Goal: Task Accomplishment & Management: Manage account settings

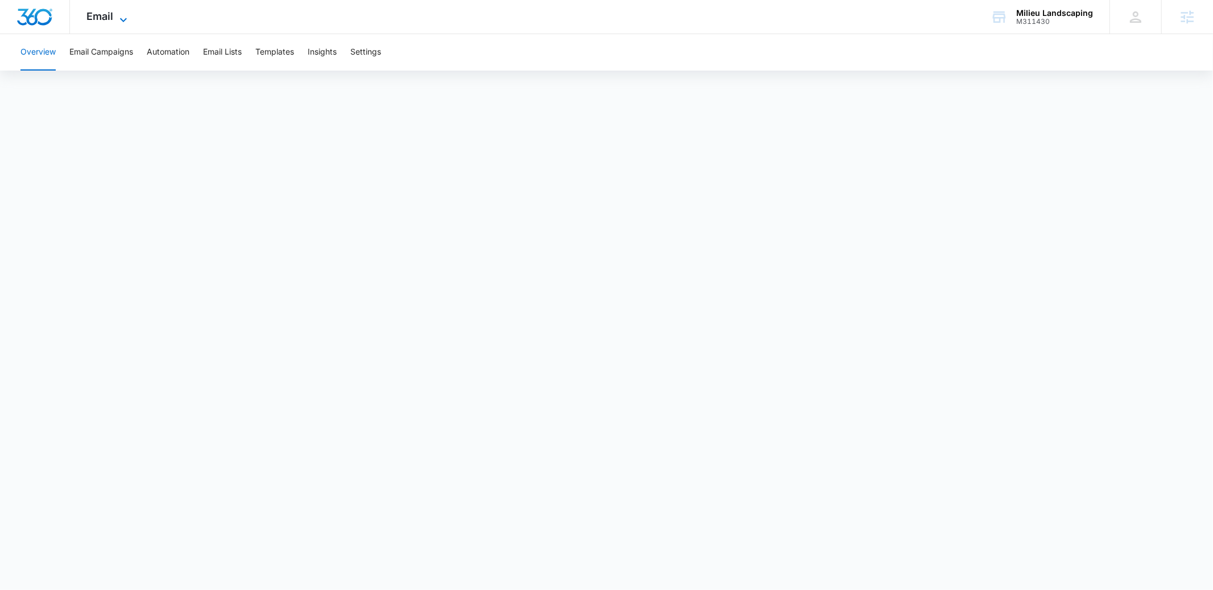
click at [104, 21] on span "Email" at bounding box center [100, 16] width 27 height 12
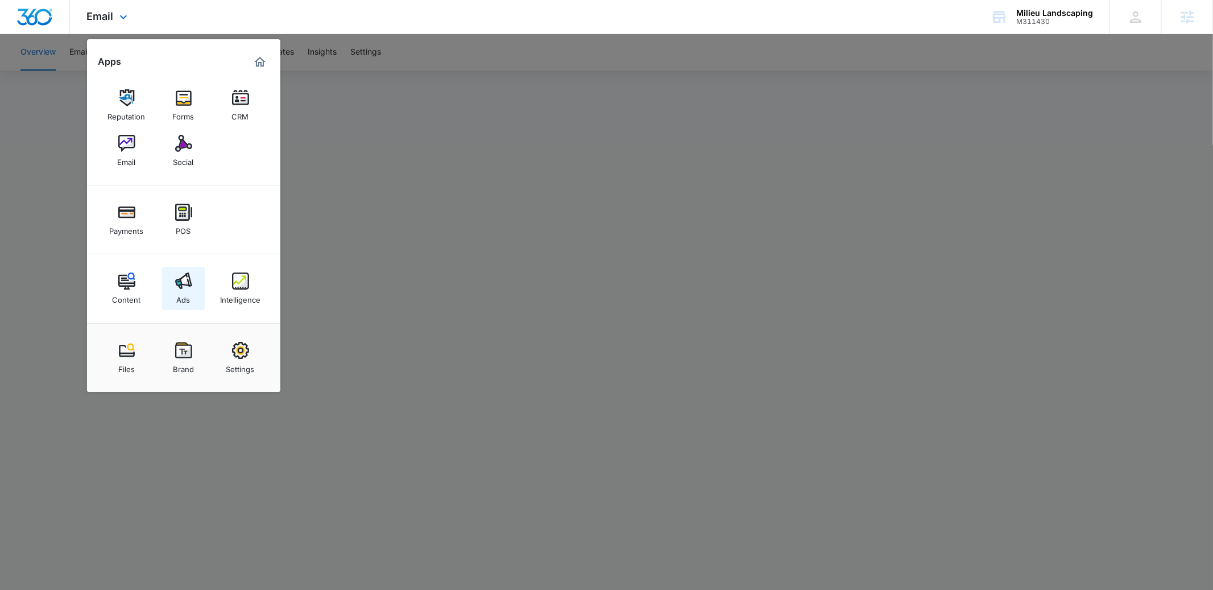
click at [180, 297] on div "Ads" at bounding box center [184, 297] width 14 height 15
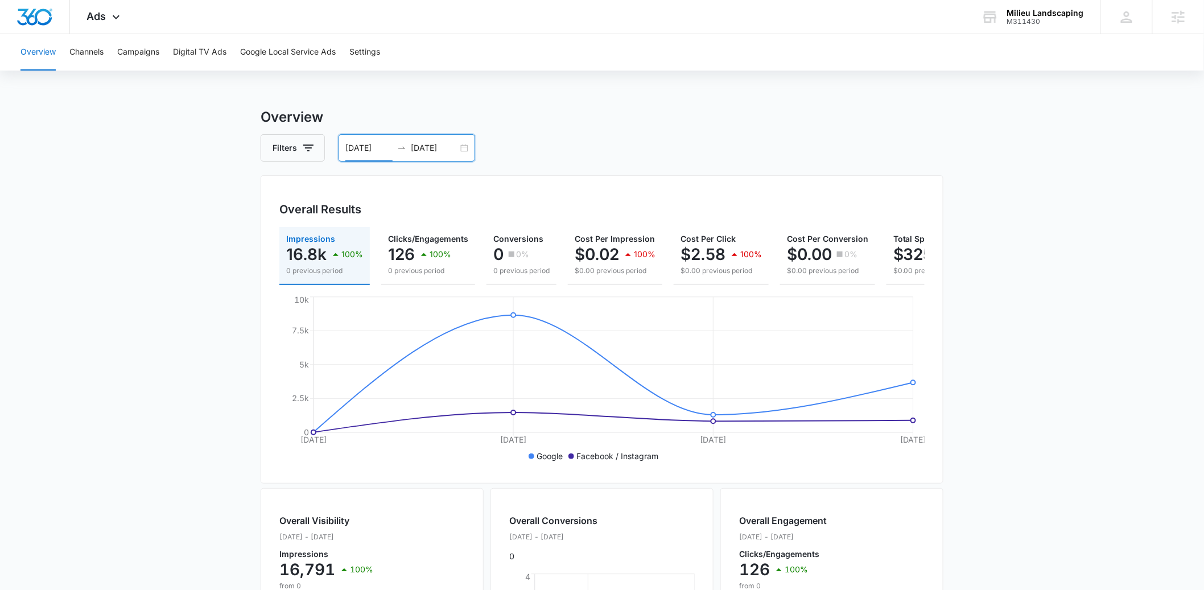
click at [367, 150] on input "[DATE]" at bounding box center [368, 148] width 47 height 13
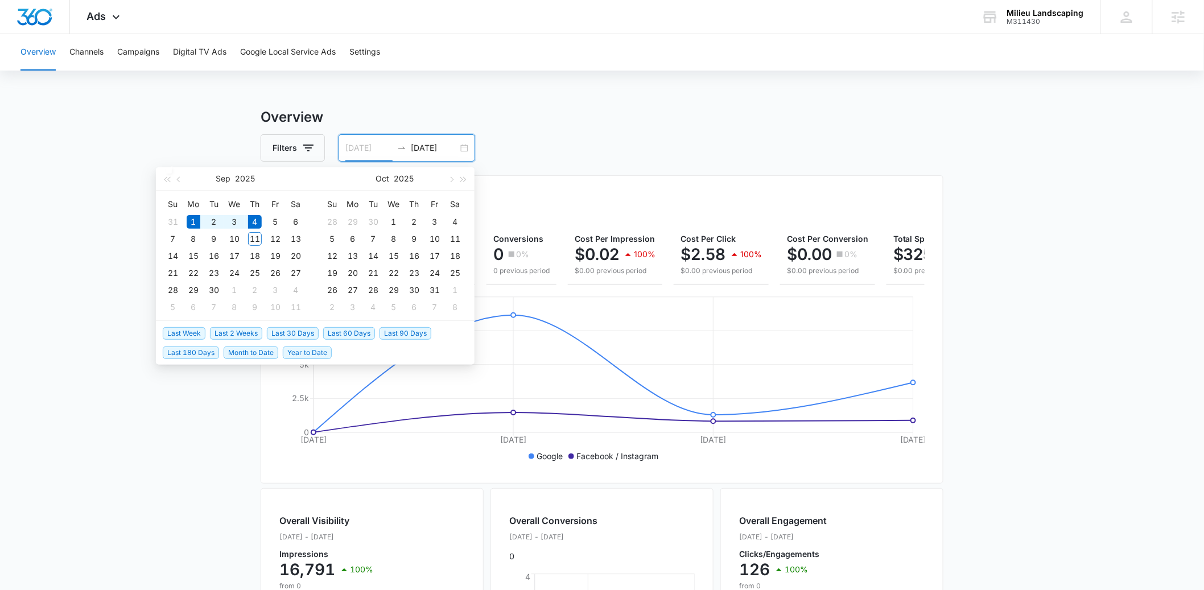
type input "[DATE]"
click at [245, 357] on span "Month to Date" at bounding box center [251, 352] width 55 height 13
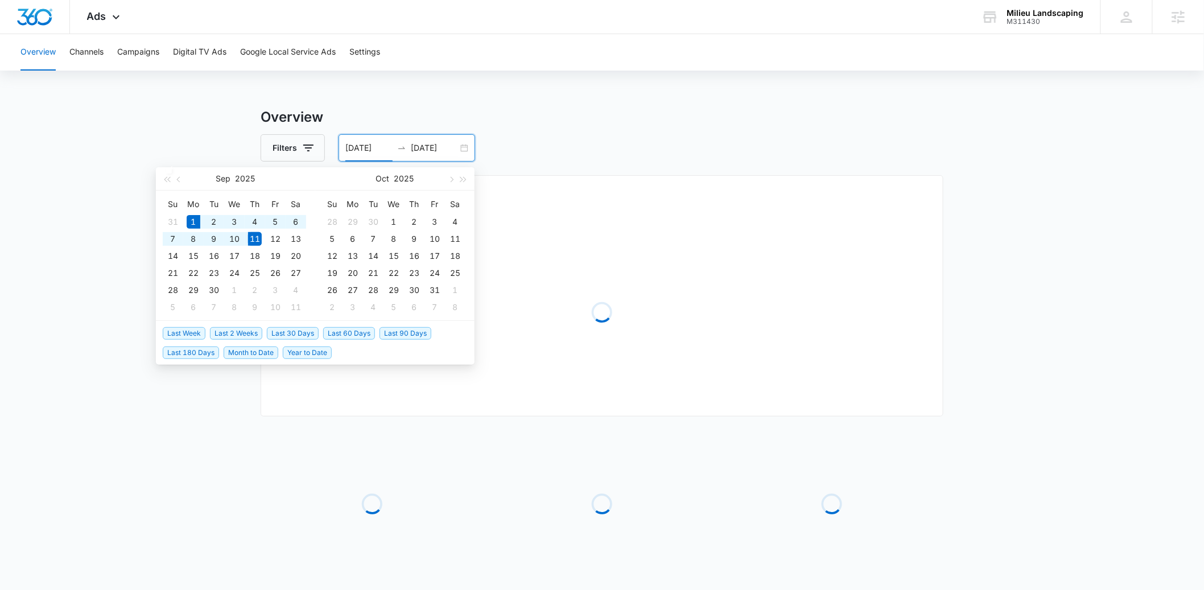
type input "[DATE]"
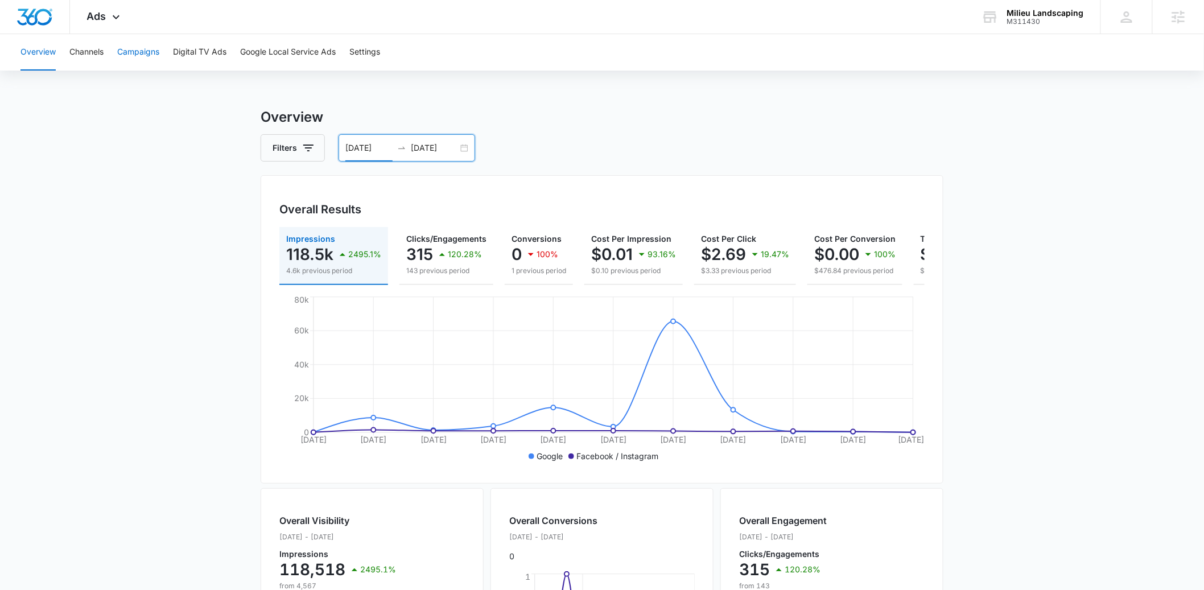
click at [134, 55] on button "Campaigns" at bounding box center [138, 52] width 42 height 36
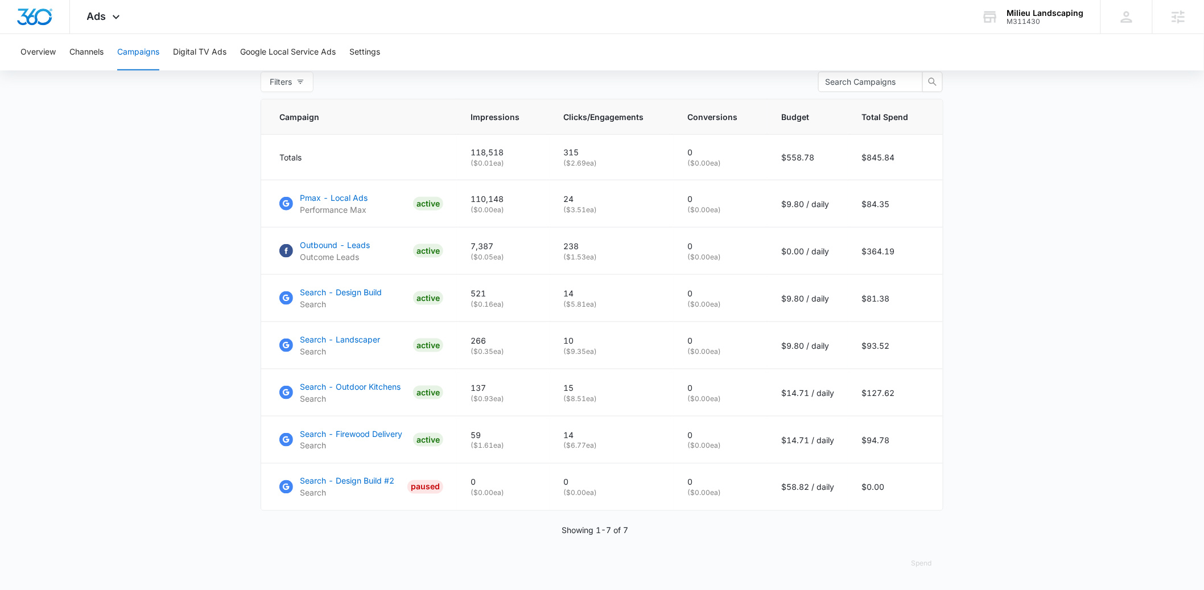
scroll to position [458, 0]
click at [329, 439] on p "Search - Firewood Delivery" at bounding box center [351, 433] width 102 height 12
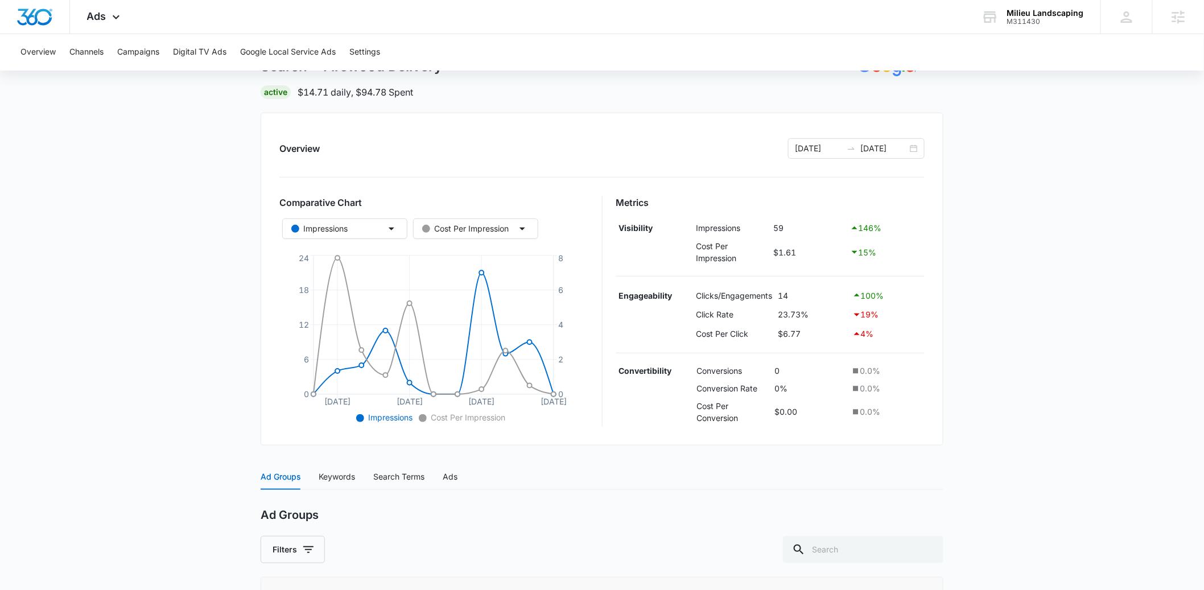
scroll to position [200, 0]
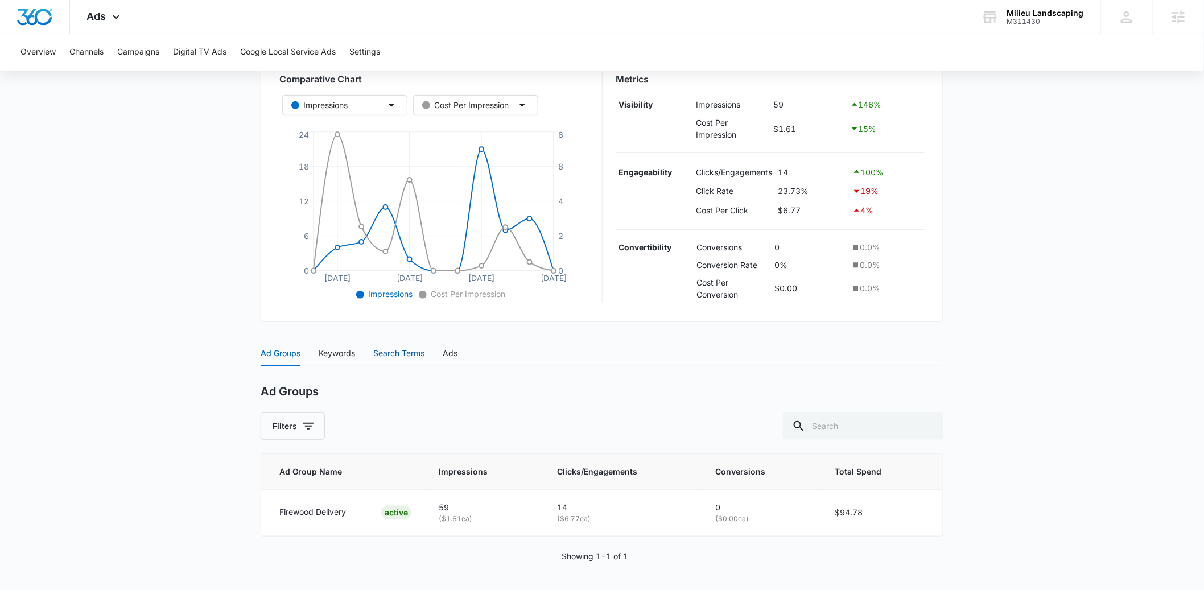
click at [405, 352] on div "Search Terms" at bounding box center [398, 353] width 51 height 13
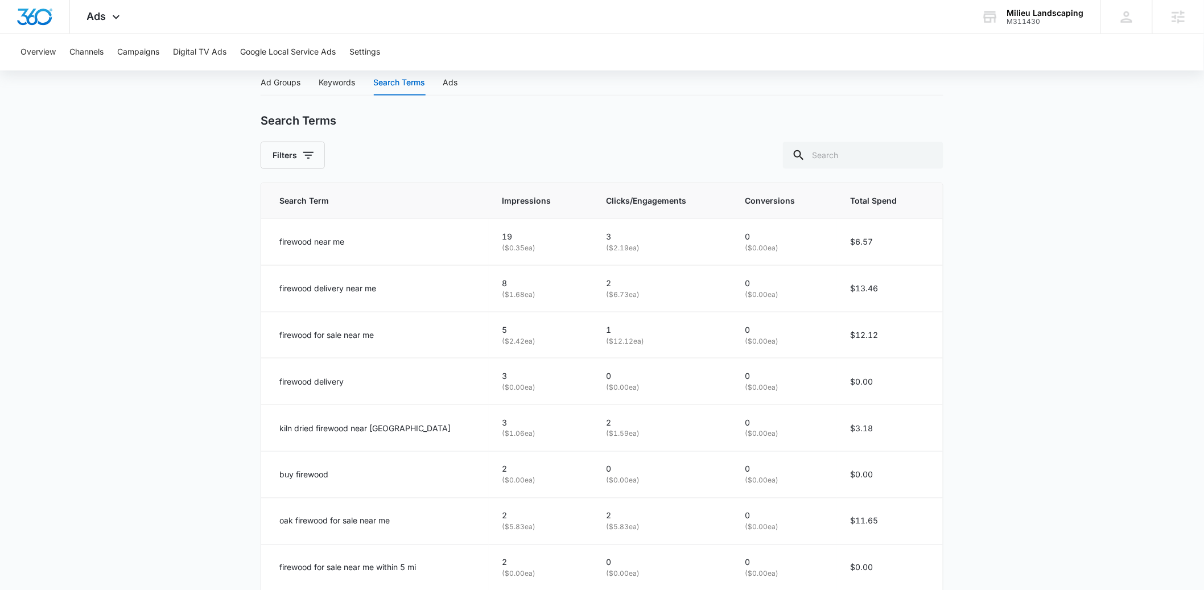
scroll to position [474, 0]
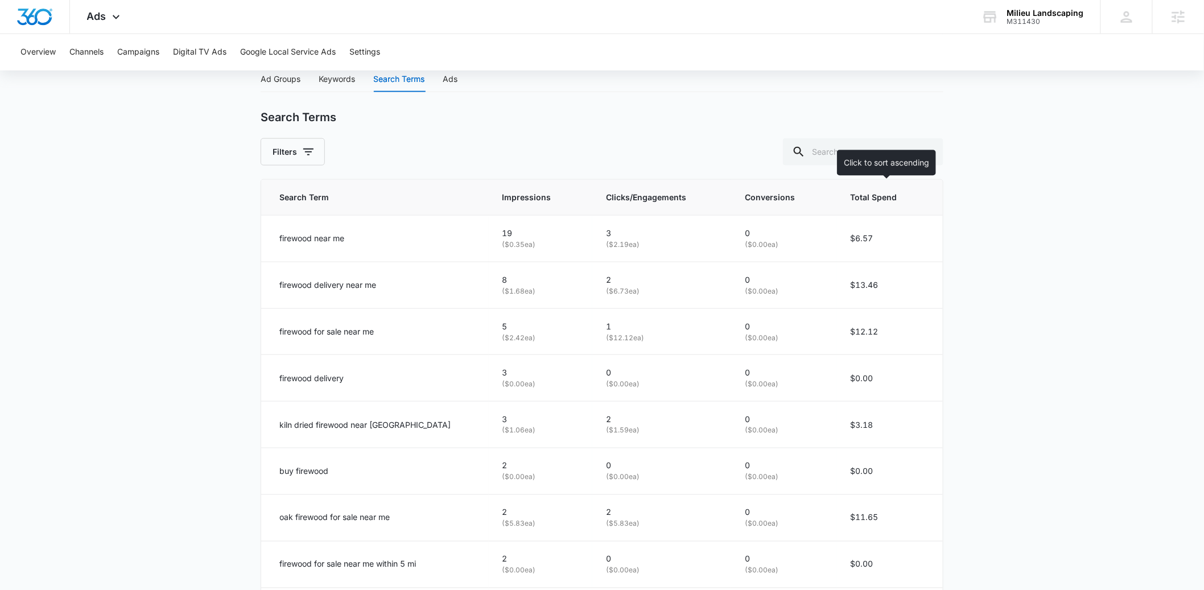
click at [874, 205] on th "Total Spend" at bounding box center [889, 198] width 106 height 36
click at [886, 201] on span "Total Spend" at bounding box center [879, 197] width 58 height 13
click at [913, 198] on icon at bounding box center [918, 197] width 12 height 12
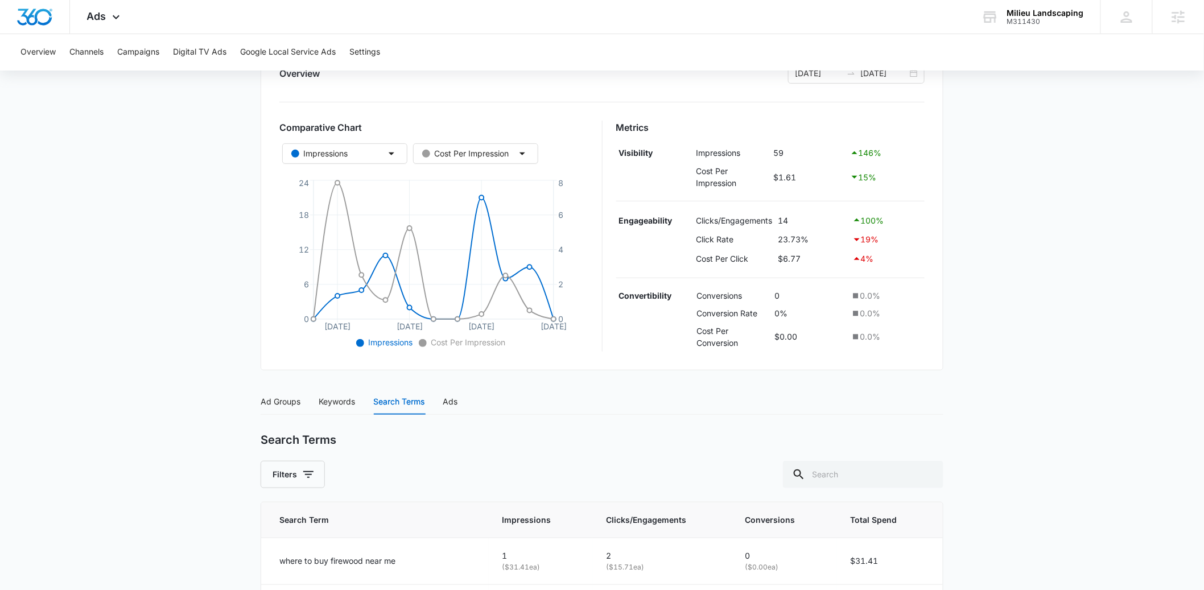
scroll to position [0, 0]
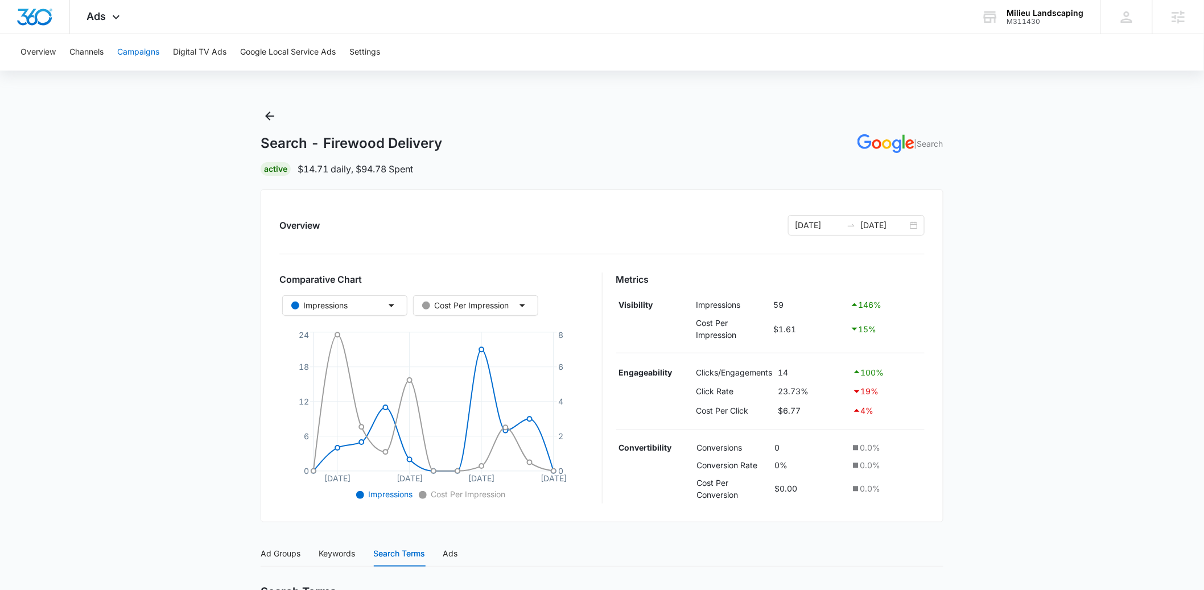
click at [135, 52] on button "Campaigns" at bounding box center [138, 52] width 42 height 36
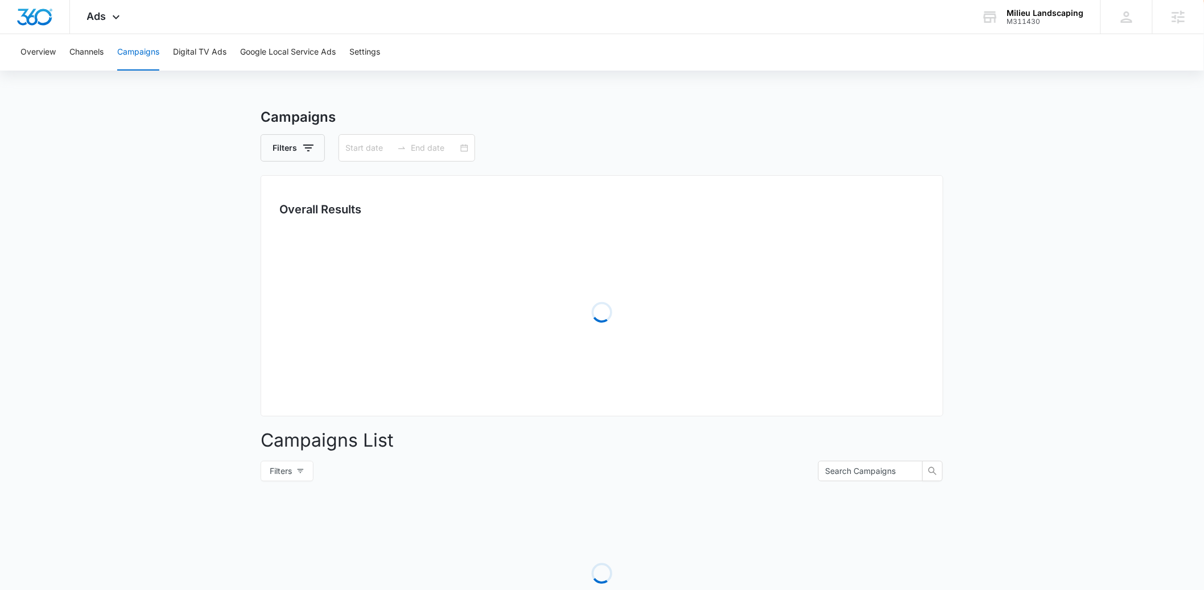
type input "[DATE]"
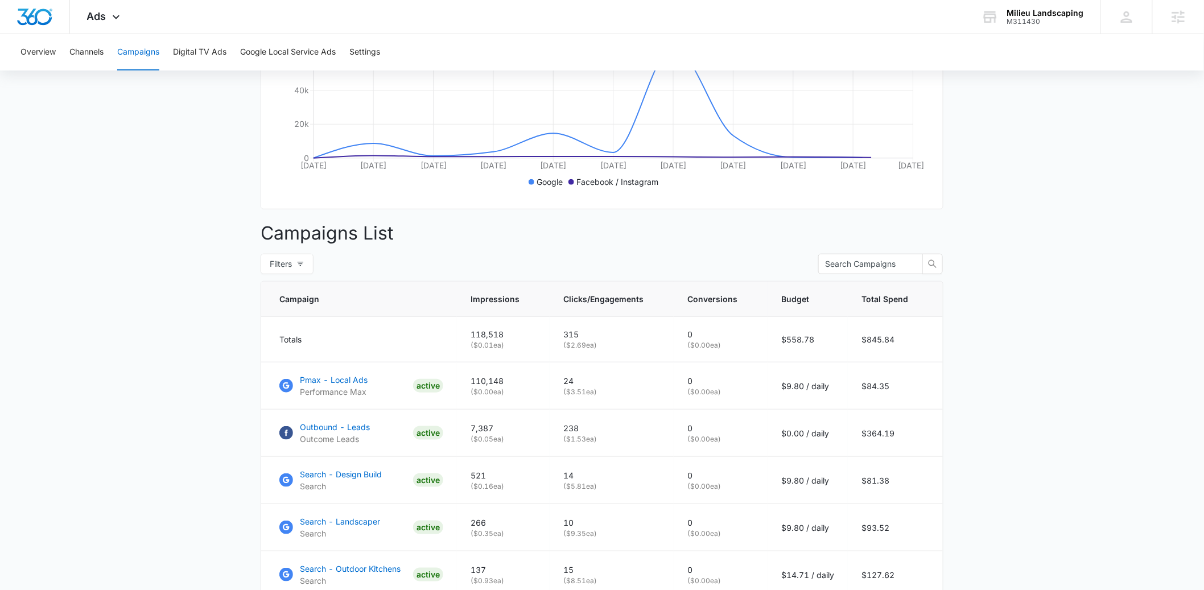
scroll to position [413, 0]
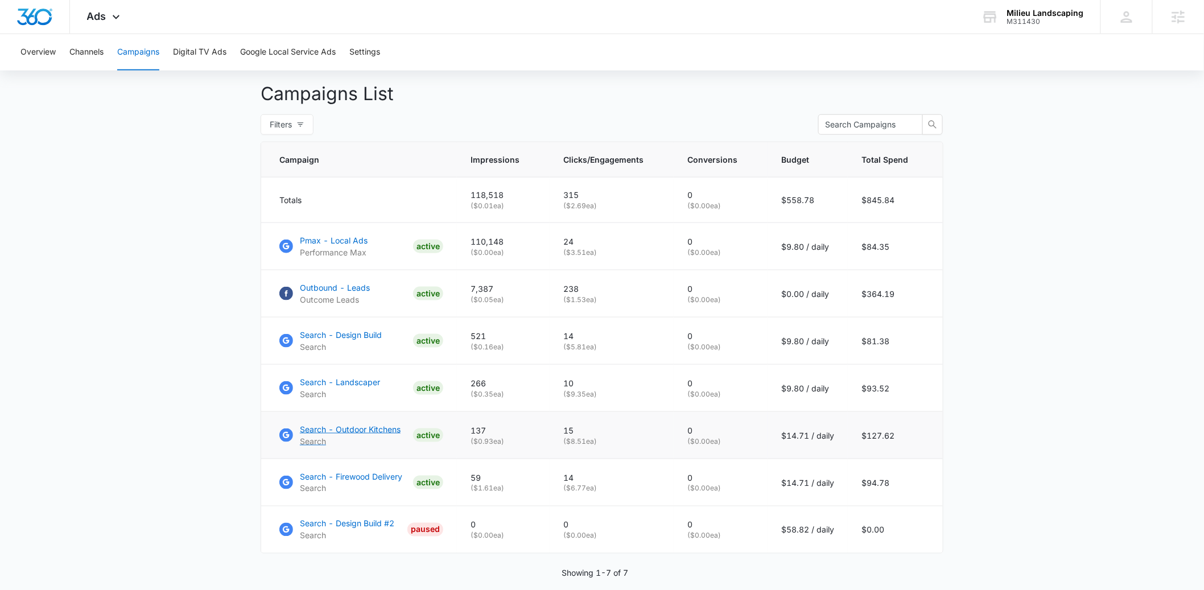
click at [366, 435] on p "Search - Outdoor Kitchens" at bounding box center [350, 429] width 101 height 12
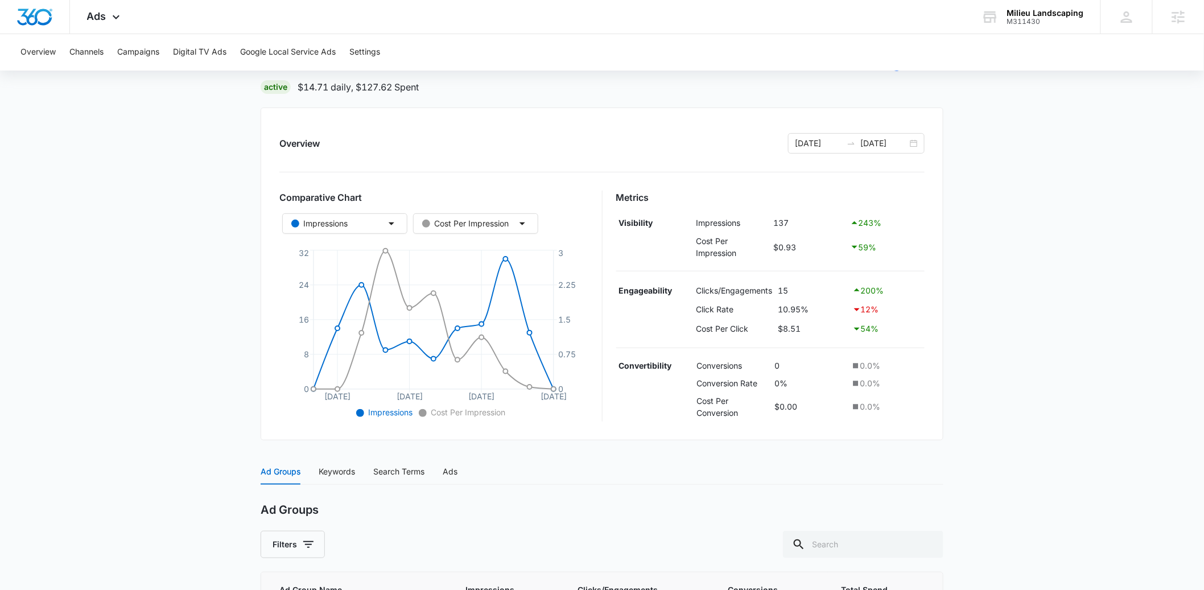
scroll to position [94, 0]
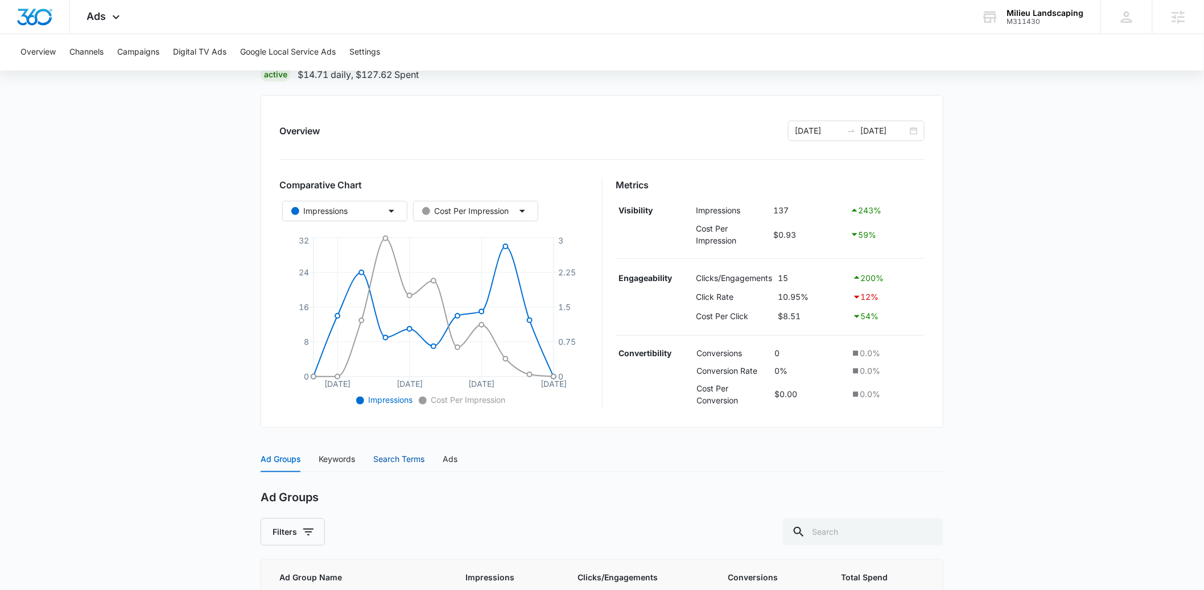
click at [395, 461] on div "Search Terms" at bounding box center [398, 459] width 51 height 13
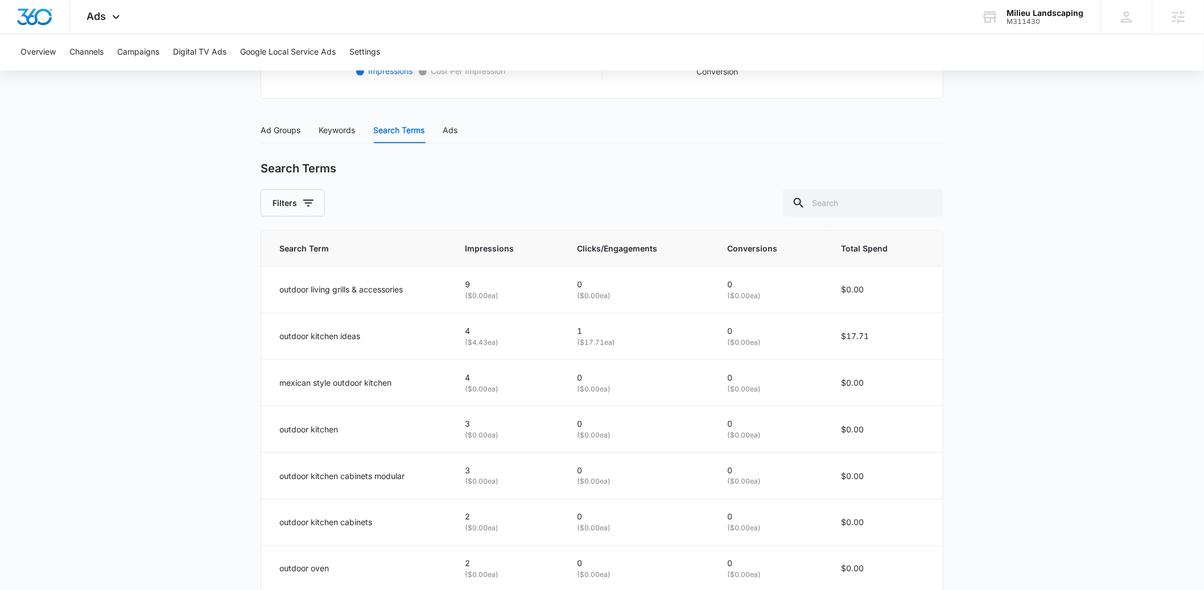
scroll to position [436, 0]
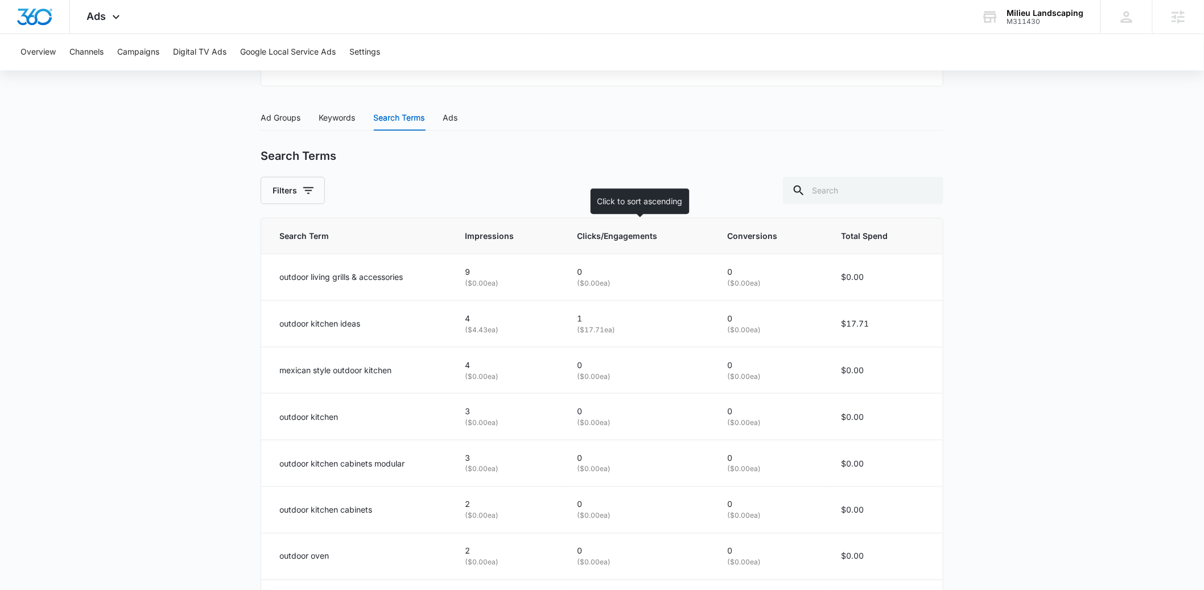
click at [632, 237] on span "Clicks/Engagements" at bounding box center [630, 236] width 106 height 13
click at [659, 239] on span "Clicks/Engagements" at bounding box center [629, 236] width 107 height 13
click at [692, 238] on icon at bounding box center [694, 236] width 12 height 12
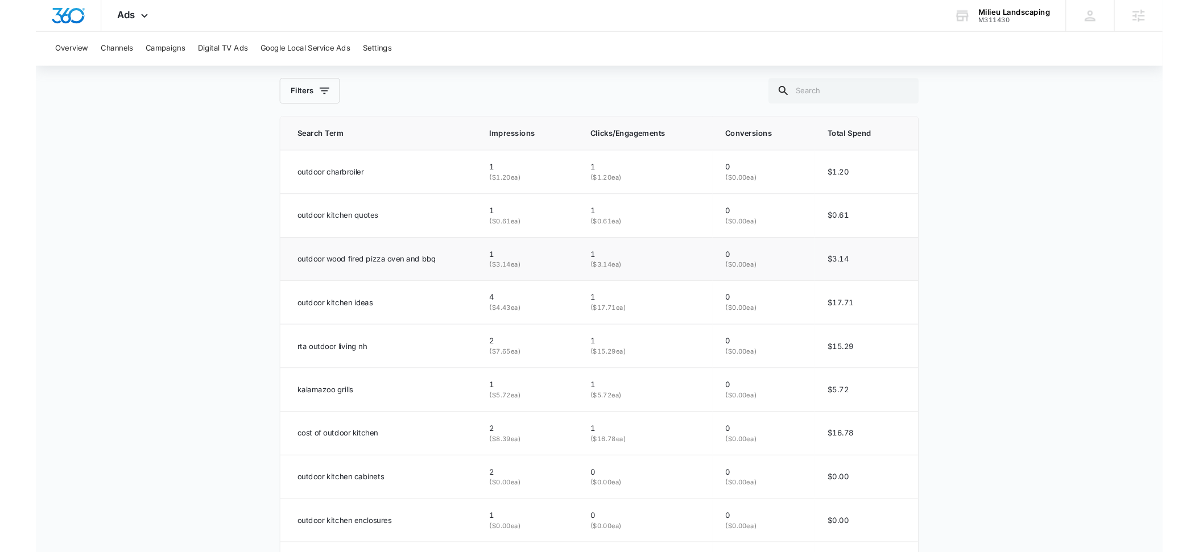
scroll to position [531, 0]
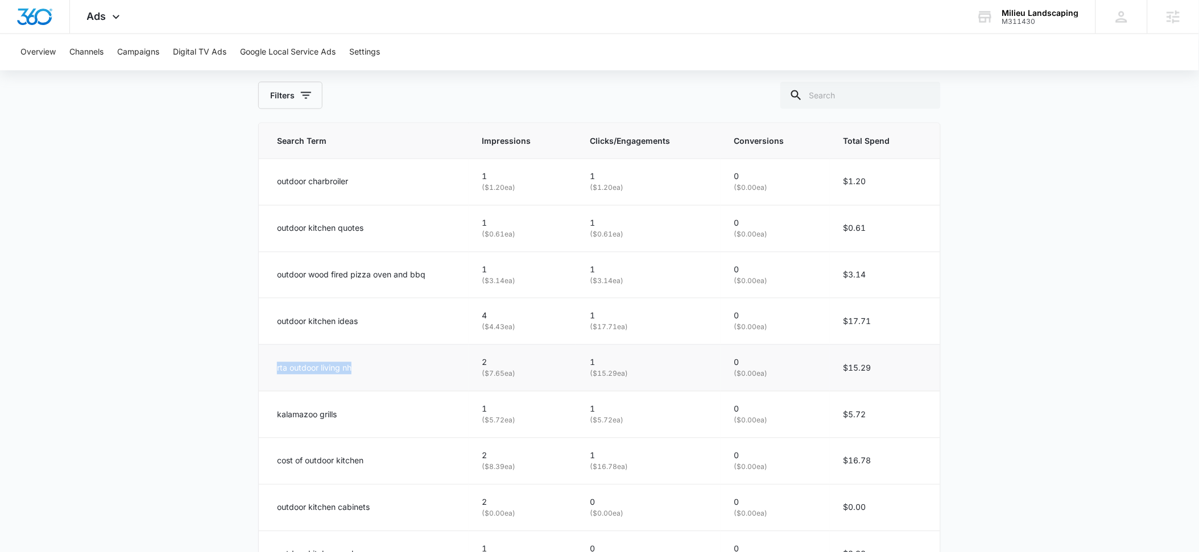
drag, startPoint x: 361, startPoint y: 368, endPoint x: 269, endPoint y: 369, distance: 91.6
click at [269, 369] on td "rta outdoor living nh" at bounding box center [364, 368] width 210 height 47
drag, startPoint x: 430, startPoint y: 275, endPoint x: 264, endPoint y: 275, distance: 166.1
click at [264, 275] on td "outdoor wood fired pizza oven and bbq" at bounding box center [364, 275] width 210 height 47
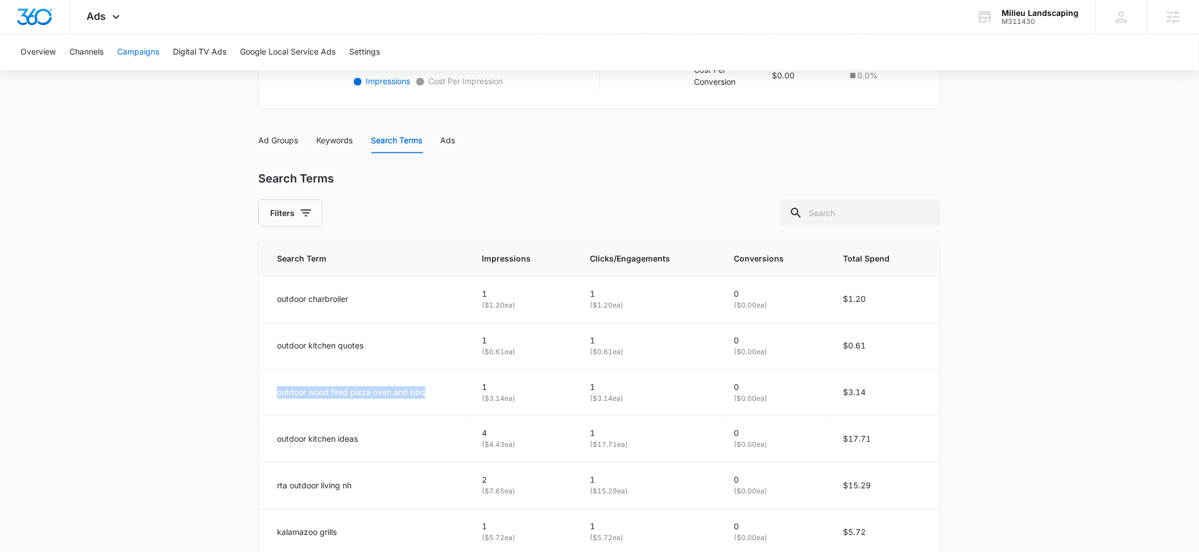
scroll to position [406, 0]
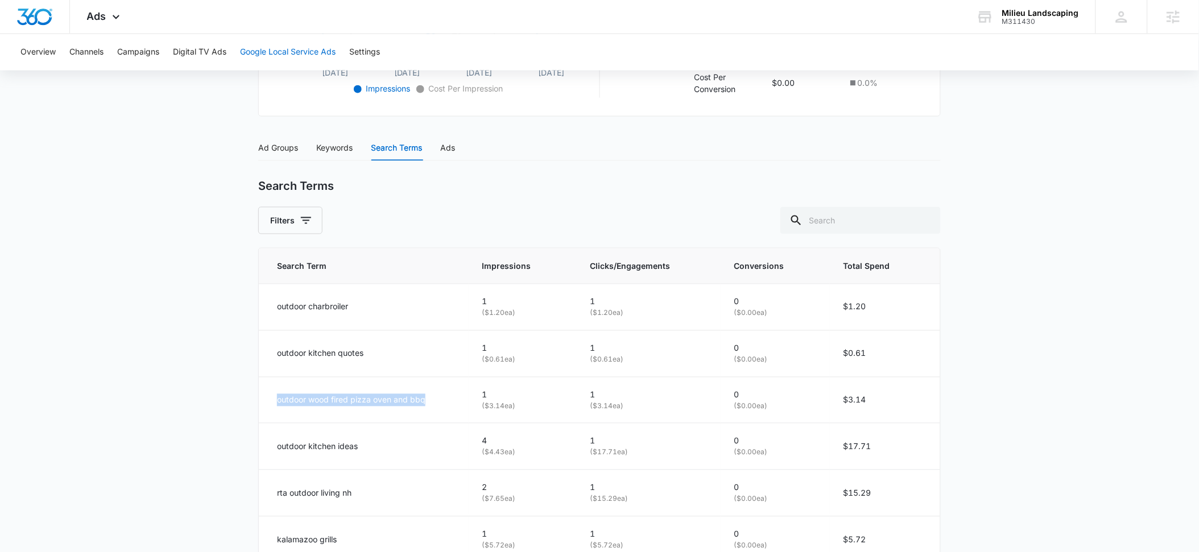
click at [266, 52] on button "Google Local Service Ads" at bounding box center [288, 52] width 96 height 36
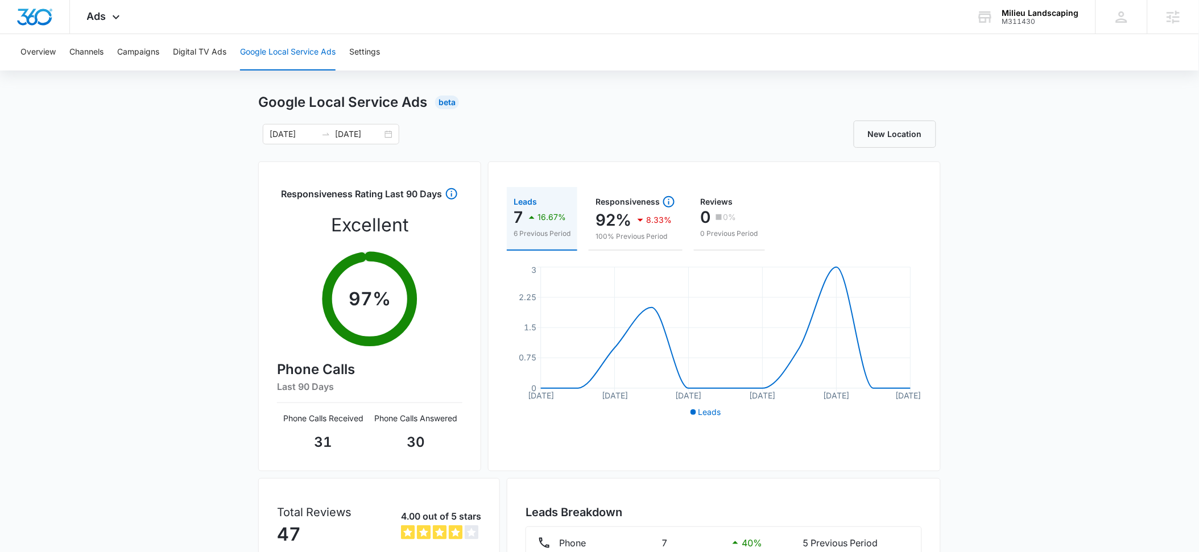
scroll to position [17, 0]
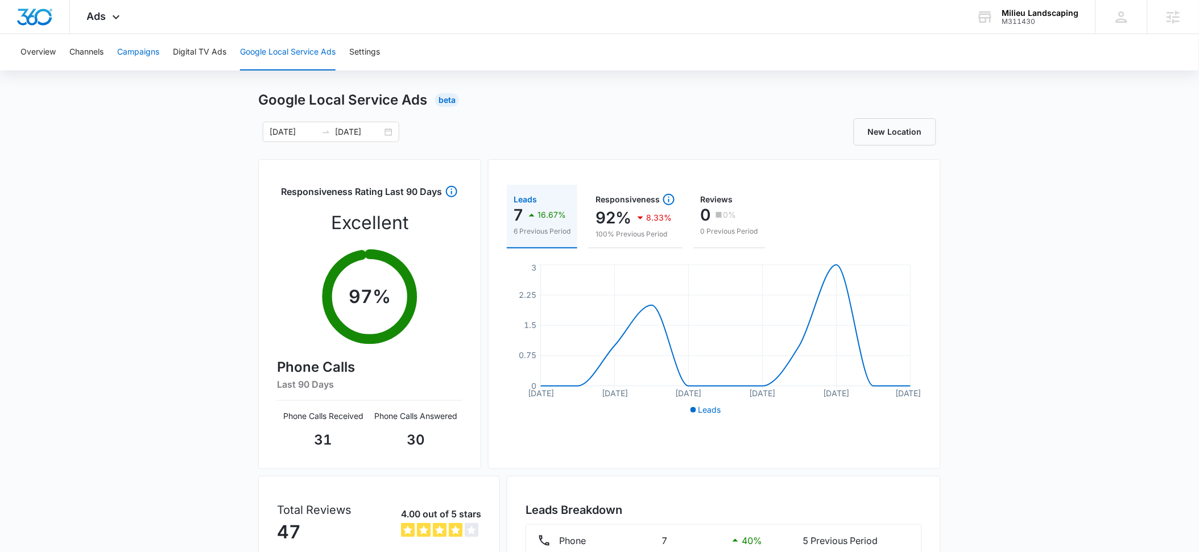
click at [135, 53] on button "Campaigns" at bounding box center [138, 52] width 42 height 36
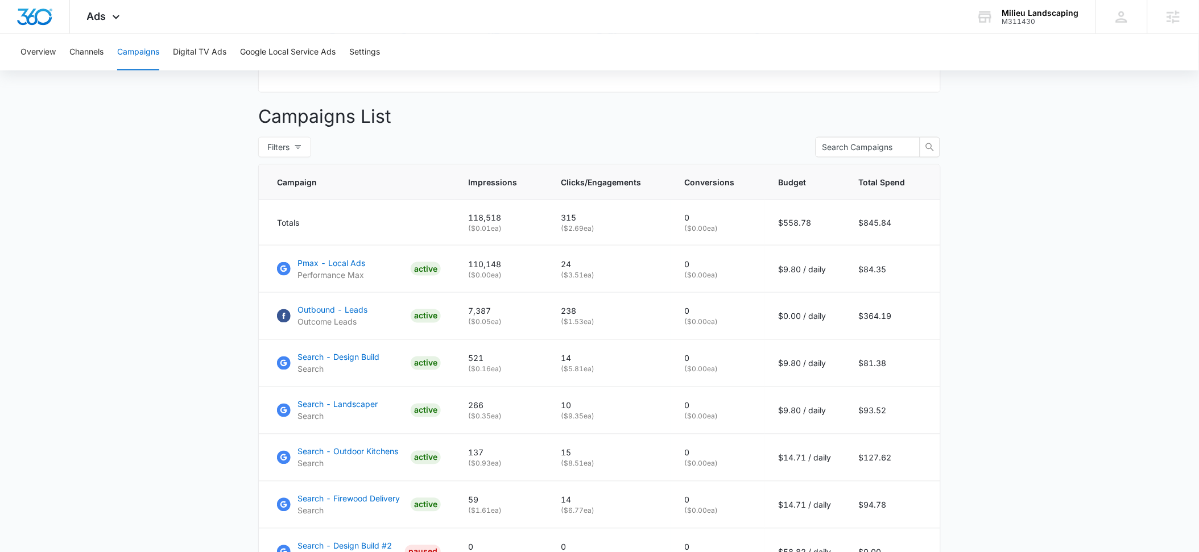
scroll to position [486, 0]
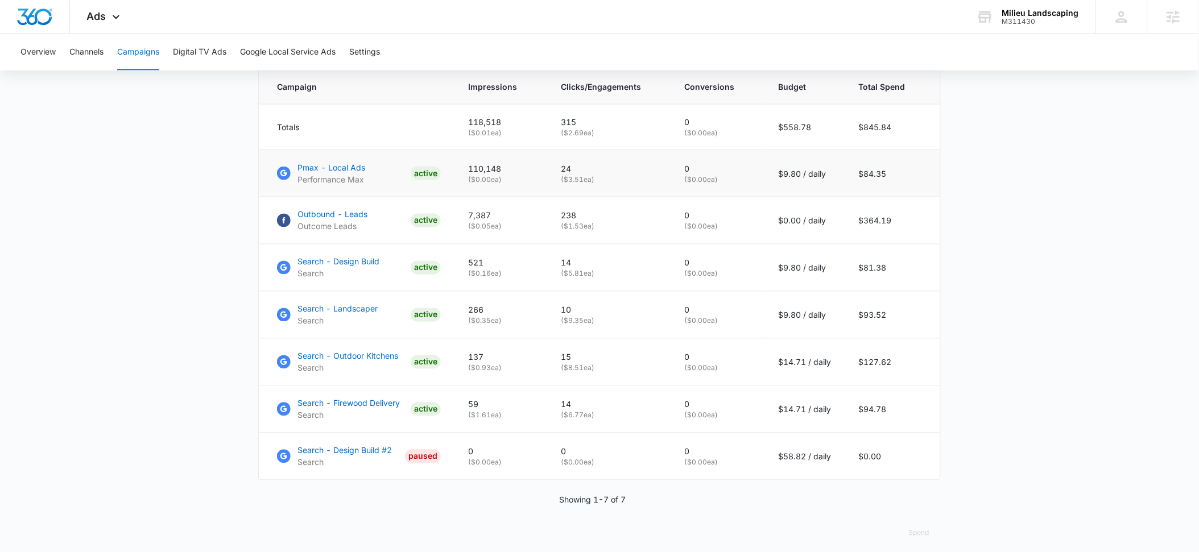
drag, startPoint x: 606, startPoint y: 191, endPoint x: 562, endPoint y: 189, distance: 44.4
click at [562, 189] on td "24 ( $3.51 ea)" at bounding box center [609, 173] width 124 height 47
drag, startPoint x: 599, startPoint y: 427, endPoint x: 548, endPoint y: 429, distance: 51.3
click at [548, 429] on tr "Search - Firewood Delivery Search ACTIVE 59 ( $1.61 ea) 14 ( $6.77 ea) 0 ( $0.0…" at bounding box center [599, 409] width 681 height 47
click at [337, 410] on p "Search - Firewood Delivery" at bounding box center [348, 404] width 102 height 12
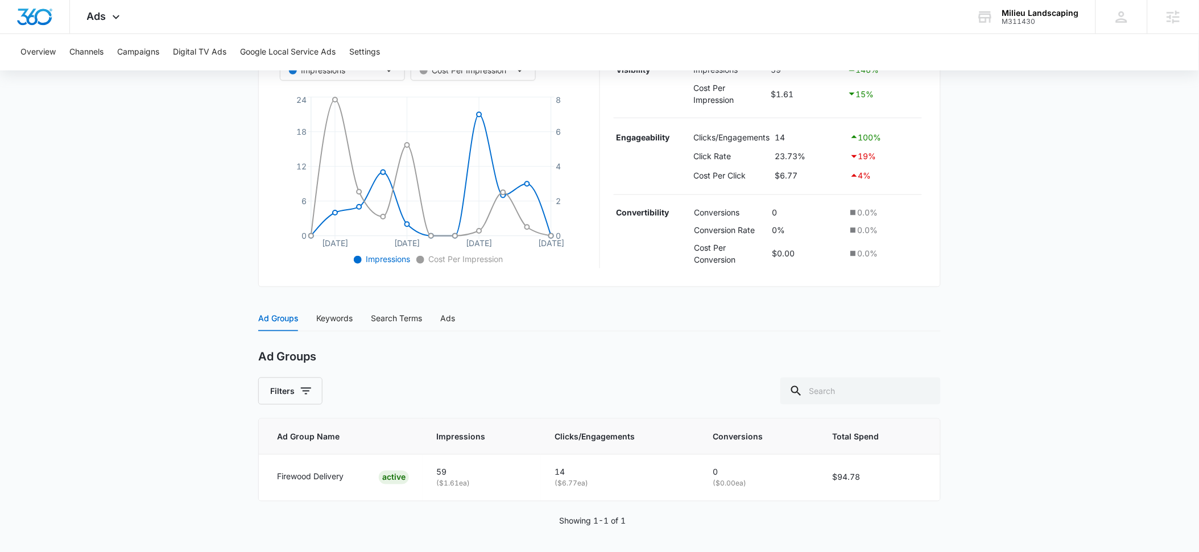
scroll to position [238, 0]
click at [394, 316] on div "Search Terms" at bounding box center [396, 315] width 51 height 13
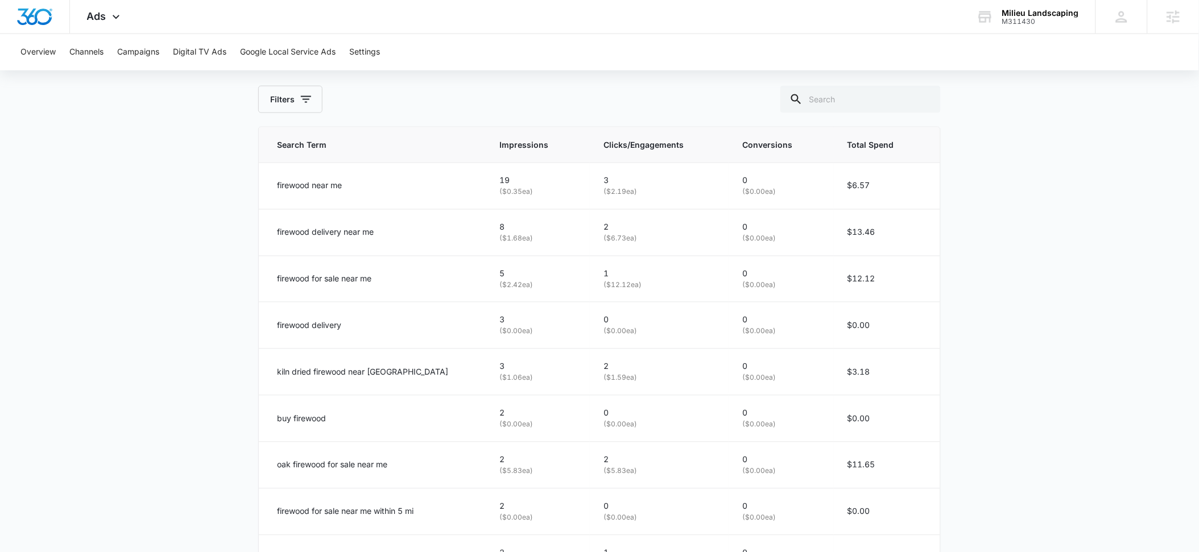
scroll to position [520, 0]
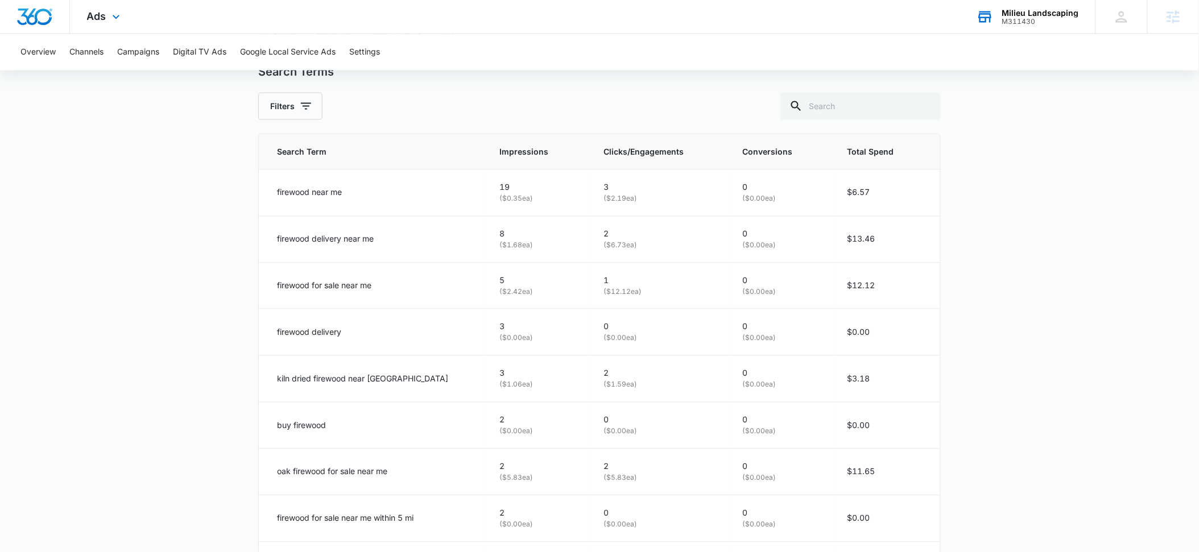
click at [1037, 24] on div "M311430" at bounding box center [1040, 22] width 77 height 8
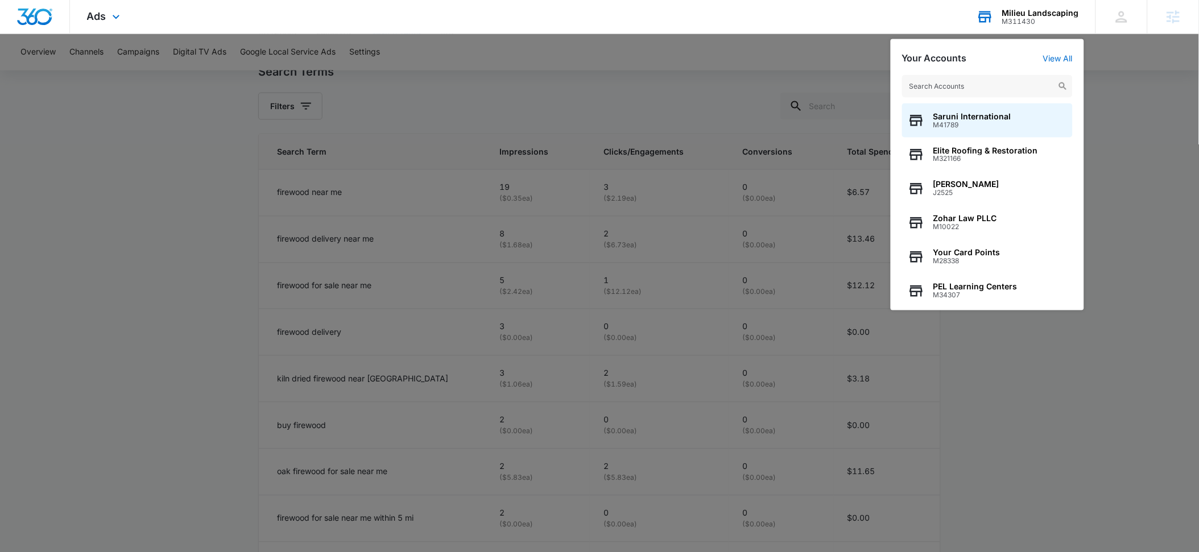
click at [973, 82] on input "text" at bounding box center [987, 86] width 171 height 23
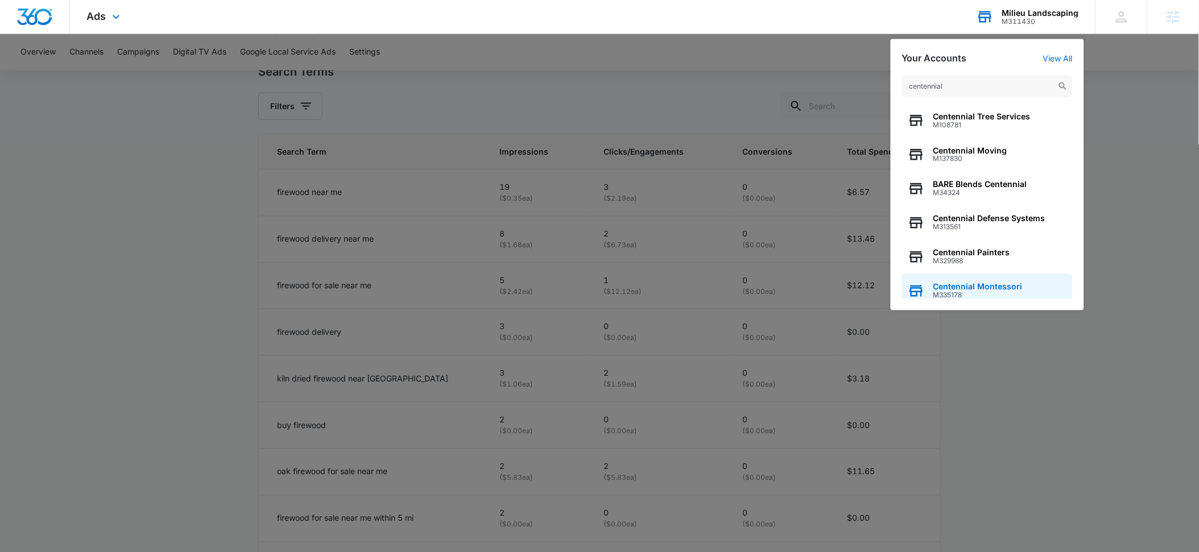
type input "centennial"
click at [976, 286] on span "Centennial Montessori" at bounding box center [977, 287] width 89 height 9
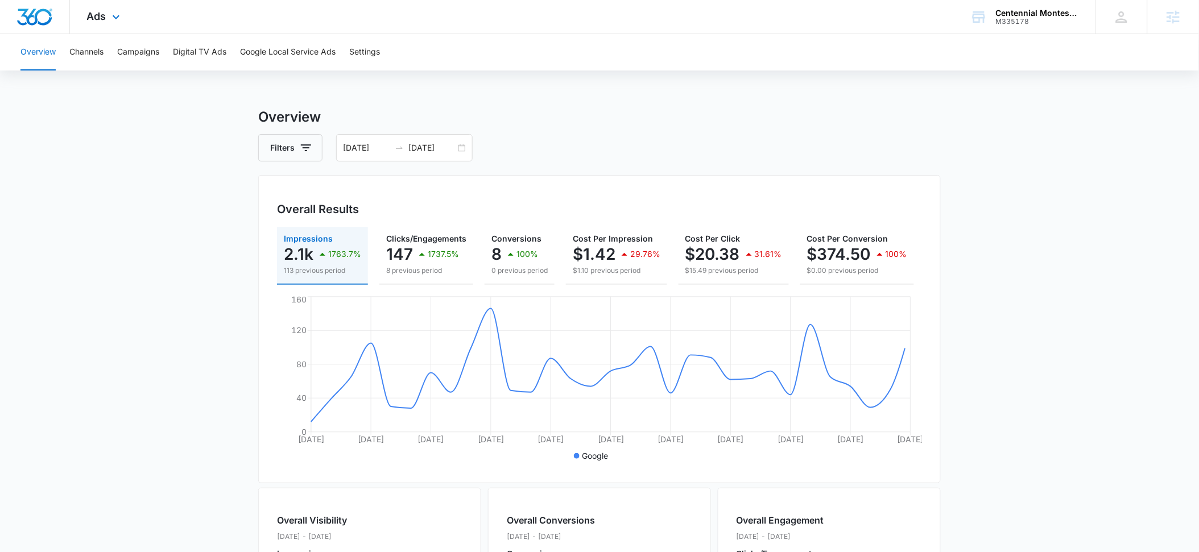
click at [107, 19] on div "Ads Apps Reputation Forms CRM Email Social POS Content Ads Intelligence Files B…" at bounding box center [105, 17] width 70 height 34
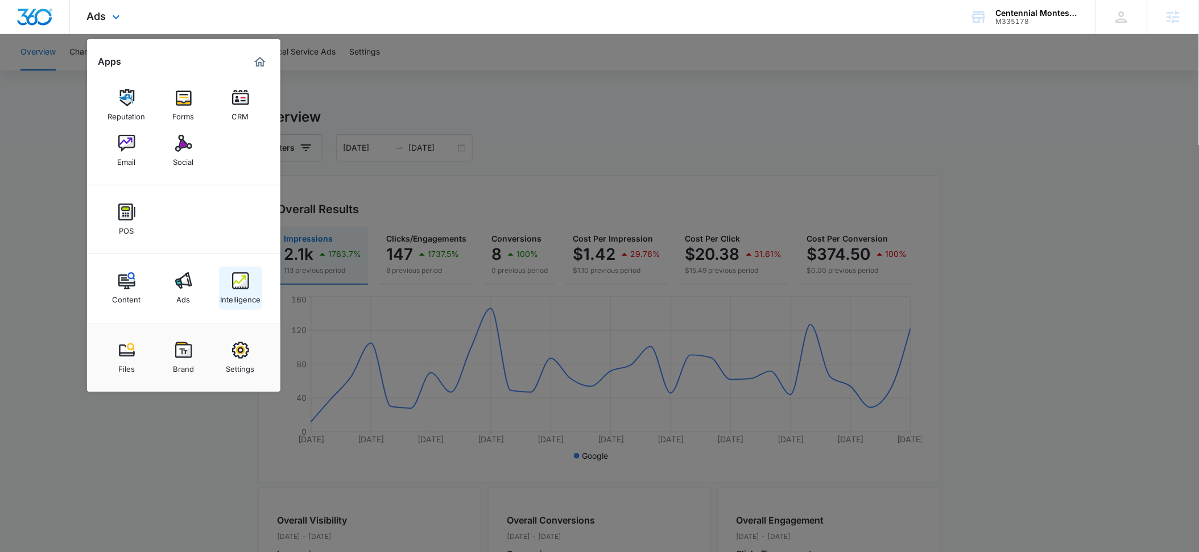
click at [232, 295] on div "Intelligence" at bounding box center [240, 297] width 40 height 15
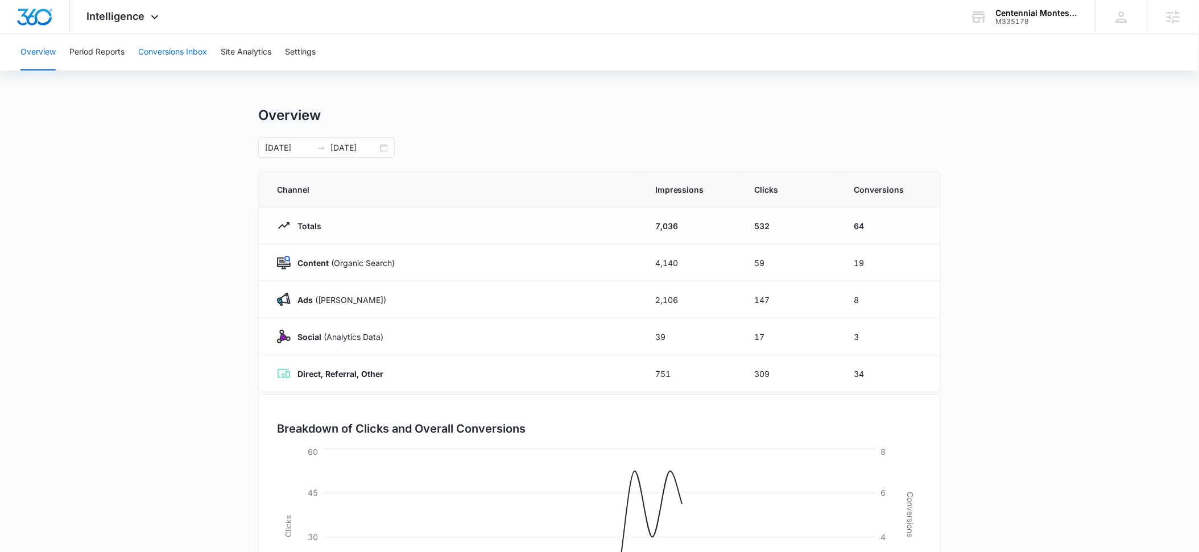
click at [164, 48] on button "Conversions Inbox" at bounding box center [172, 52] width 69 height 36
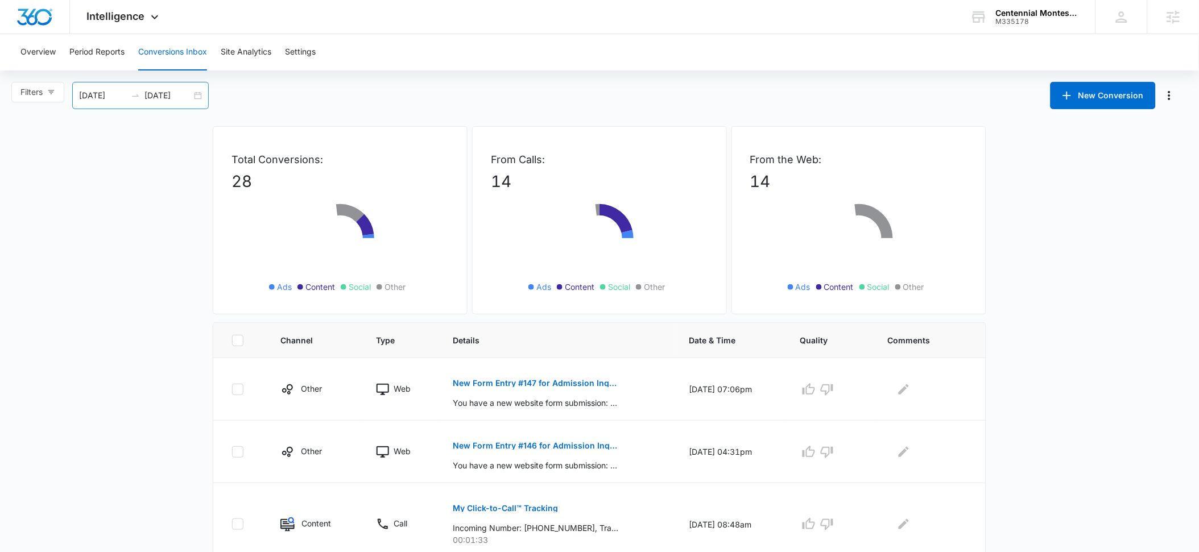
click at [106, 99] on input "08/12/2025" at bounding box center [102, 95] width 47 height 13
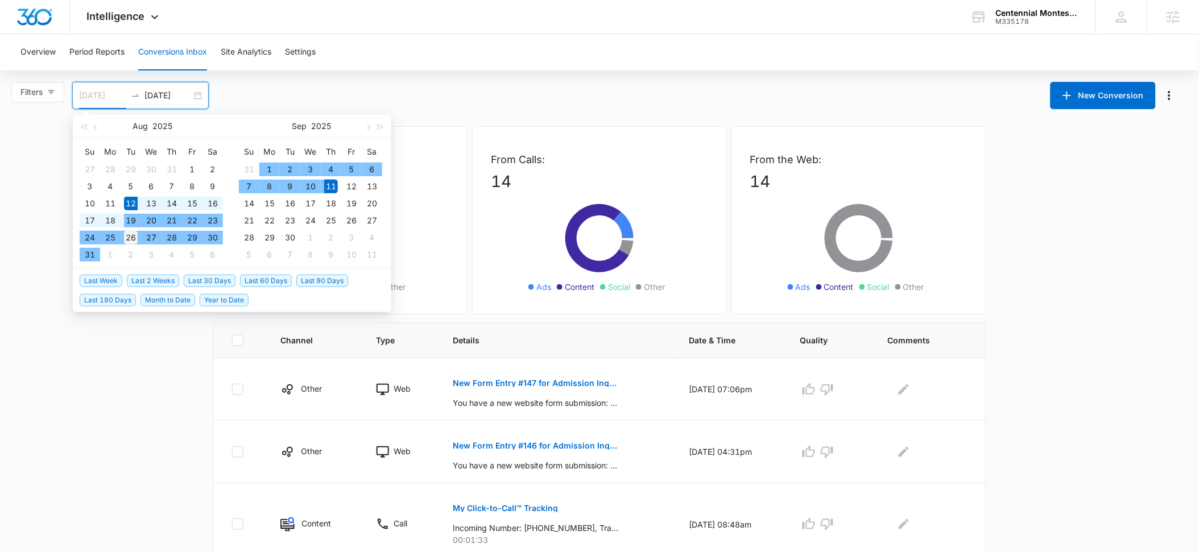
type input "08/26/2025"
click at [131, 237] on div "26" at bounding box center [131, 238] width 14 height 14
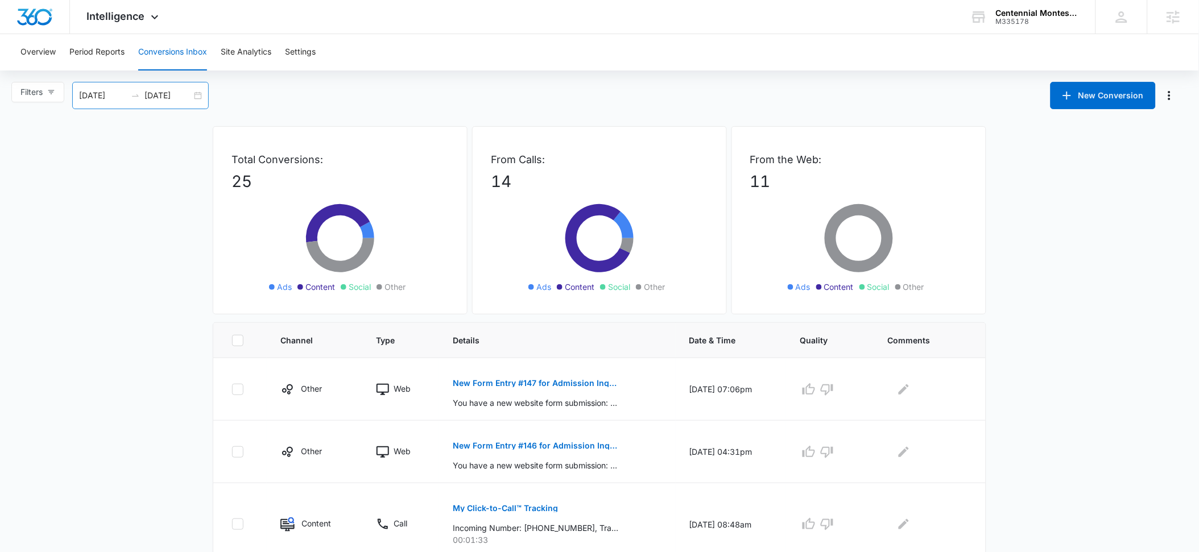
click at [167, 96] on input "09/11/2025" at bounding box center [167, 95] width 47 height 13
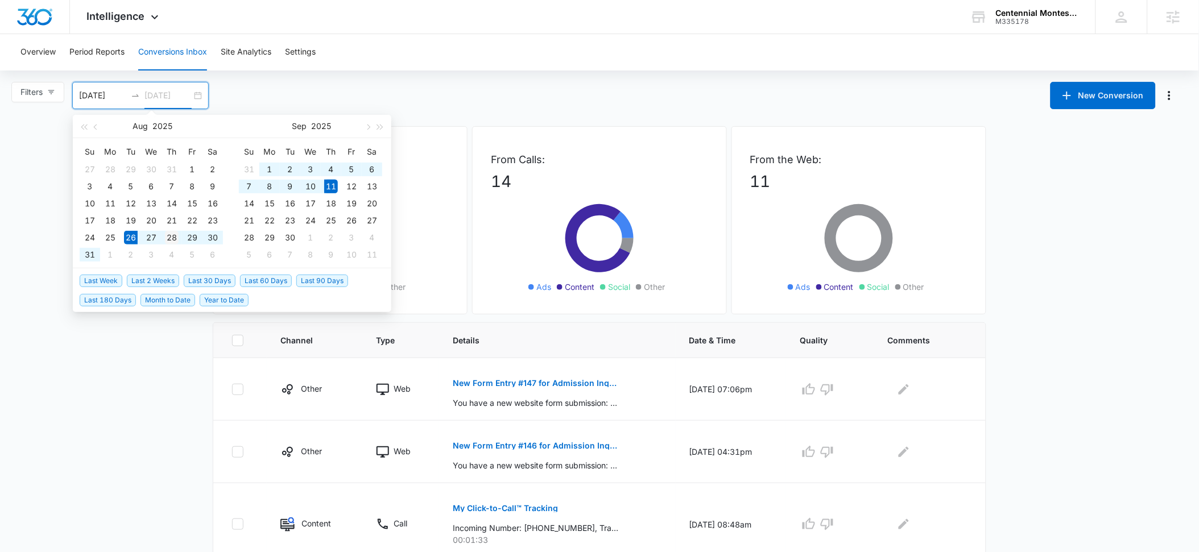
type input "08/28/2025"
click at [171, 239] on div "28" at bounding box center [172, 238] width 14 height 14
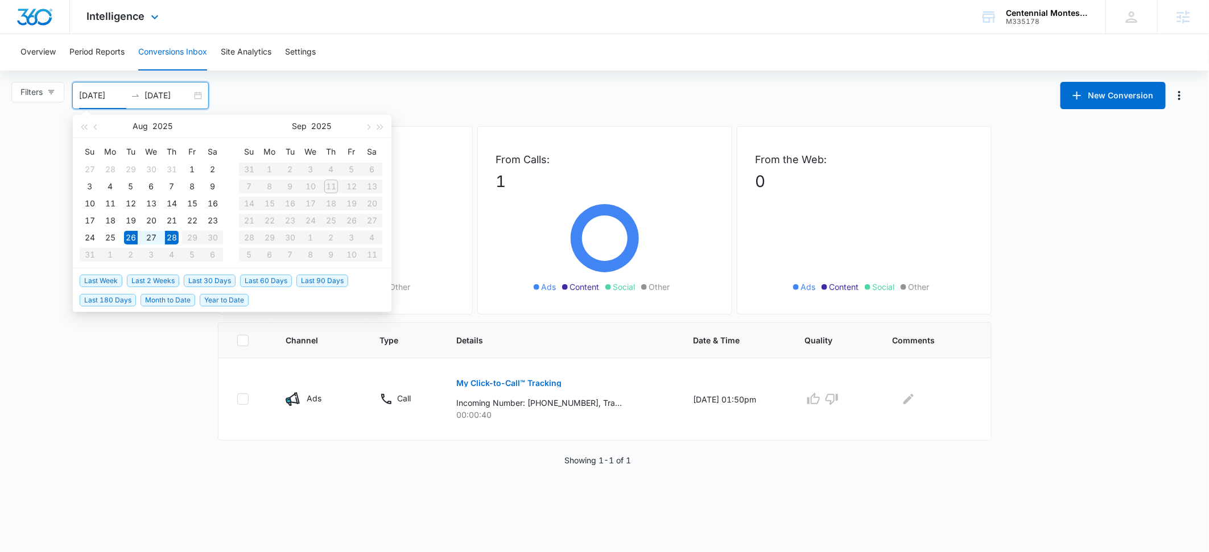
click at [125, 24] on div "Intelligence Apps Reputation Forms CRM Email Social POS Content Ads Intelligenc…" at bounding box center [124, 17] width 109 height 34
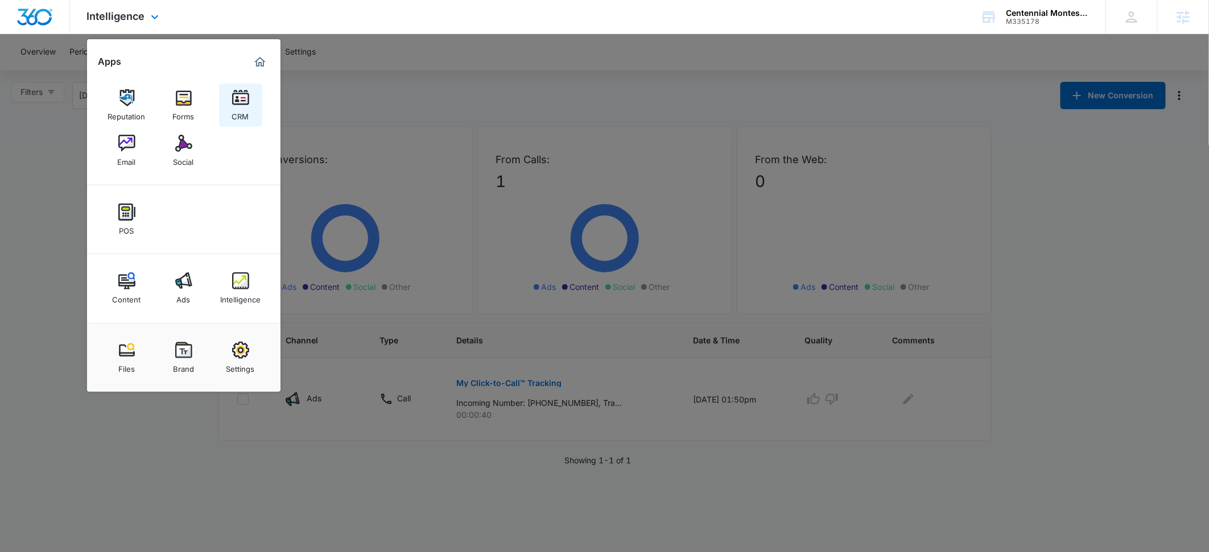
click at [249, 99] on img at bounding box center [240, 97] width 17 height 17
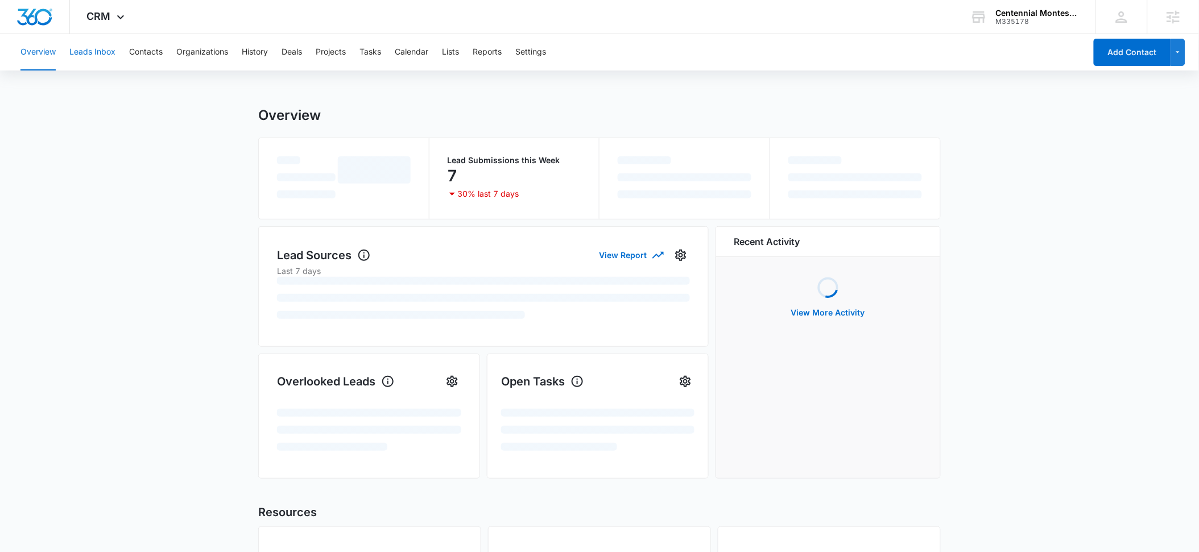
click at [94, 52] on button "Leads Inbox" at bounding box center [92, 52] width 46 height 36
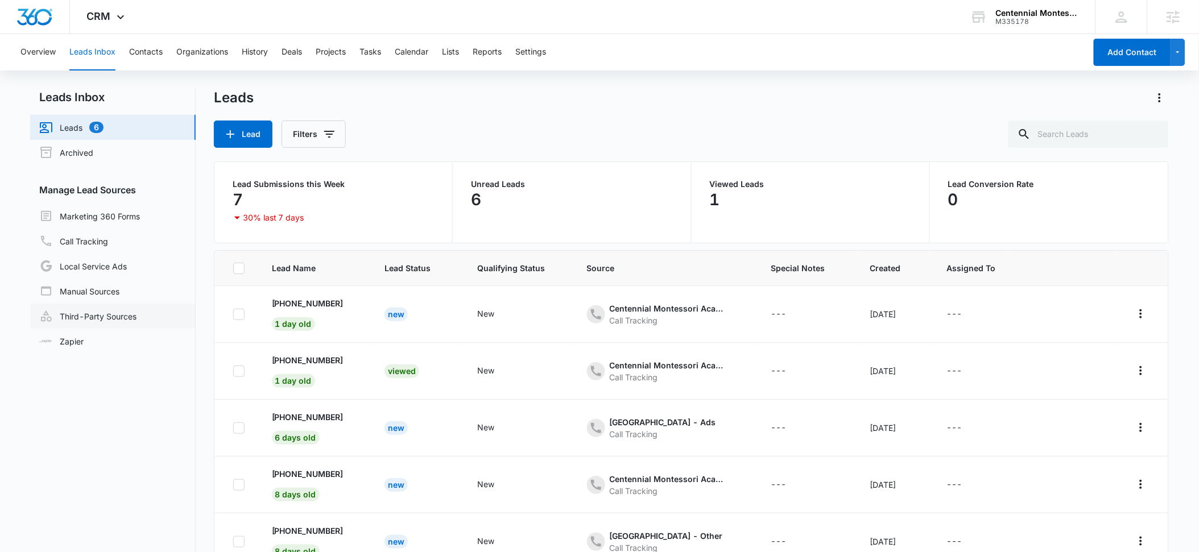
click at [93, 313] on link "Third-Party Sources" at bounding box center [87, 316] width 97 height 14
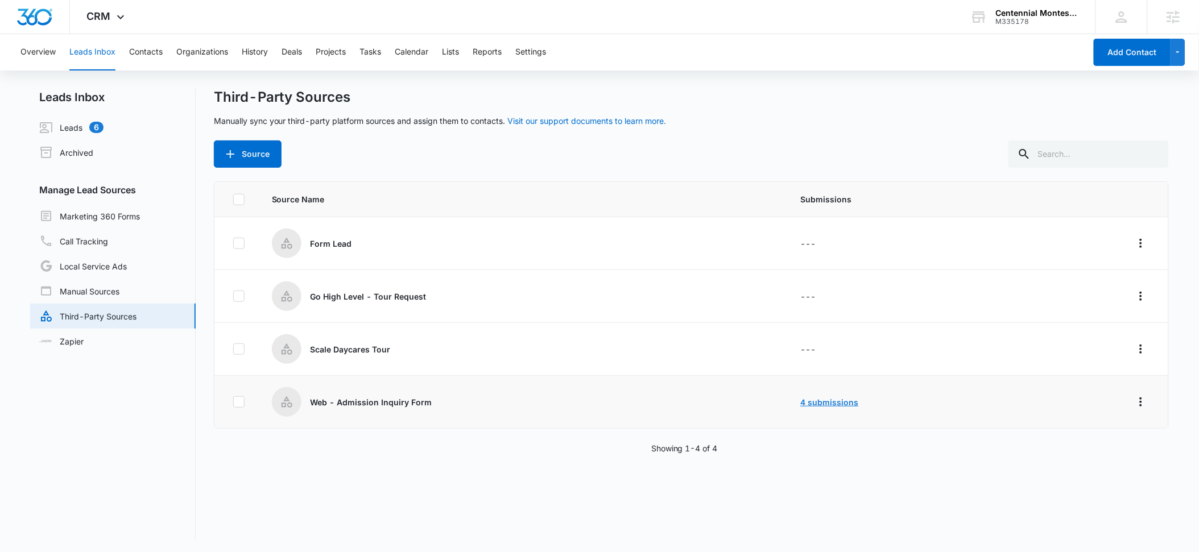
click at [817, 401] on link "4 submissions" at bounding box center [830, 403] width 58 height 10
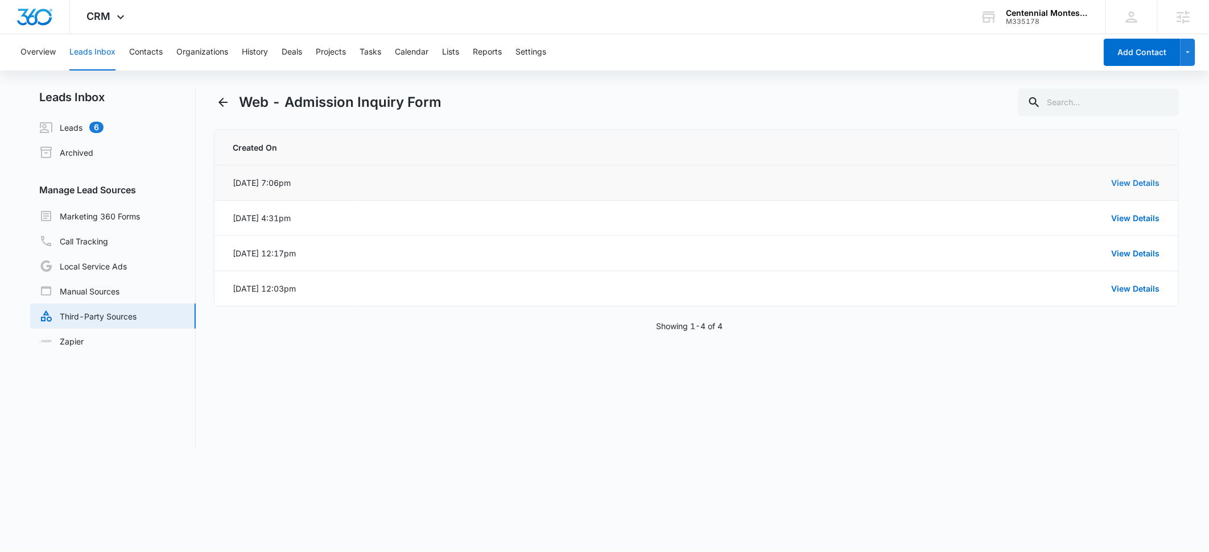
click at [1129, 184] on link "View Details" at bounding box center [1135, 183] width 48 height 10
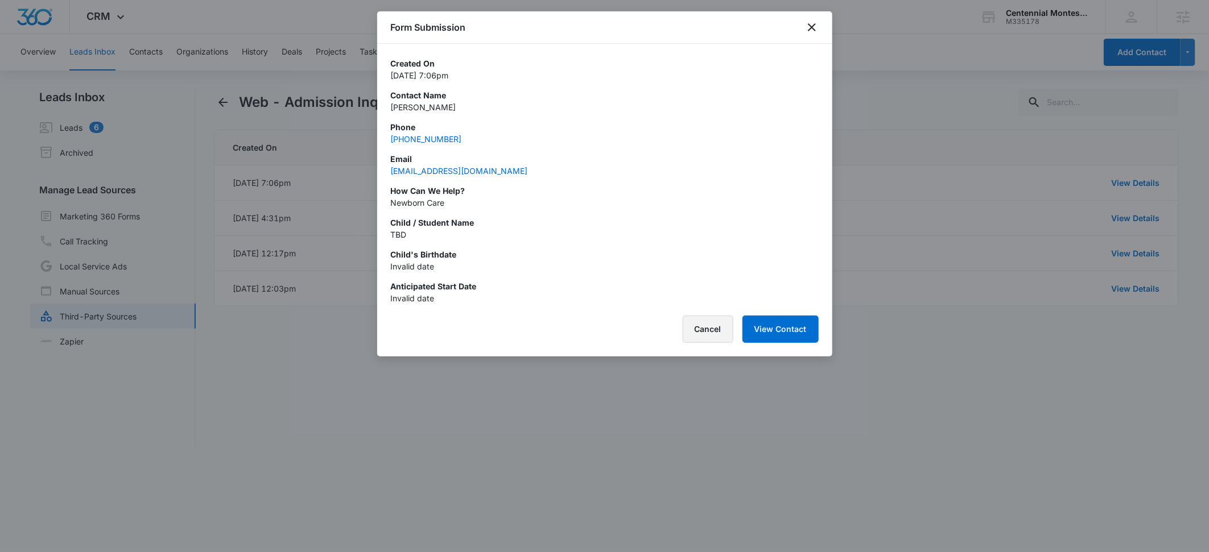
click at [708, 330] on button "Cancel" at bounding box center [708, 329] width 51 height 27
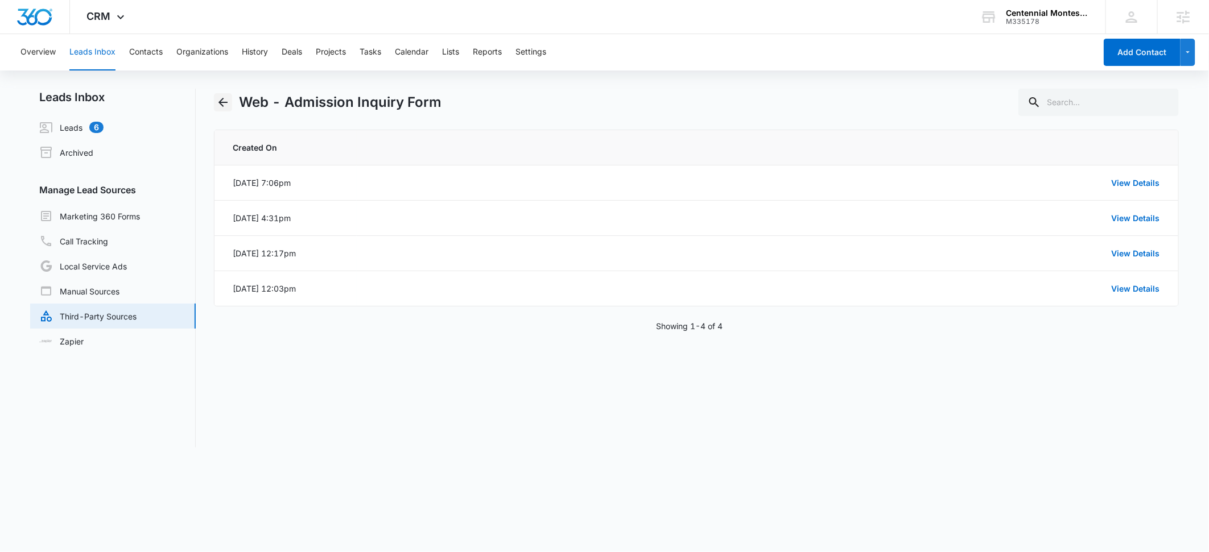
click at [226, 102] on icon "Back" at bounding box center [222, 102] width 9 height 9
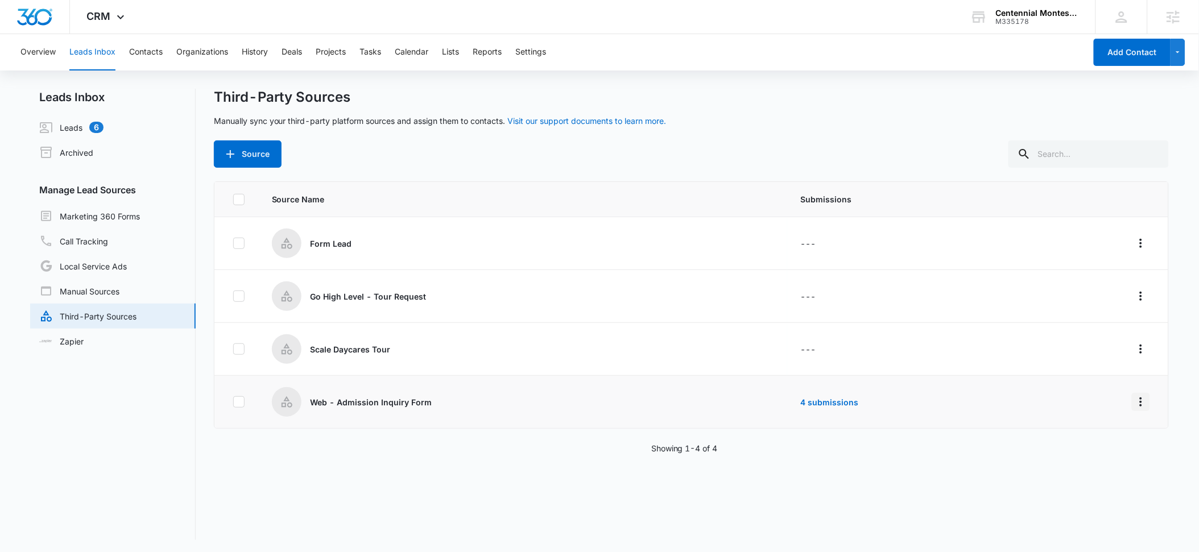
click at [1140, 402] on icon "Overflow Menu" at bounding box center [1141, 402] width 2 height 9
click at [1070, 469] on div "Submission Rules" at bounding box center [1081, 468] width 64 height 8
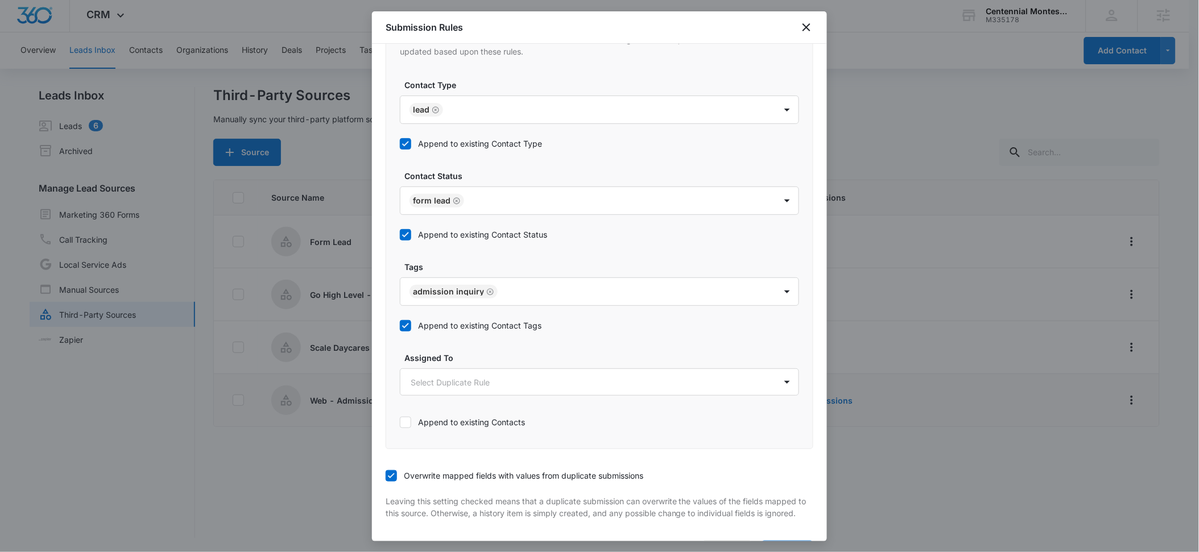
scroll to position [555, 0]
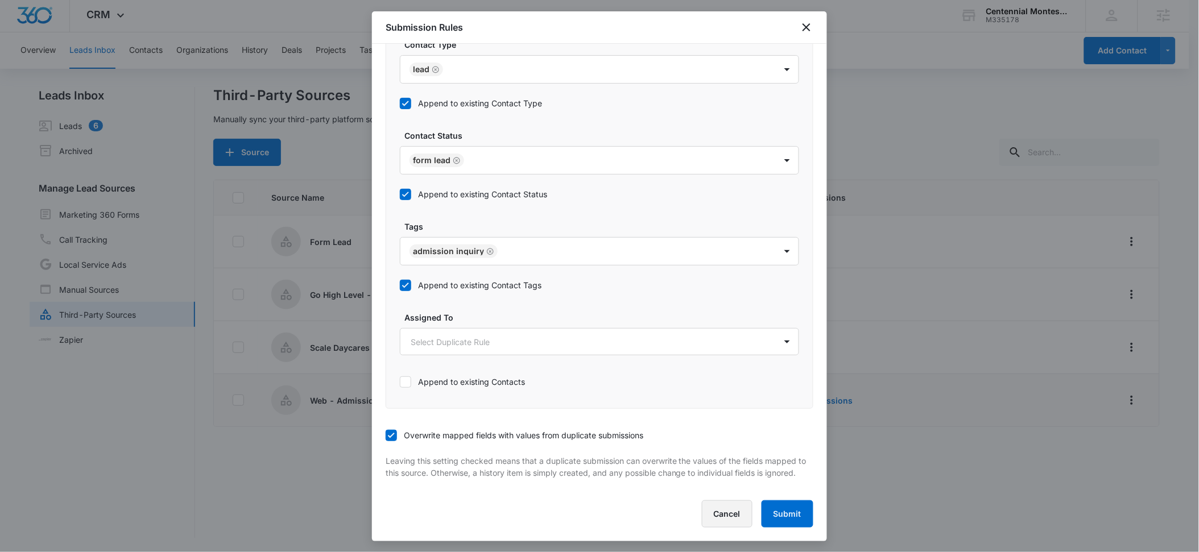
click at [715, 510] on button "Cancel" at bounding box center [727, 514] width 51 height 27
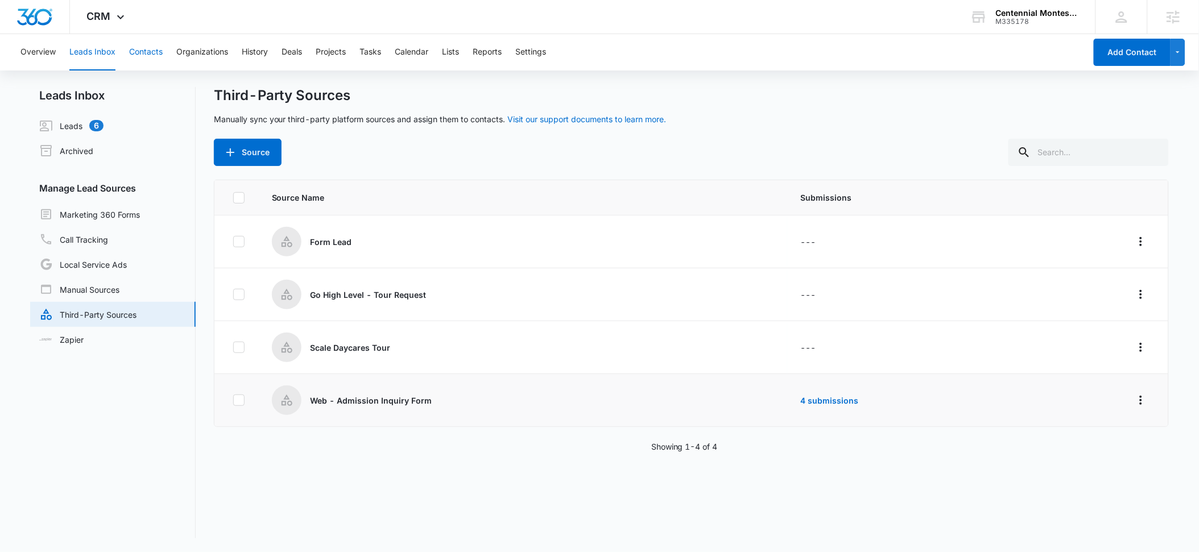
click at [148, 57] on button "Contacts" at bounding box center [146, 52] width 34 height 36
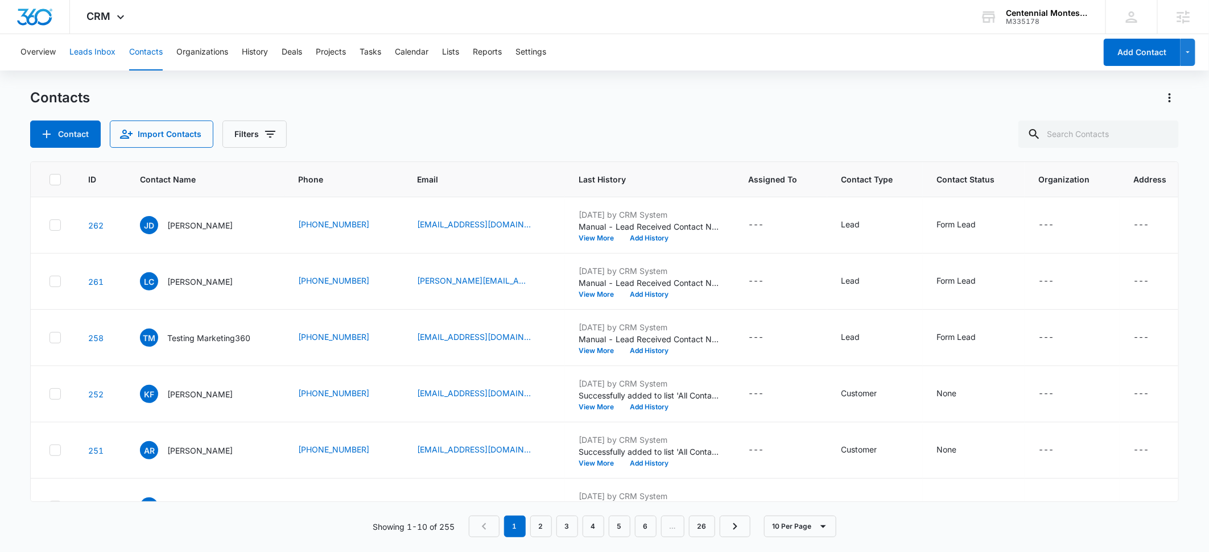
click at [85, 52] on button "Leads Inbox" at bounding box center [92, 52] width 46 height 36
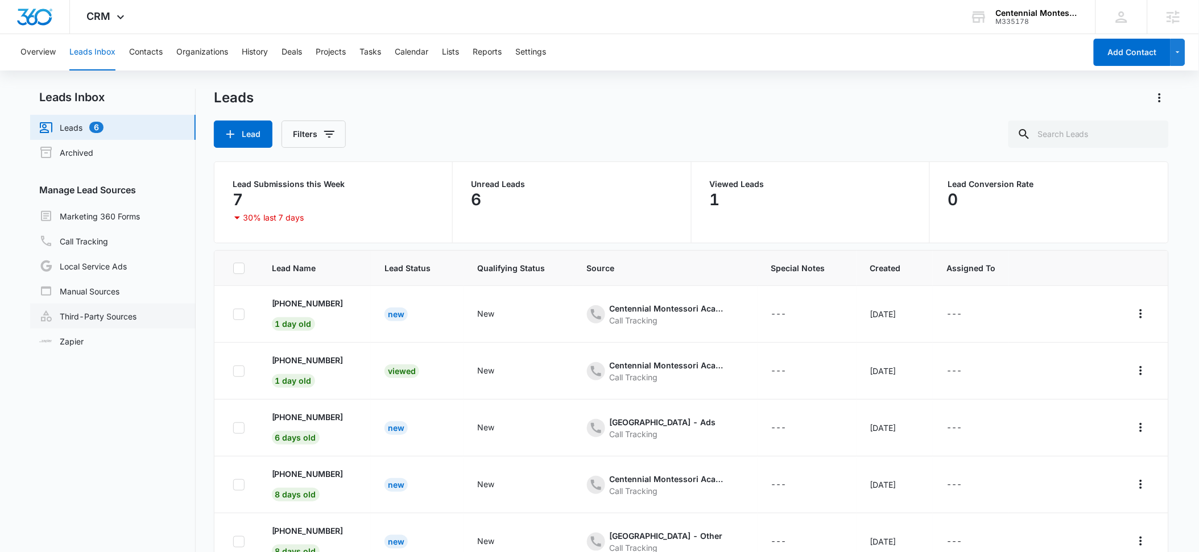
click at [103, 316] on link "Third-Party Sources" at bounding box center [87, 316] width 97 height 14
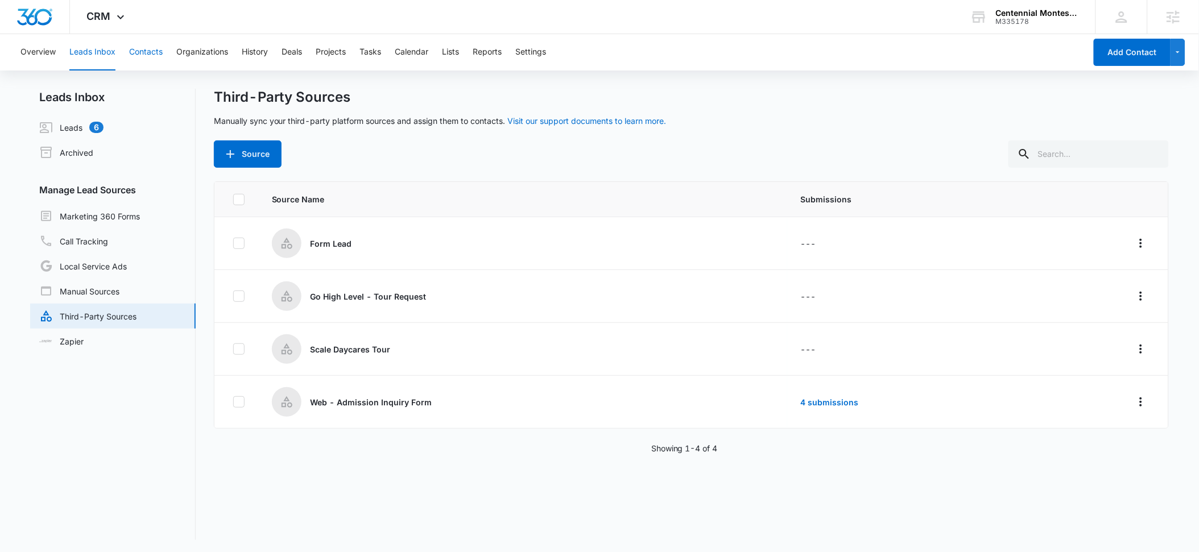
click at [141, 53] on button "Contacts" at bounding box center [146, 52] width 34 height 36
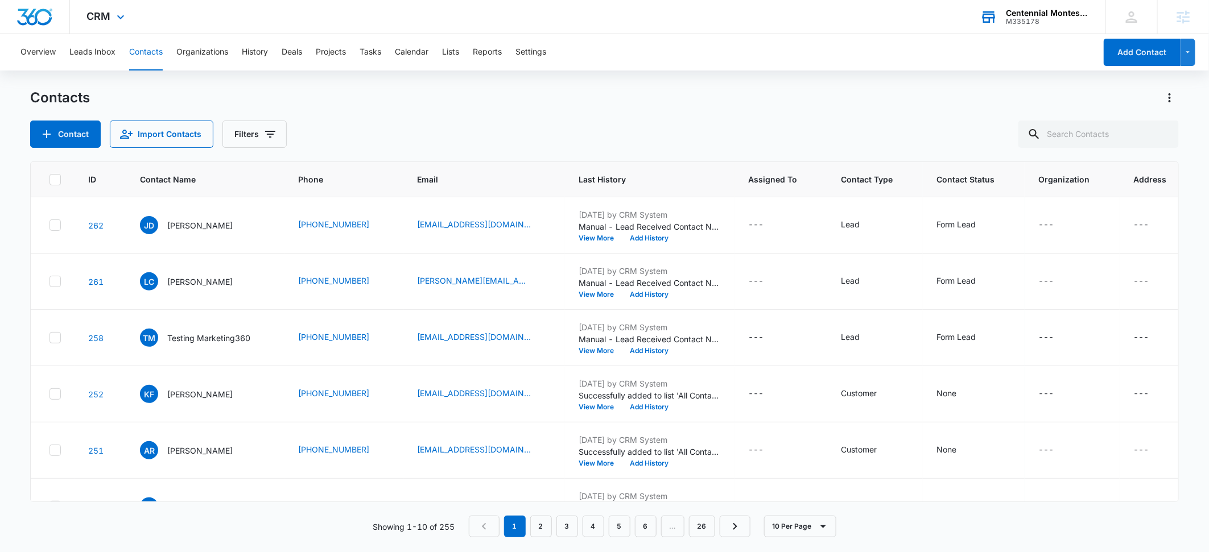
click at [1029, 19] on div "M335178" at bounding box center [1047, 22] width 83 height 8
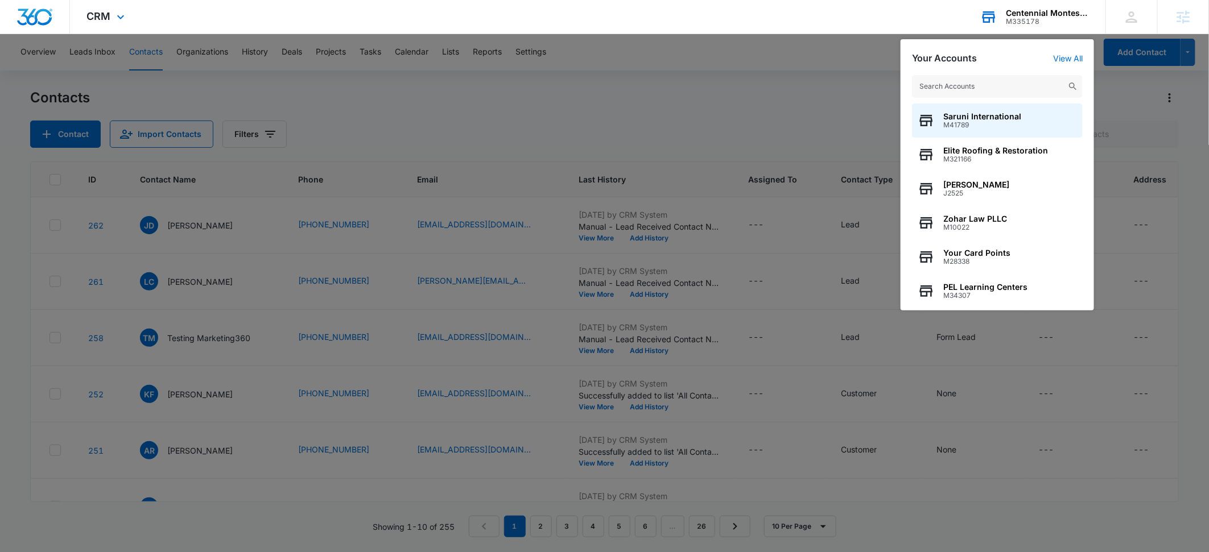
click at [971, 81] on input "text" at bounding box center [997, 86] width 171 height 23
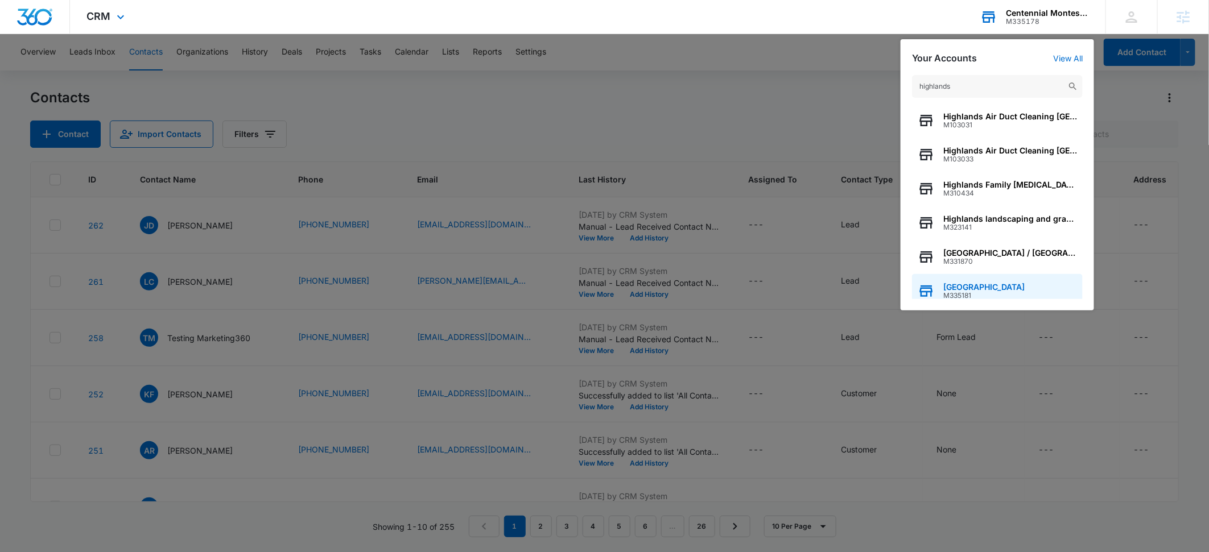
type input "highlands"
click at [990, 290] on span "Highlands Academy" at bounding box center [983, 287] width 81 height 9
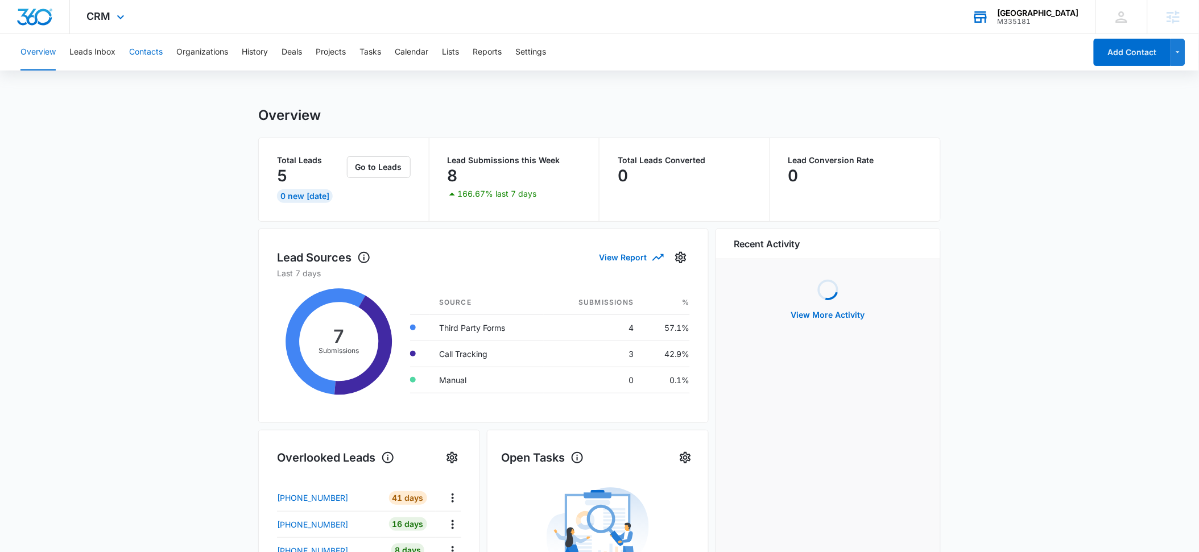
click at [151, 53] on button "Contacts" at bounding box center [146, 52] width 34 height 36
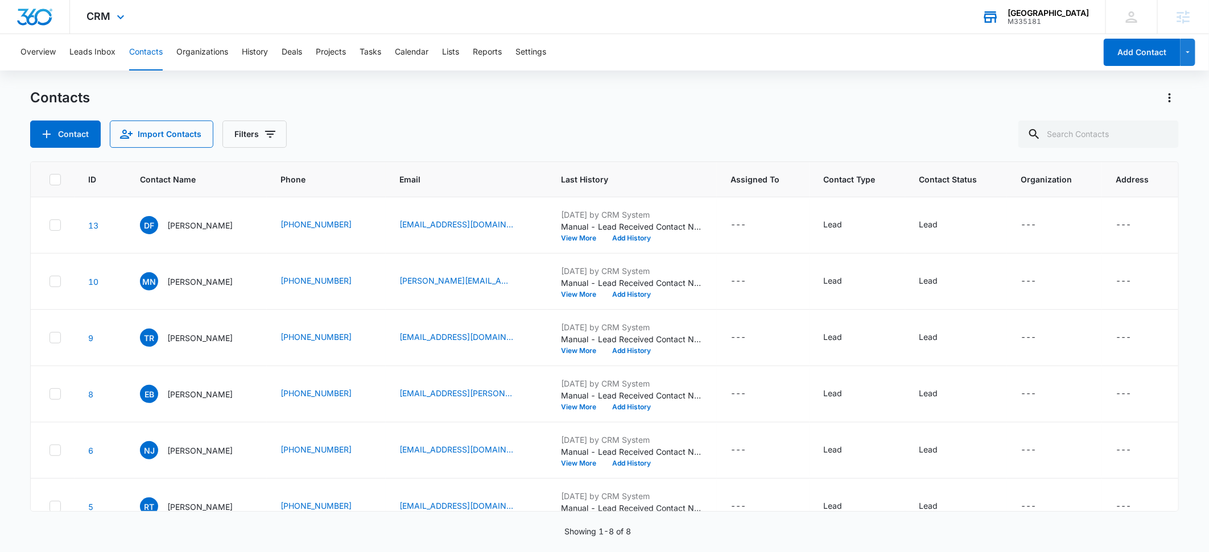
click at [1049, 14] on div "Highlands Academy" at bounding box center [1047, 13] width 81 height 9
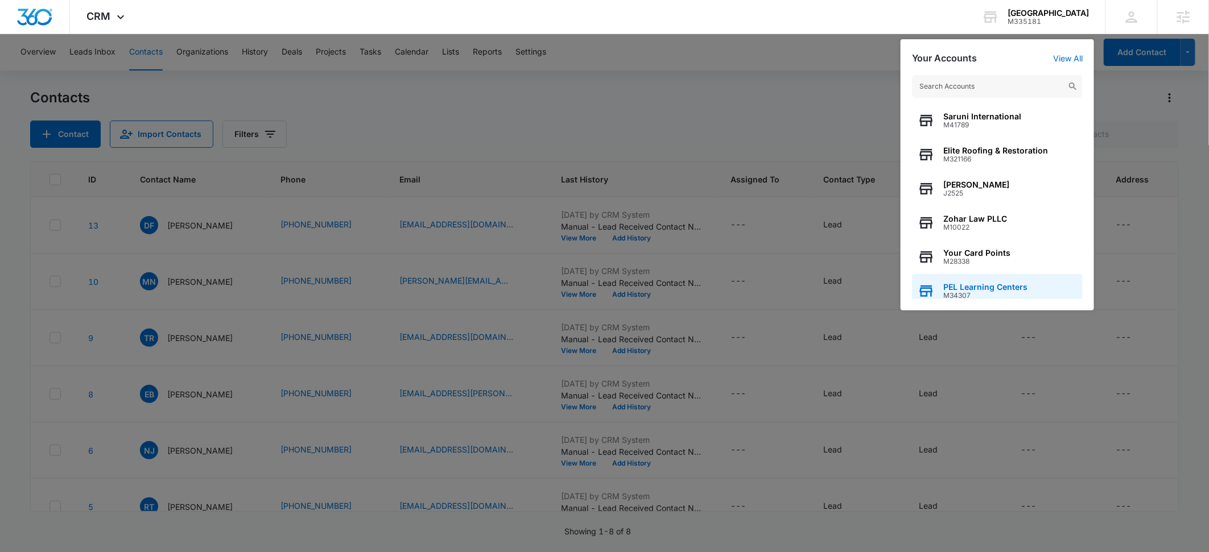
click at [954, 293] on span "M34307" at bounding box center [985, 296] width 84 height 8
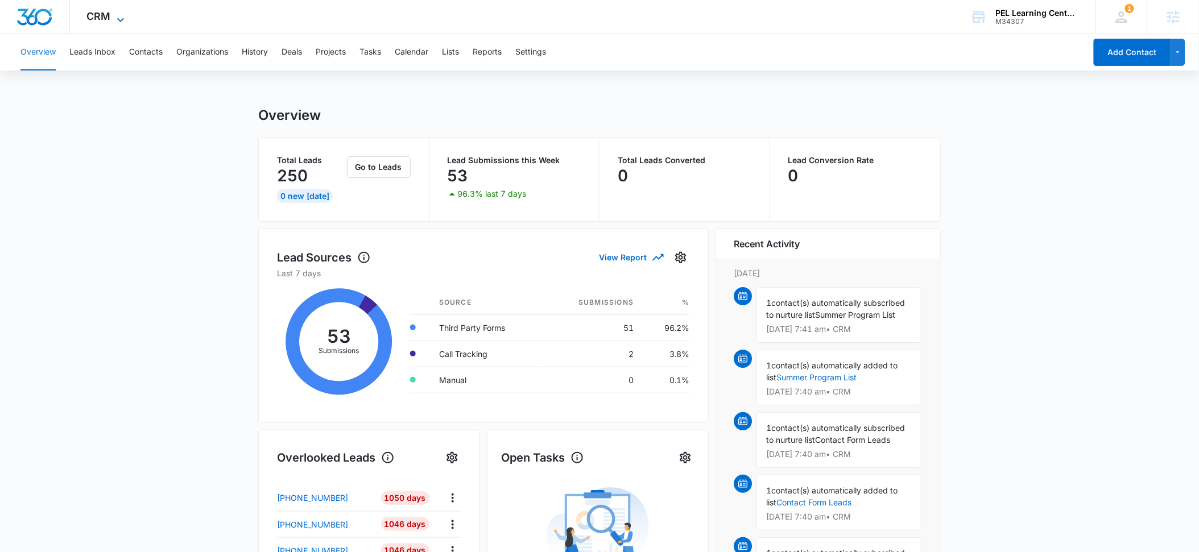
click at [101, 16] on span "CRM" at bounding box center [99, 16] width 24 height 12
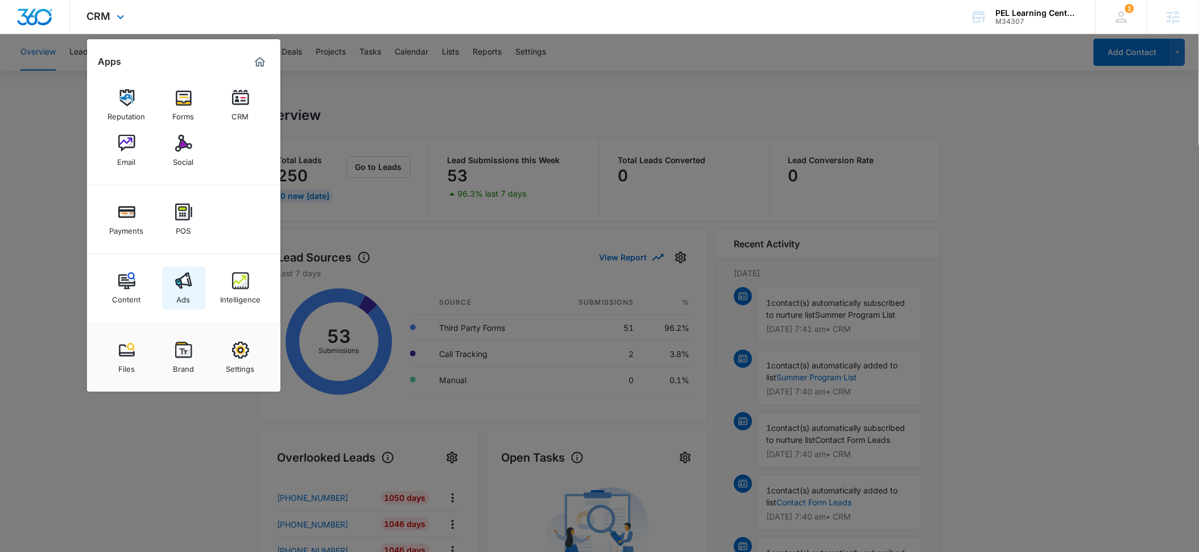
click at [183, 295] on div "Ads" at bounding box center [184, 297] width 14 height 15
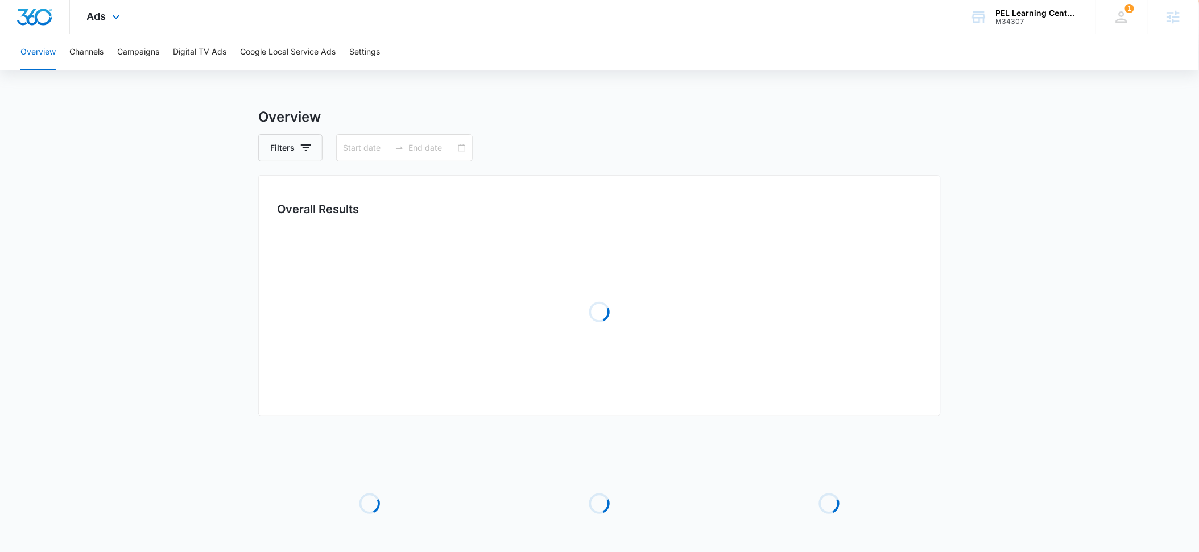
type input "08/01/2025"
type input "08/26/2025"
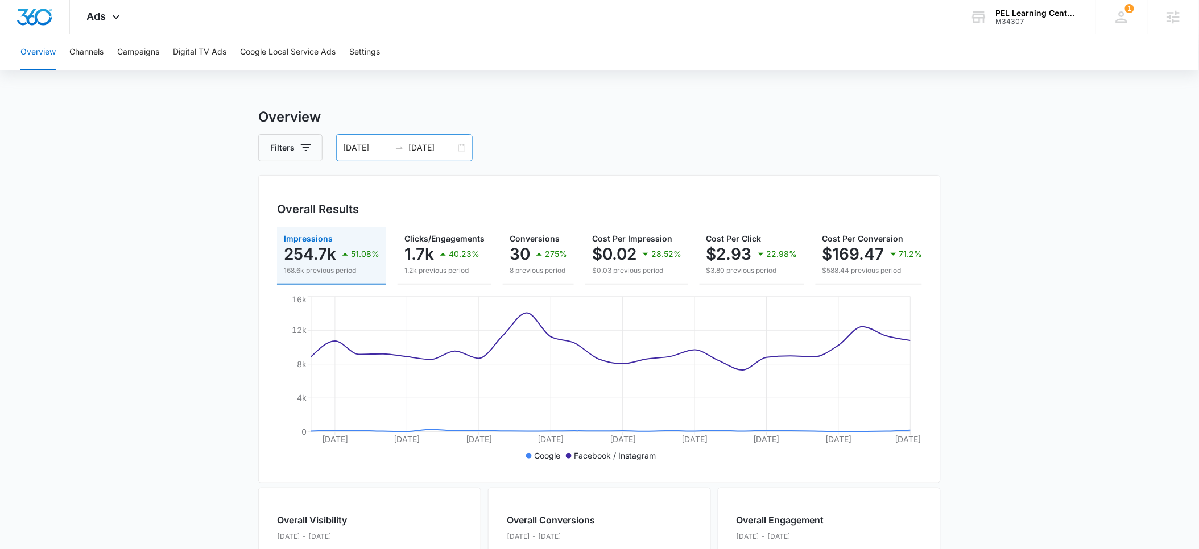
click at [356, 150] on input "08/01/2025" at bounding box center [366, 148] width 47 height 13
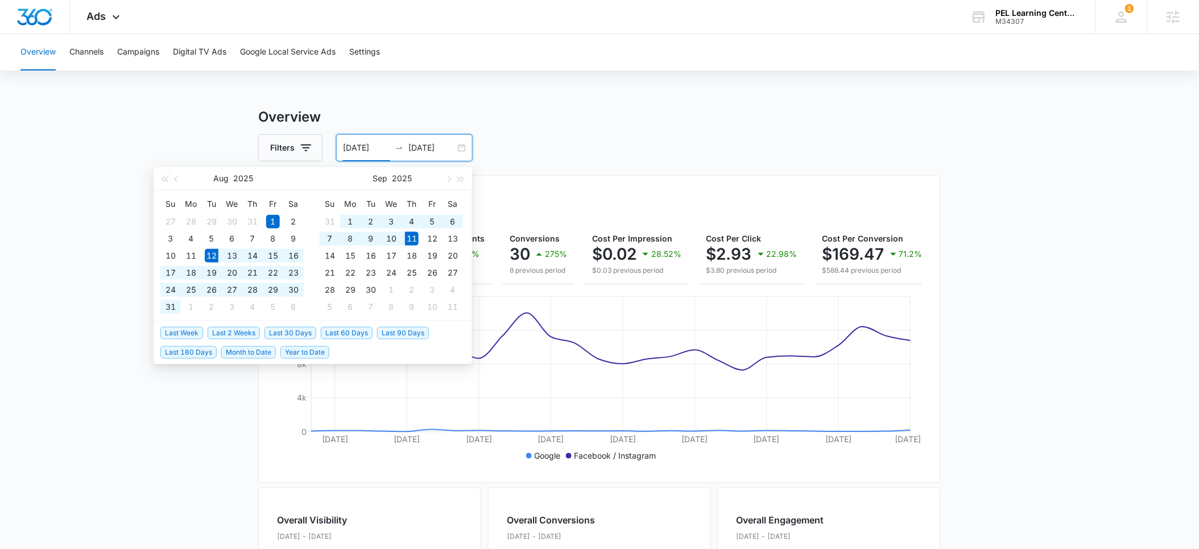
click at [279, 332] on span "Last 30 Days" at bounding box center [290, 333] width 52 height 13
type input "08/12/2025"
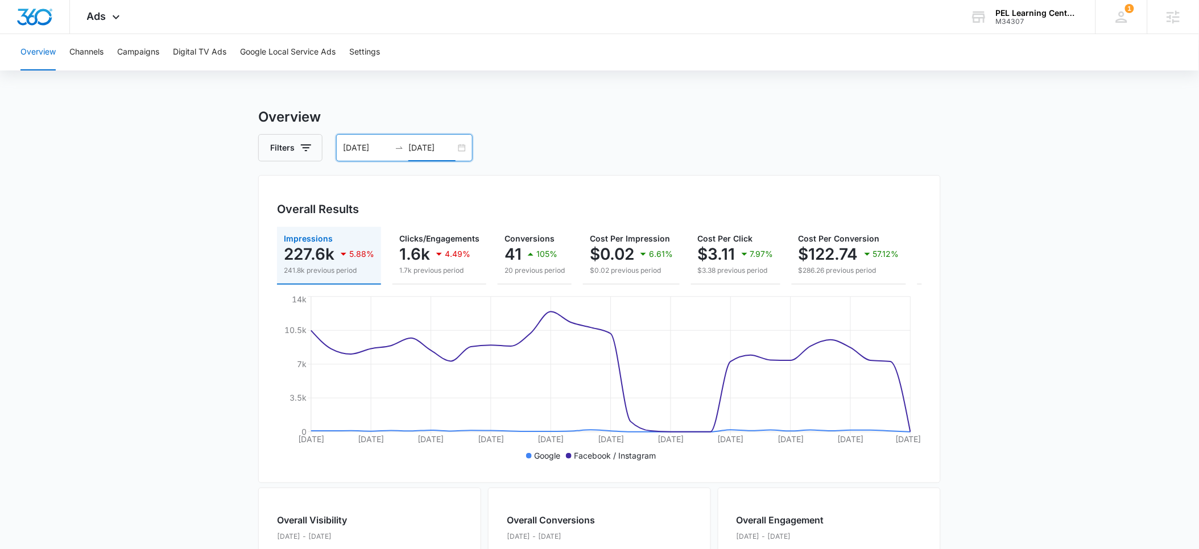
click at [423, 150] on input "09/11/2025" at bounding box center [431, 148] width 47 height 13
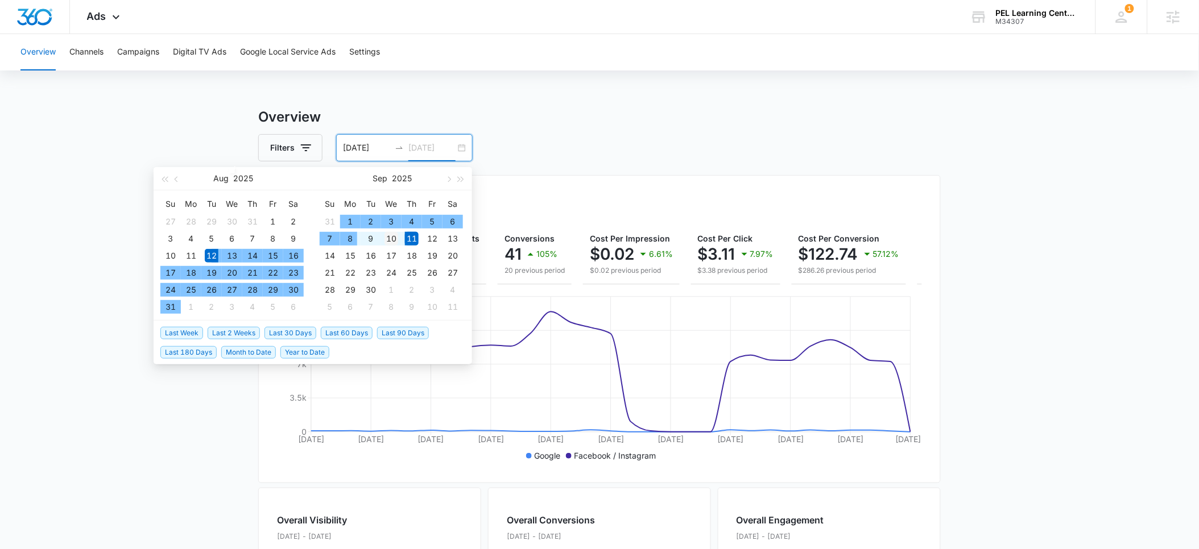
type input "09/10/2025"
click at [386, 239] on div "10" at bounding box center [391, 239] width 14 height 14
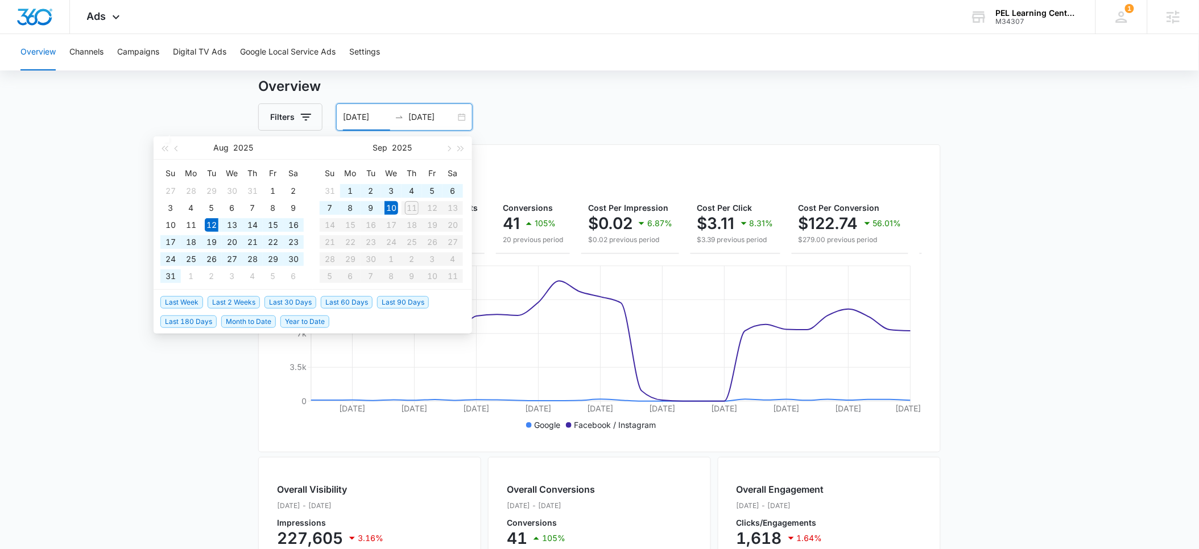
scroll to position [31, 0]
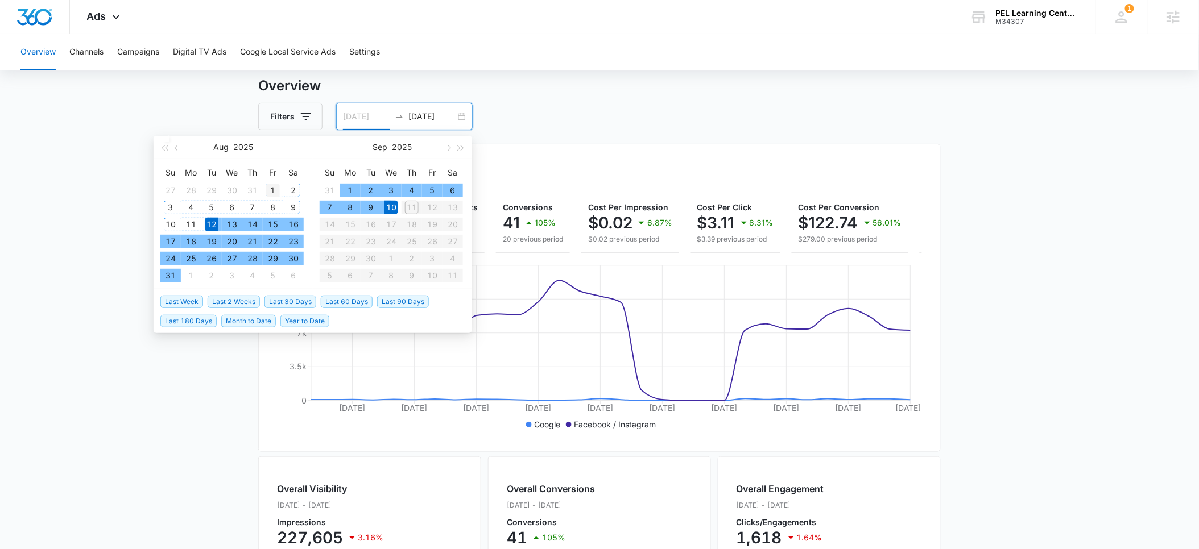
type input "08/01/2025"
click at [271, 187] on div "1" at bounding box center [273, 191] width 14 height 14
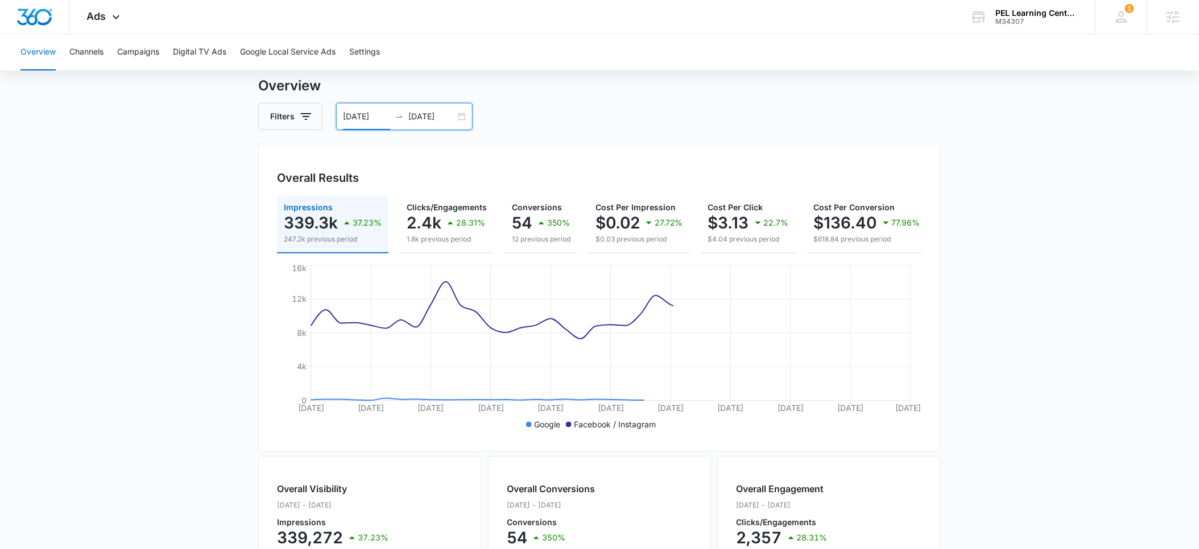
click at [421, 114] on input "09/10/2025" at bounding box center [431, 116] width 47 height 13
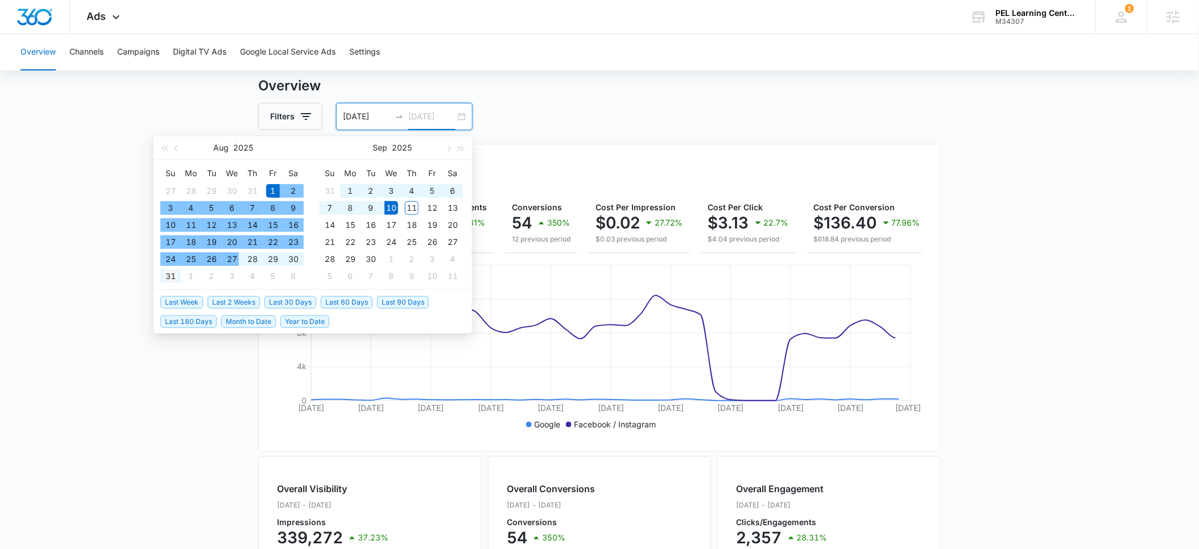
type input "08/31/2025"
click at [171, 273] on div "31" at bounding box center [171, 277] width 14 height 14
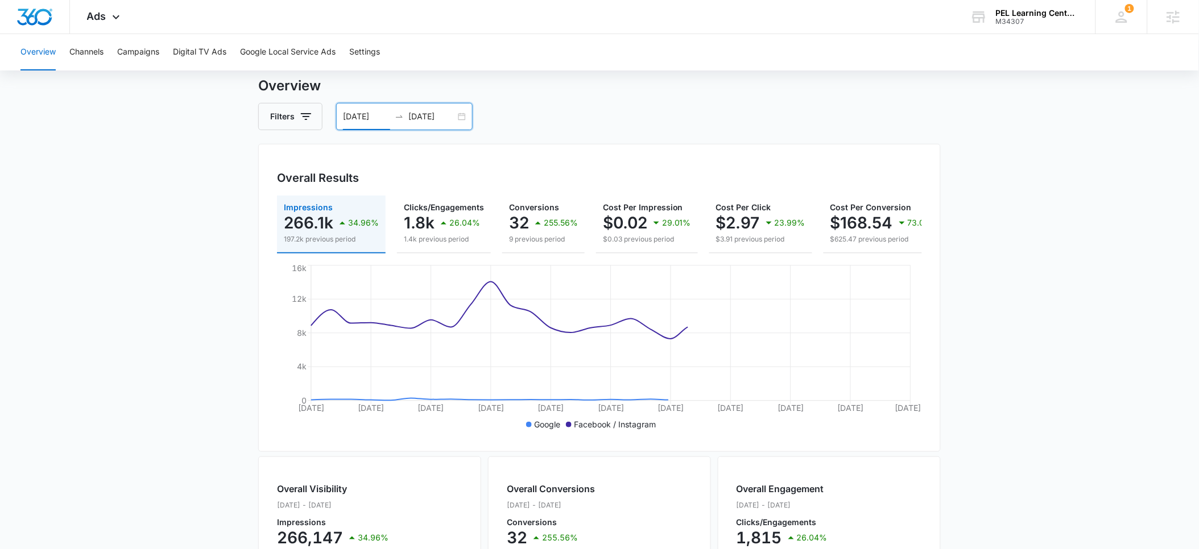
click at [70, 216] on main "Overview Filters 08/01/2025 08/31/2025 Overall Results Impressions 266.1k 34.96…" at bounding box center [599, 484] width 1199 height 817
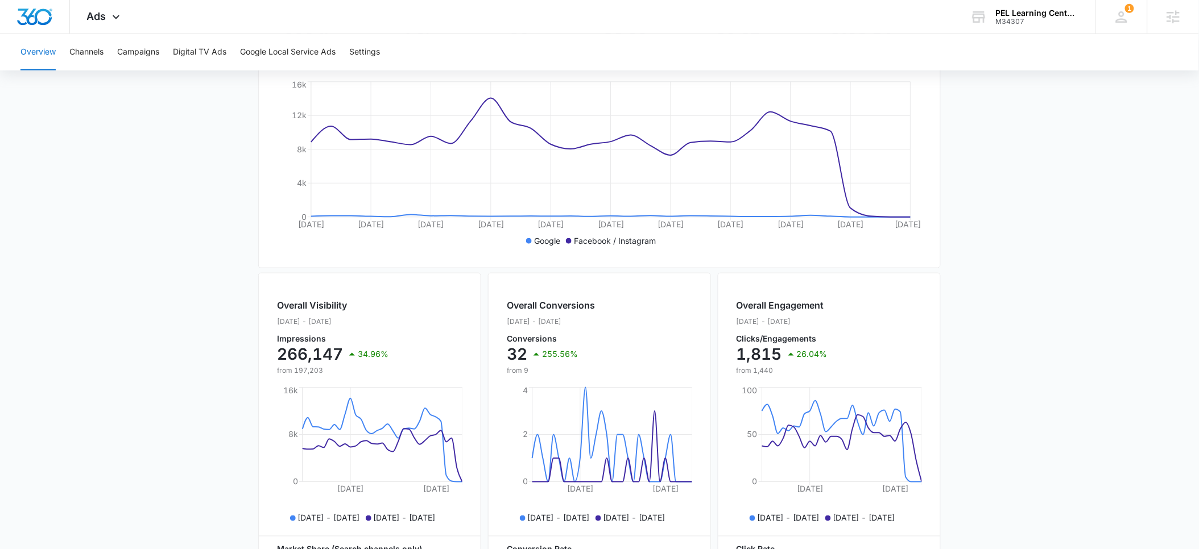
scroll to position [69, 0]
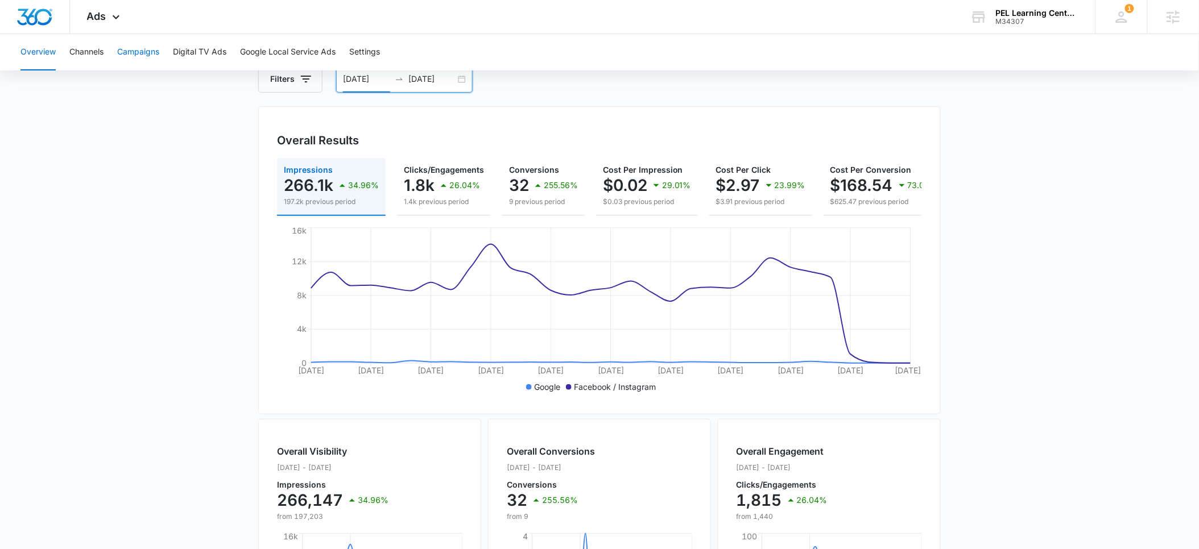
click at [143, 52] on button "Campaigns" at bounding box center [138, 52] width 42 height 36
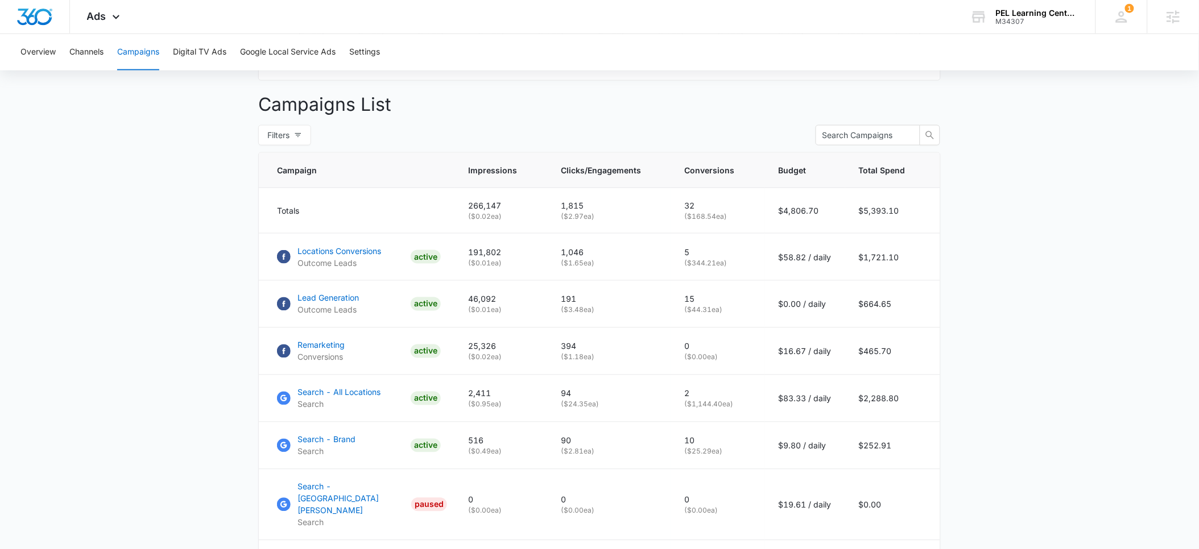
scroll to position [412, 0]
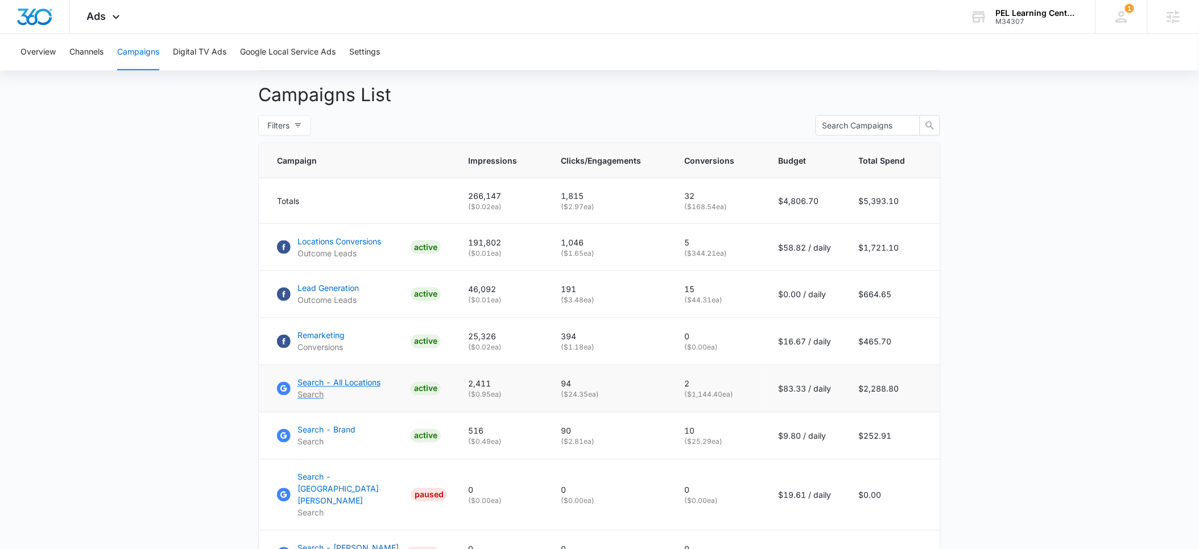
click at [327, 389] on p "Search - All Locations" at bounding box center [338, 383] width 83 height 12
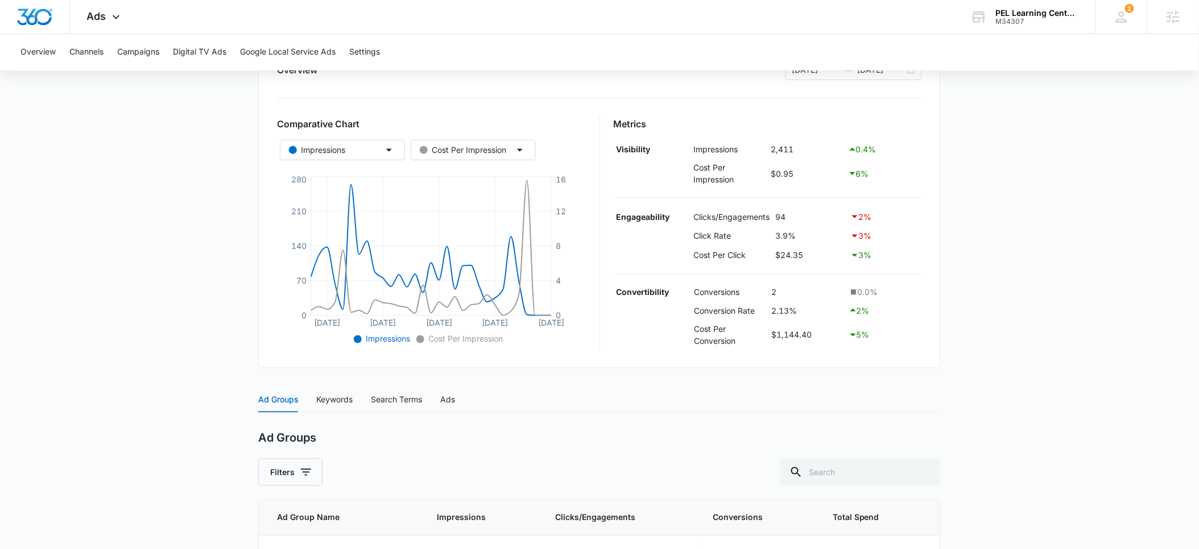
scroll to position [382, 0]
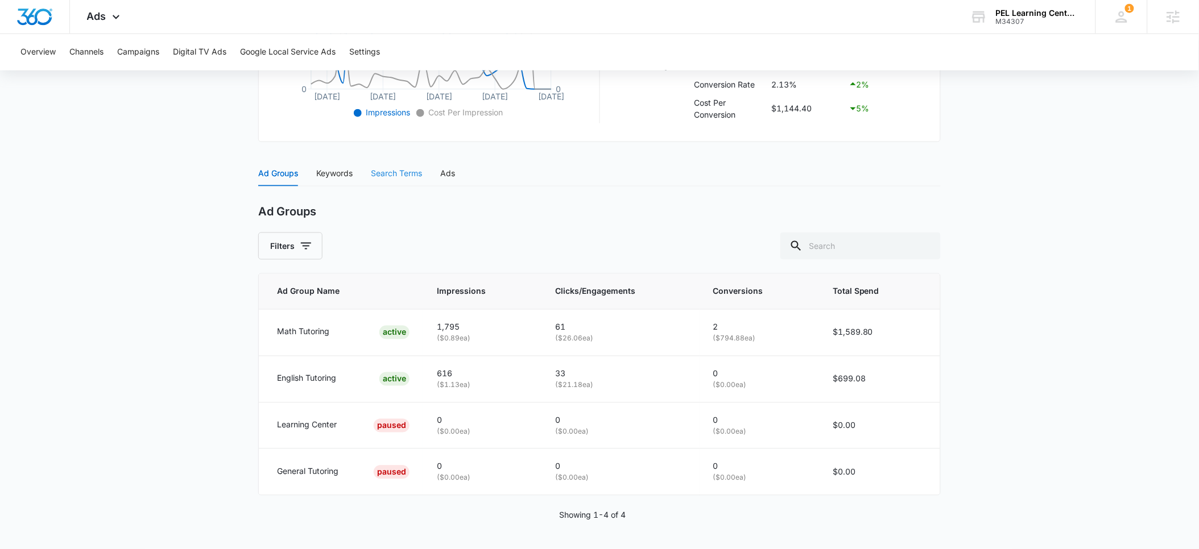
click at [384, 181] on div "Search Terms" at bounding box center [396, 173] width 51 height 26
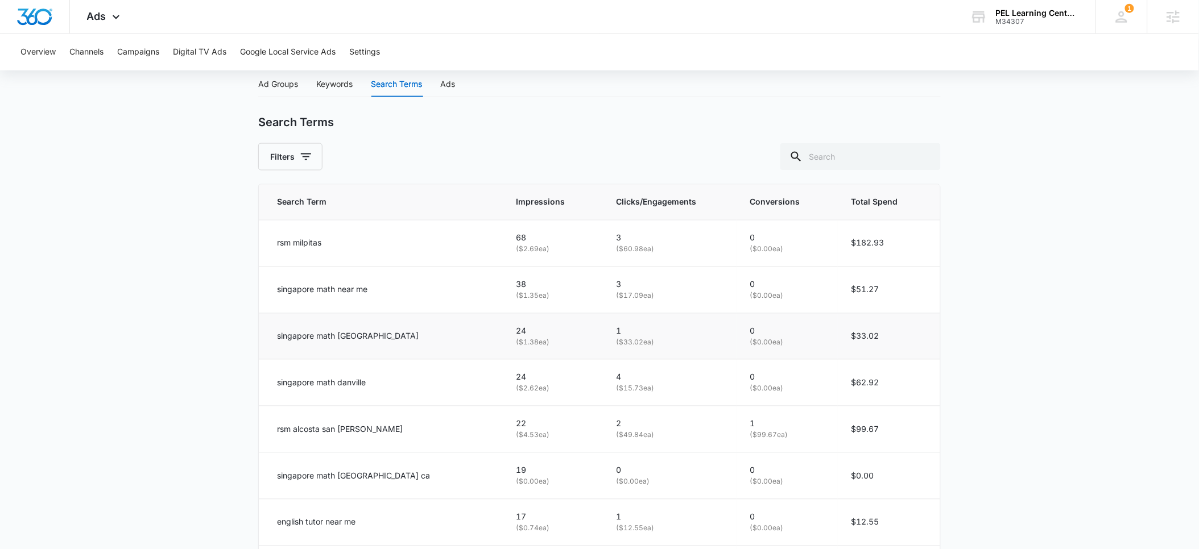
scroll to position [474, 0]
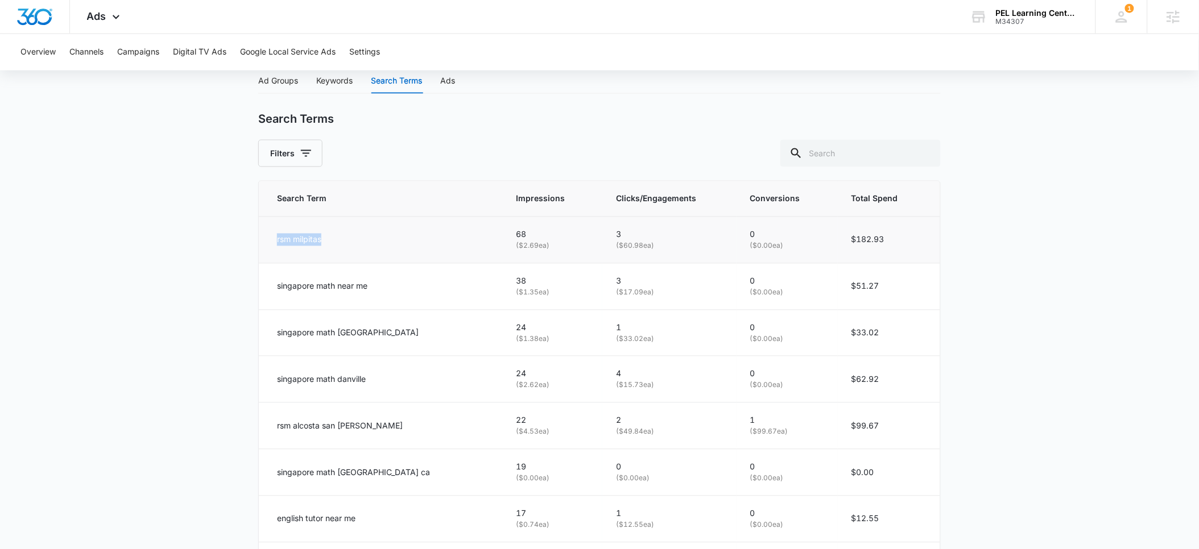
drag, startPoint x: 289, startPoint y: 241, endPoint x: 272, endPoint y: 241, distance: 16.5
click at [272, 241] on td "rsm milpitas" at bounding box center [380, 240] width 243 height 47
copy p "rsm milpitas"
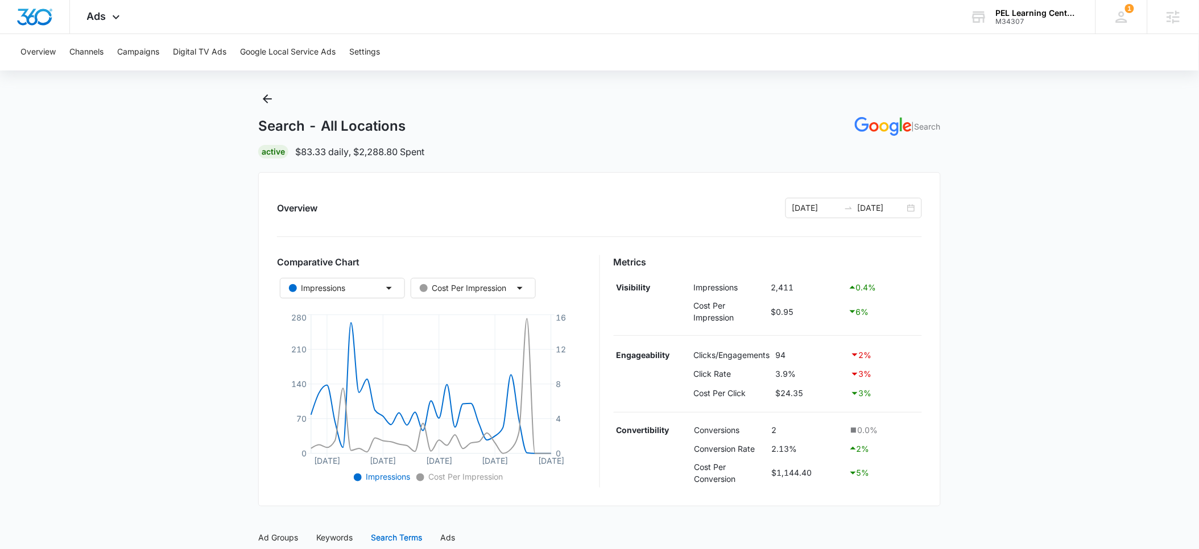
scroll to position [0, 0]
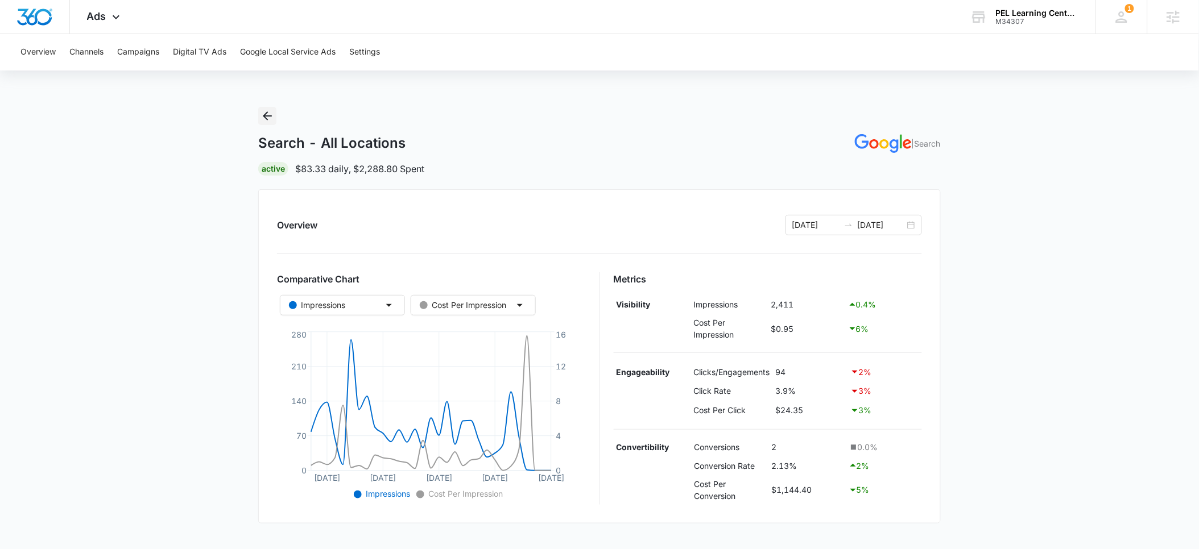
click at [262, 116] on icon "Back" at bounding box center [267, 116] width 14 height 14
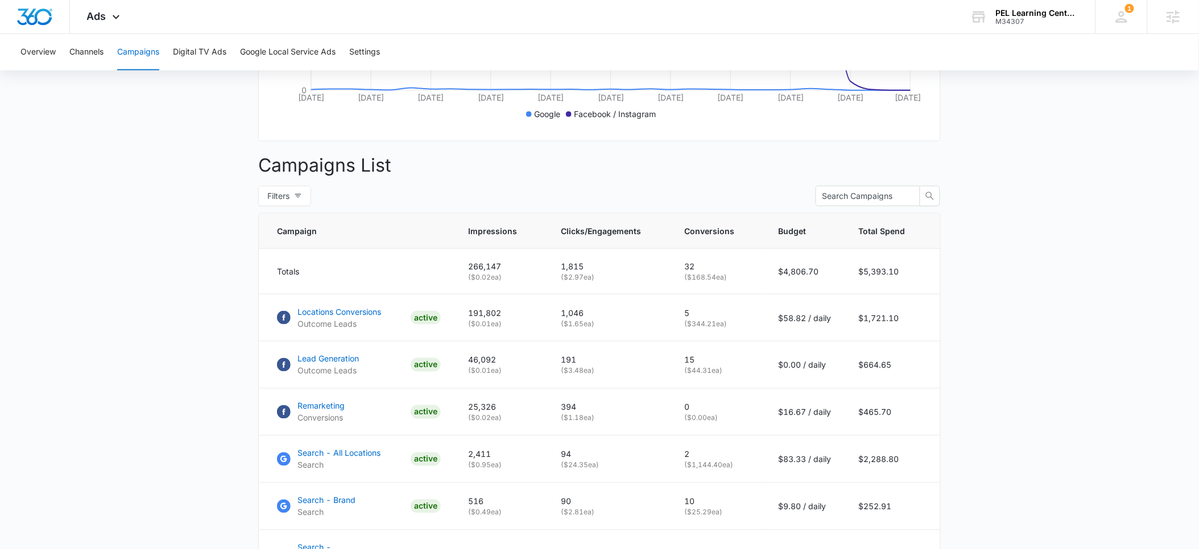
scroll to position [337, 0]
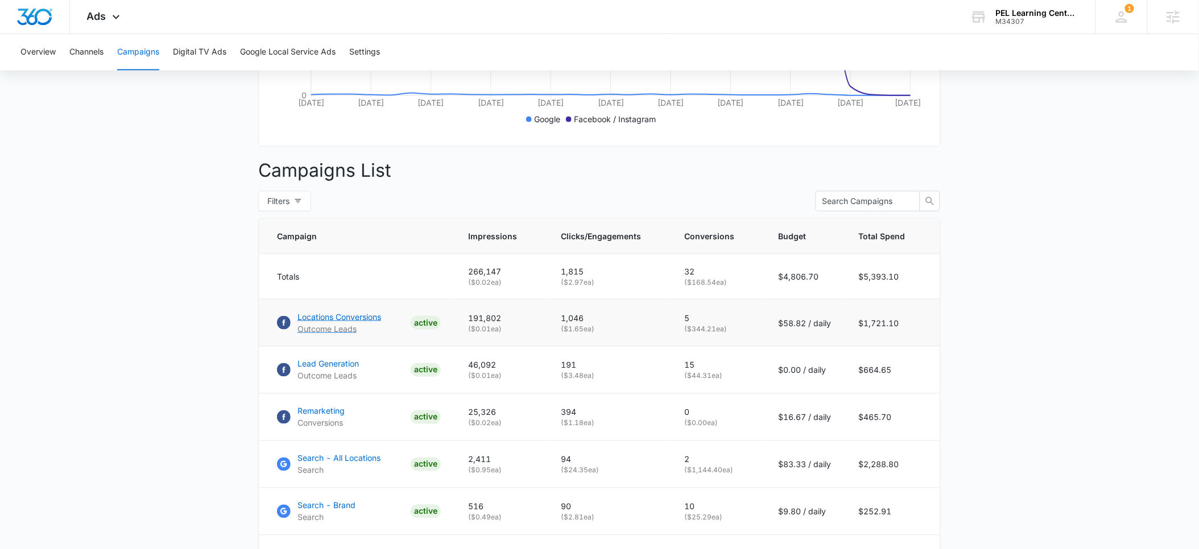
click at [329, 323] on p "Locations Conversions" at bounding box center [339, 317] width 84 height 12
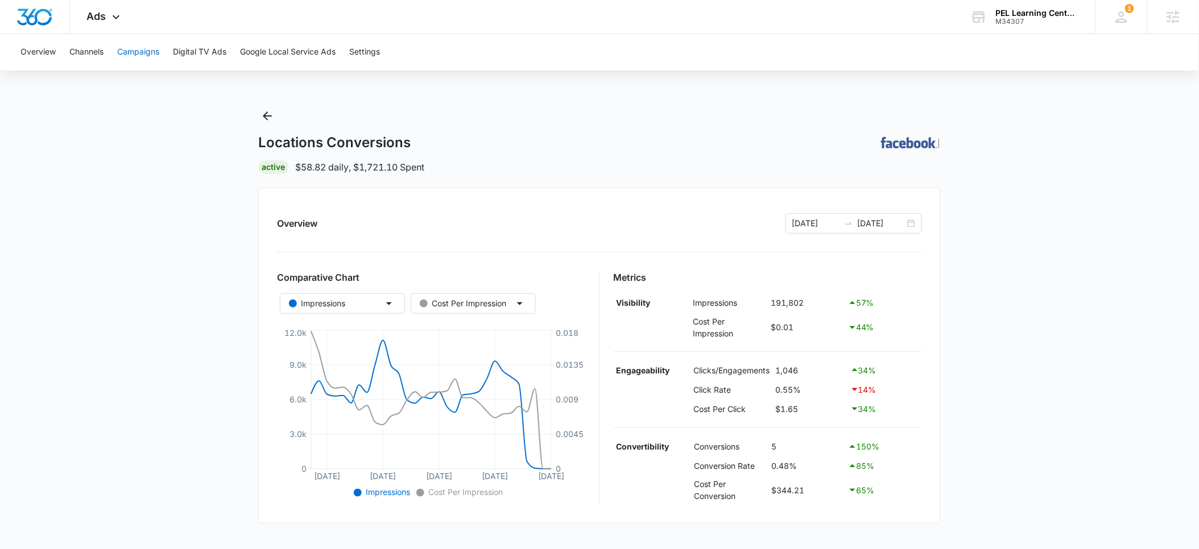
click at [143, 51] on button "Campaigns" at bounding box center [138, 52] width 42 height 36
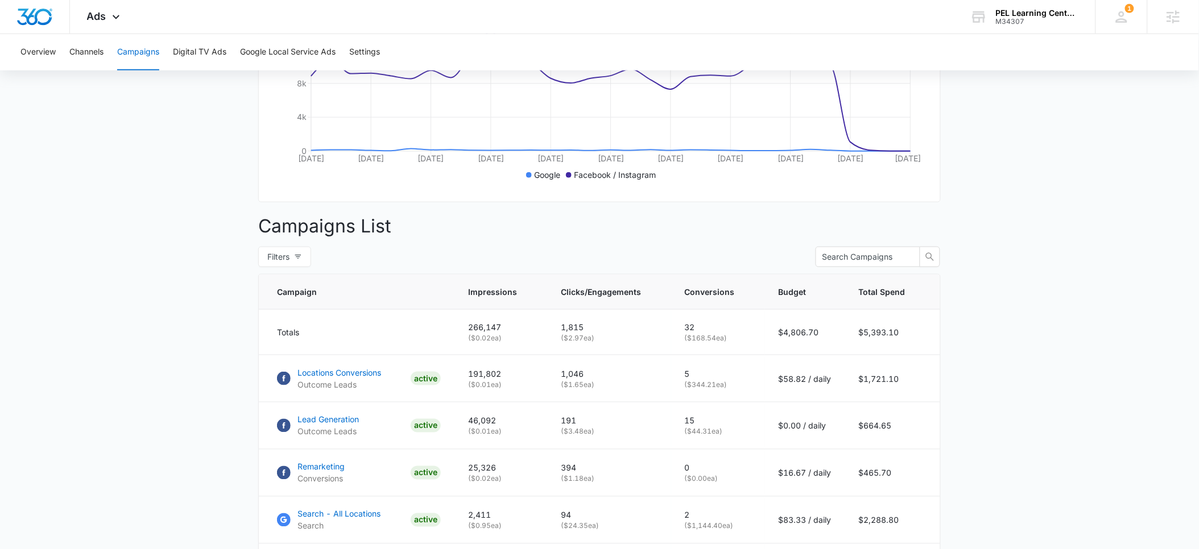
scroll to position [421, 0]
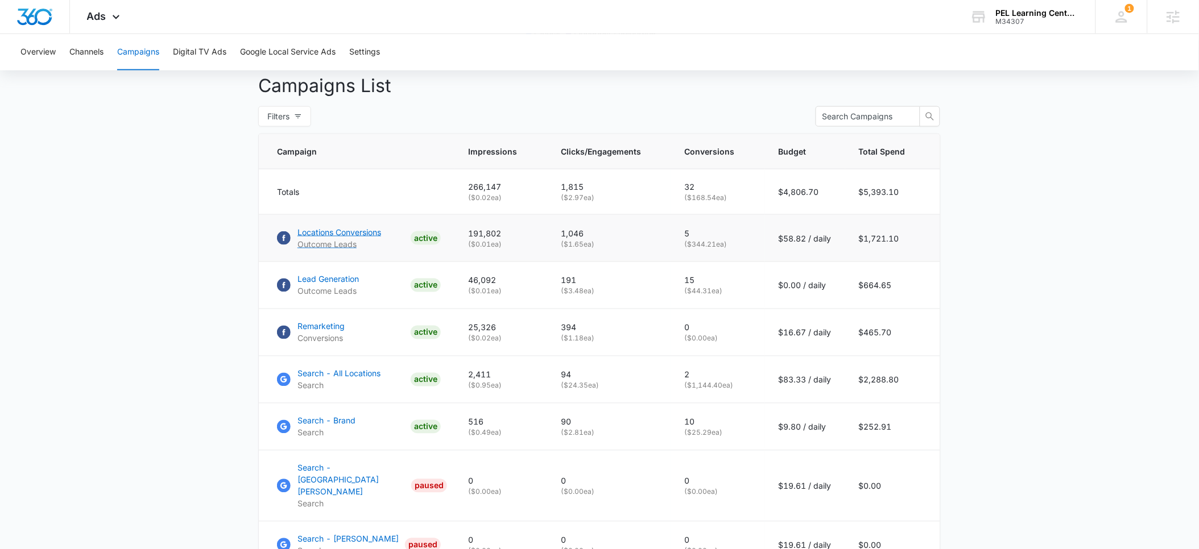
click at [345, 238] on p "Locations Conversions" at bounding box center [339, 232] width 84 height 12
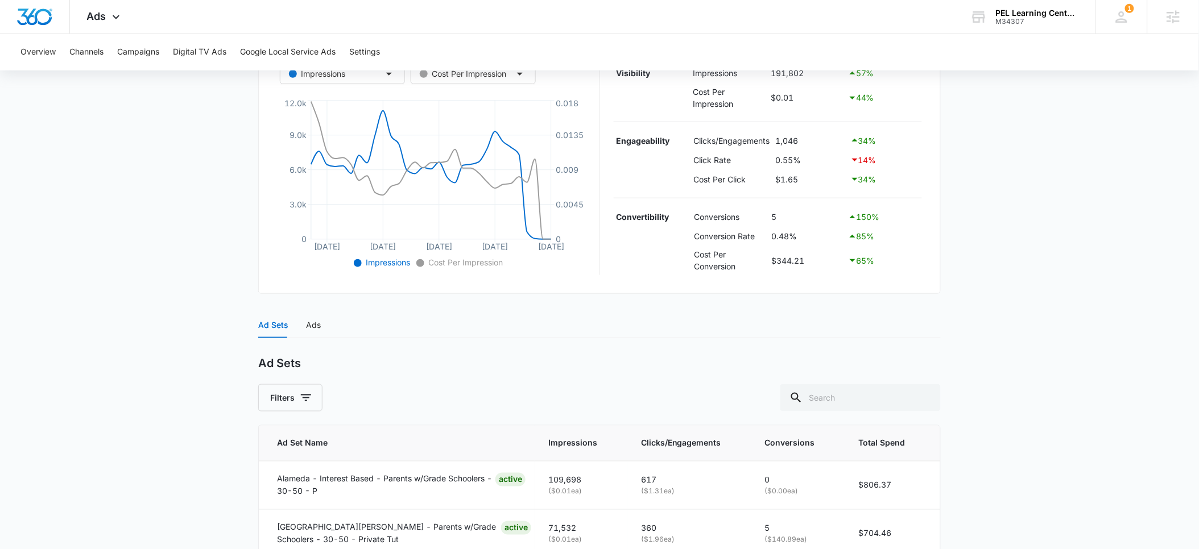
scroll to position [391, 0]
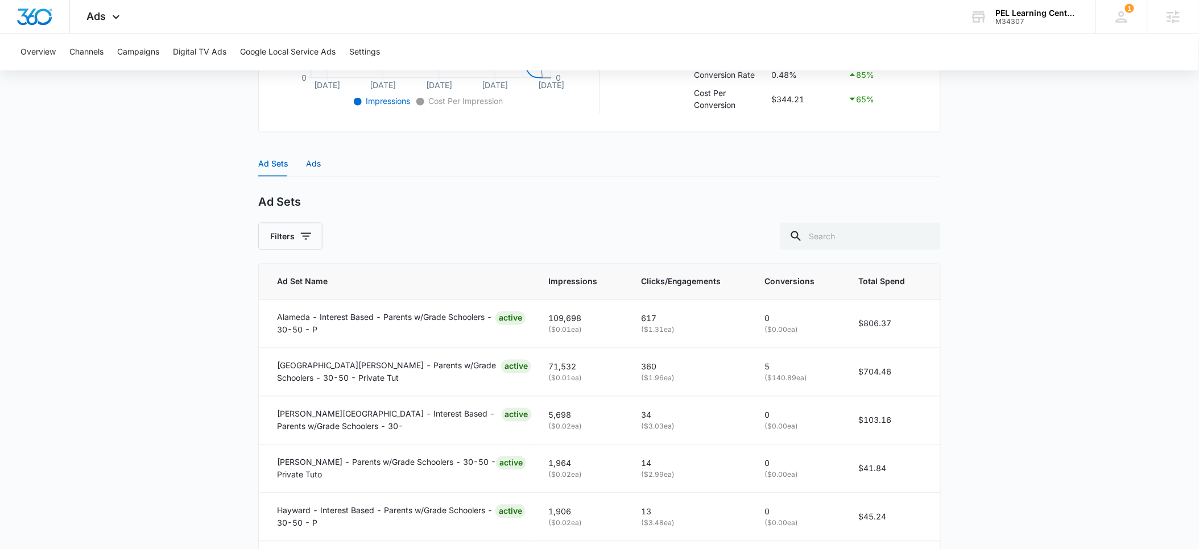
click at [313, 168] on div "Ads" at bounding box center [313, 164] width 15 height 13
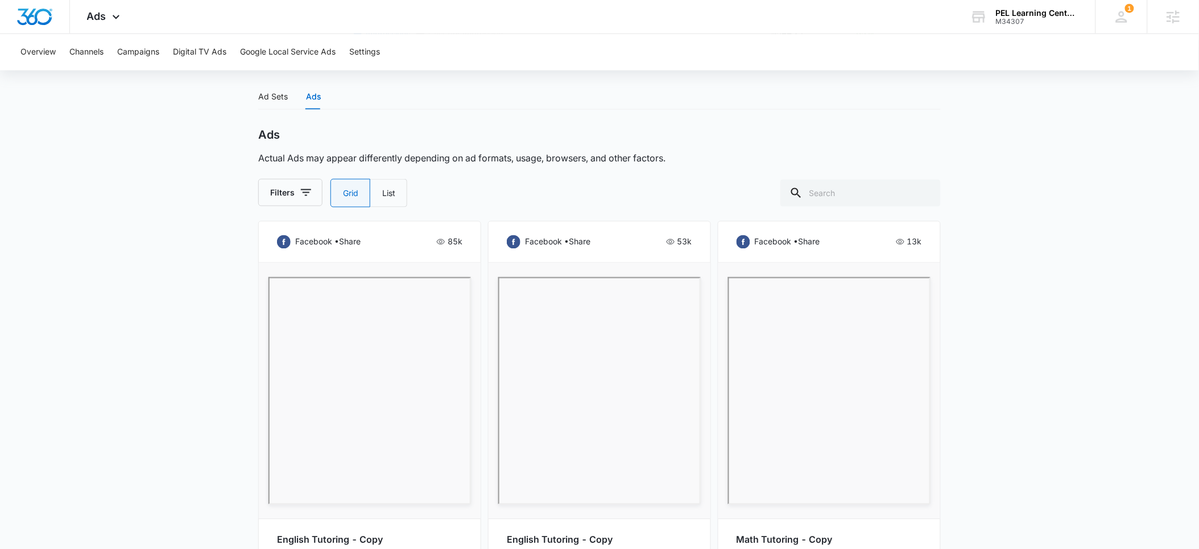
scroll to position [568, 0]
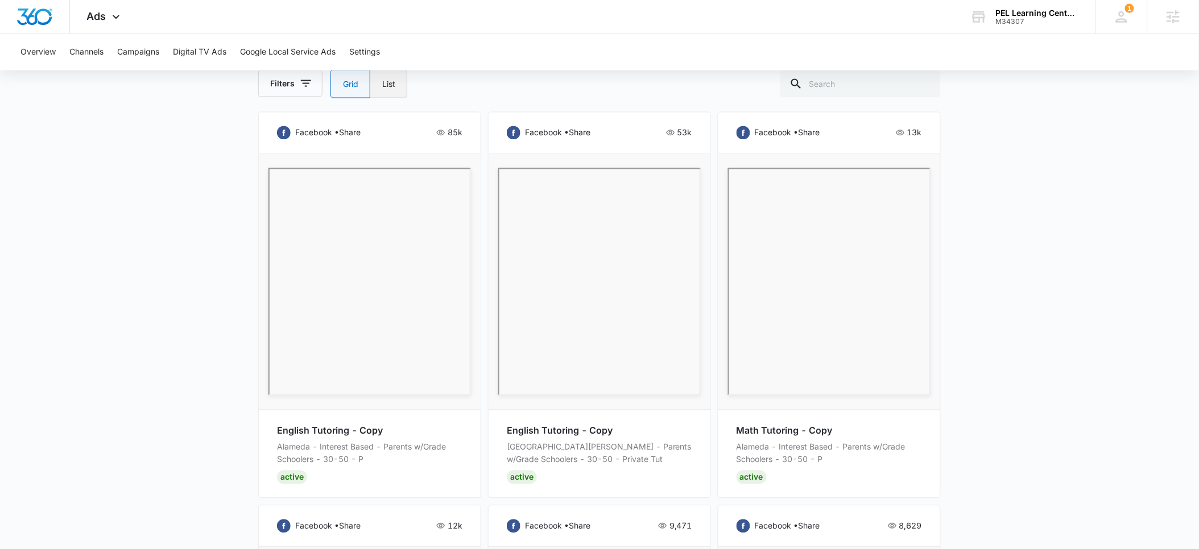
click at [390, 88] on label "List" at bounding box center [388, 84] width 37 height 28
click at [382, 85] on input "List" at bounding box center [382, 84] width 1 height 1
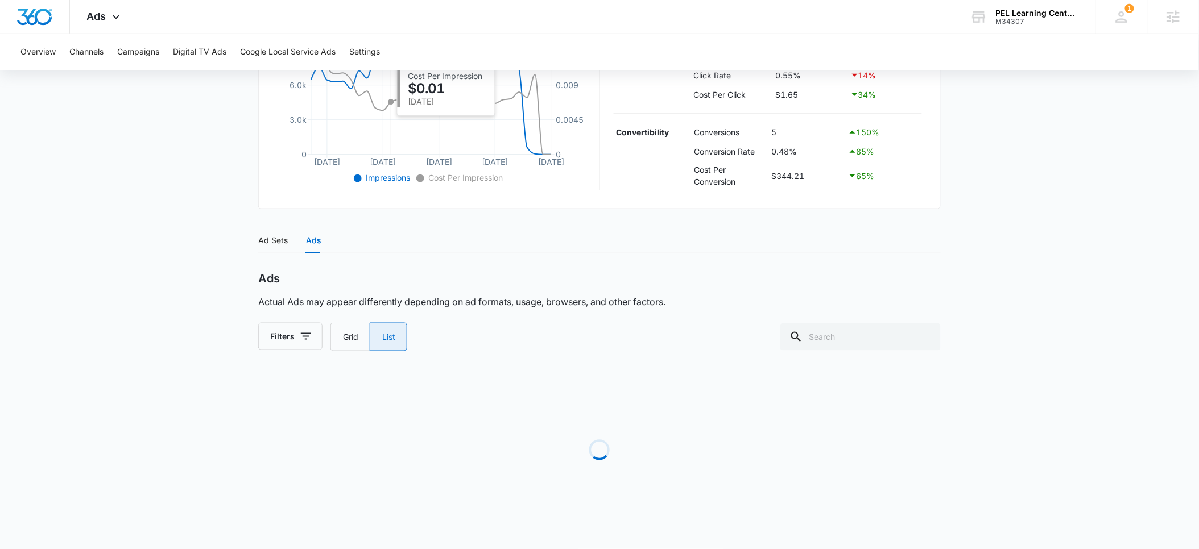
radio input "false"
radio input "true"
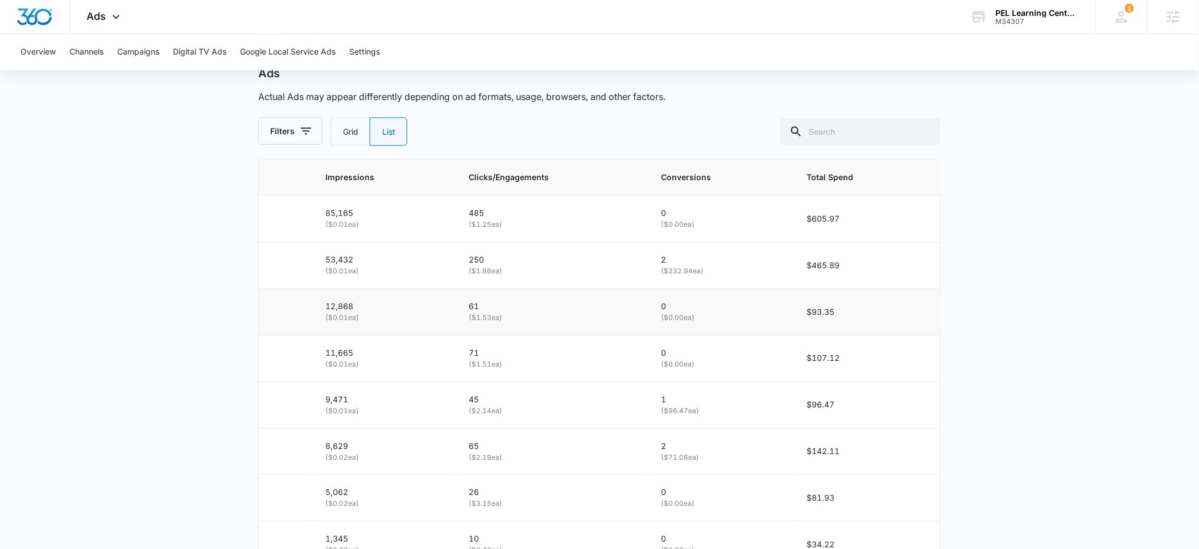
scroll to position [520, 0]
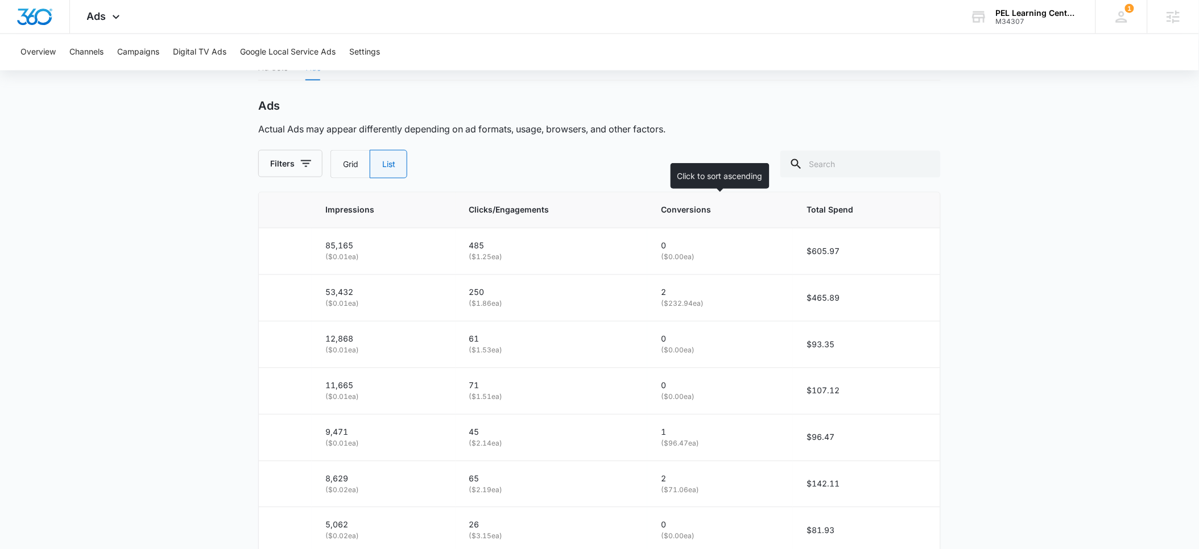
click at [722, 210] on span "Conversions" at bounding box center [712, 210] width 102 height 13
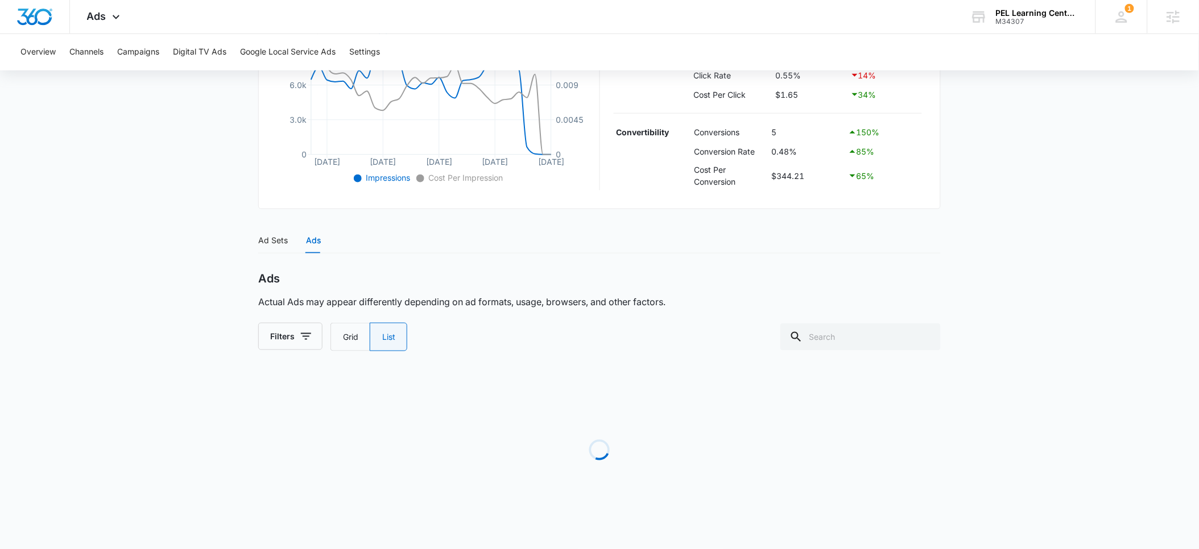
scroll to position [487, 0]
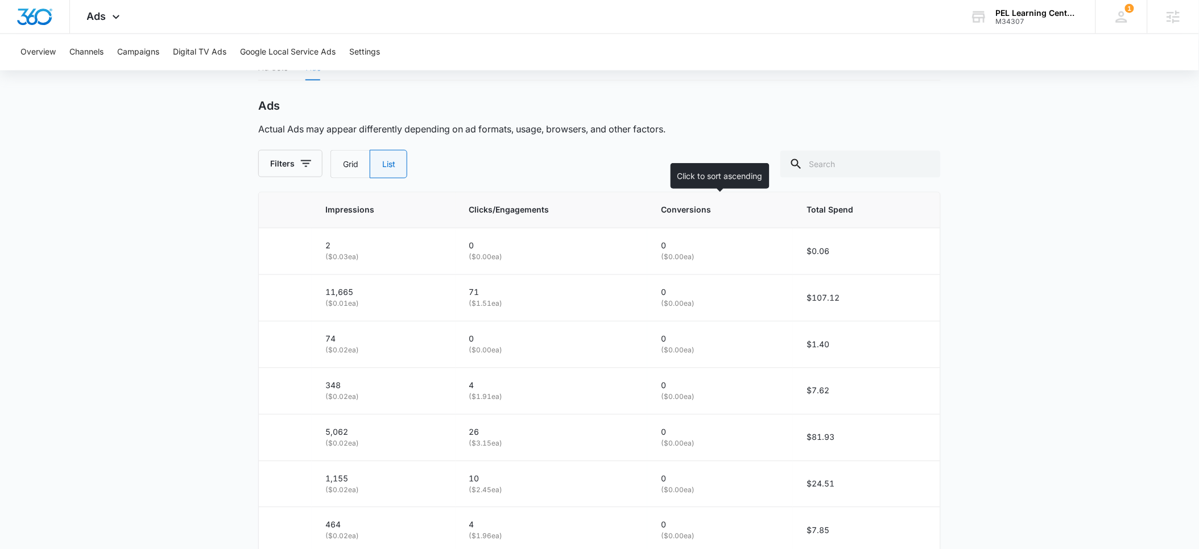
click at [713, 210] on span "Conversions" at bounding box center [712, 210] width 102 height 13
click at [770, 207] on icon at bounding box center [773, 211] width 12 height 12
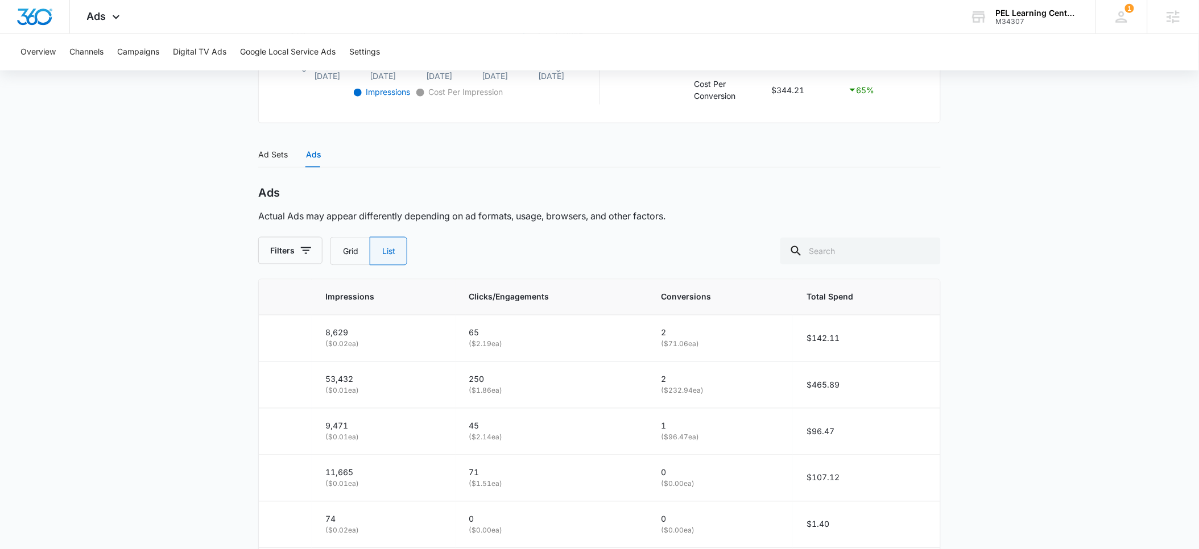
scroll to position [416, 0]
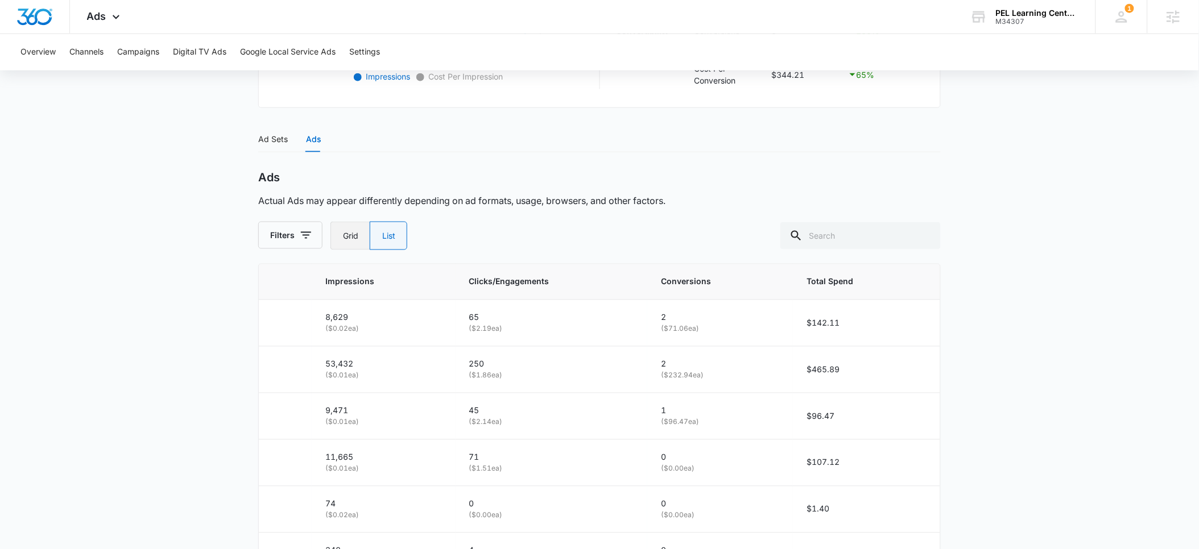
click at [343, 234] on label "Grid" at bounding box center [349, 236] width 39 height 28
click at [343, 236] on input "Grid" at bounding box center [342, 236] width 1 height 1
radio input "true"
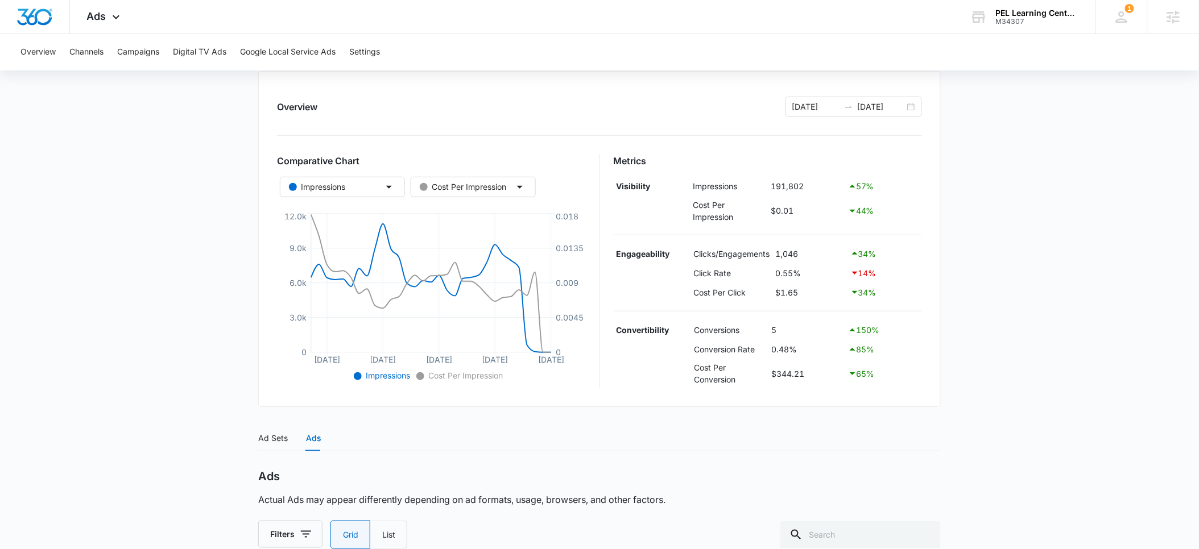
scroll to position [0, 0]
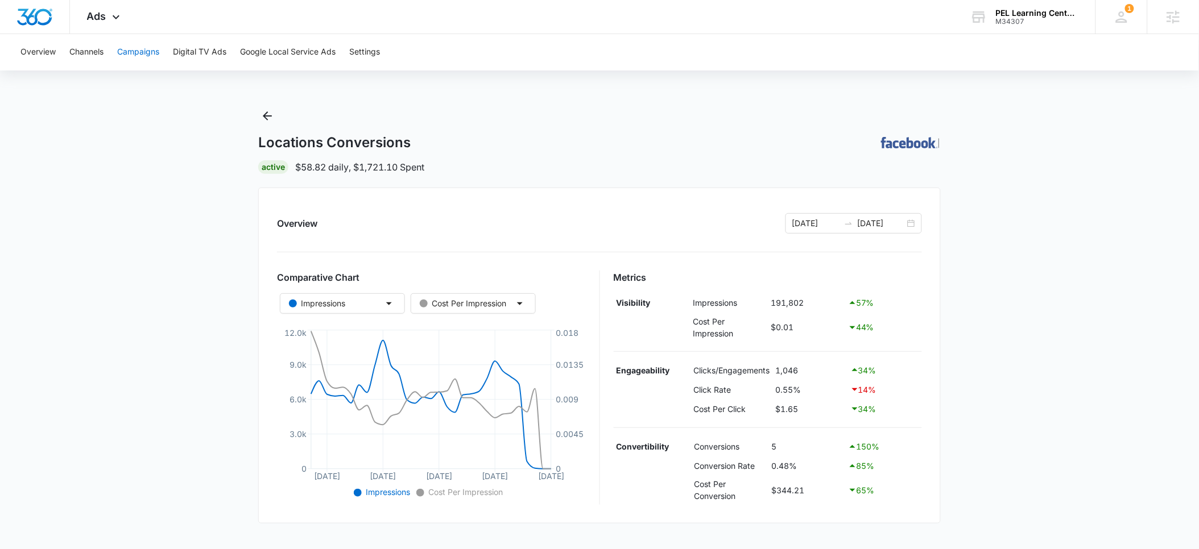
click at [138, 52] on button "Campaigns" at bounding box center [138, 52] width 42 height 36
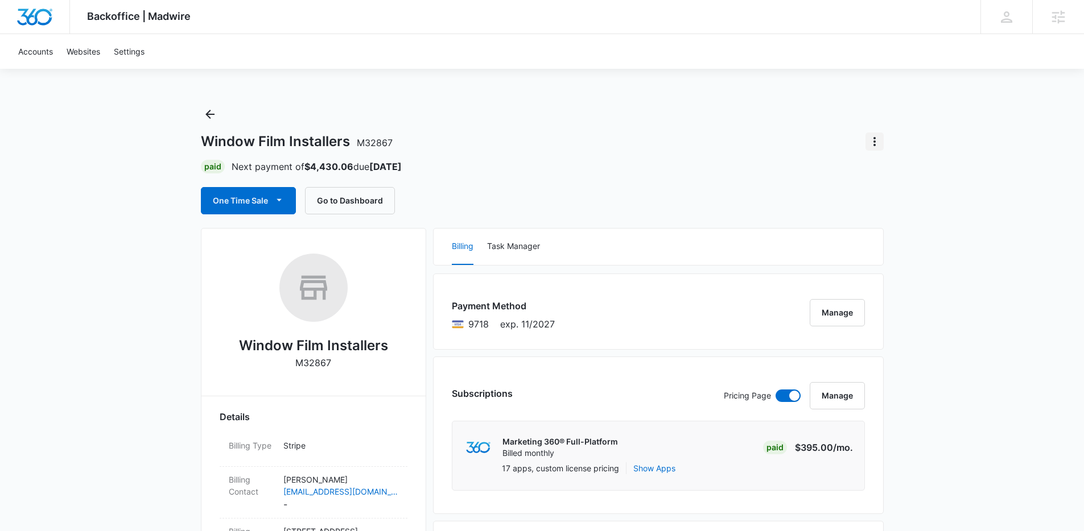
click at [873, 147] on icon "Actions" at bounding box center [874, 142] width 14 height 14
click at [884, 175] on div "Close Account" at bounding box center [905, 173] width 53 height 8
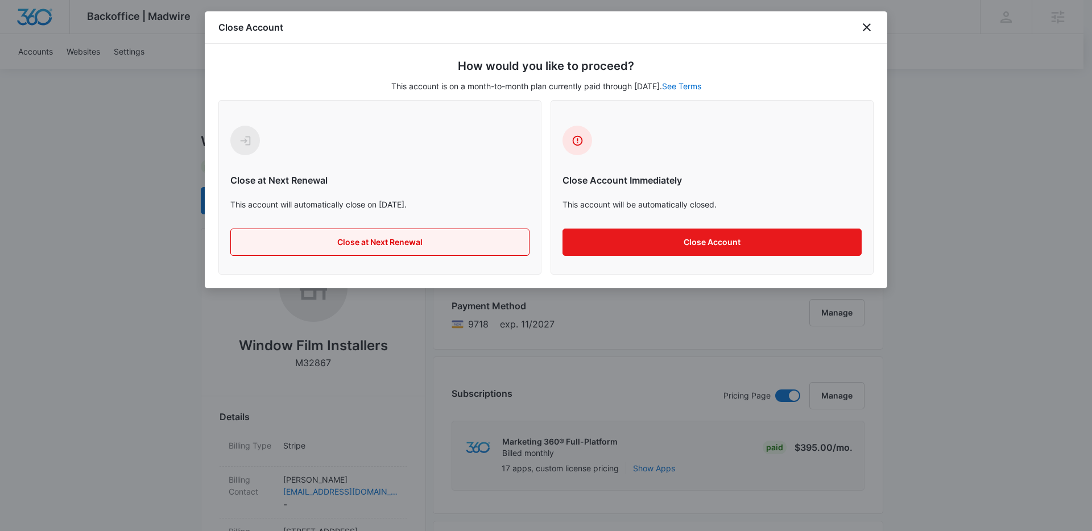
click at [415, 241] on button "Close at Next Renewal" at bounding box center [379, 242] width 299 height 27
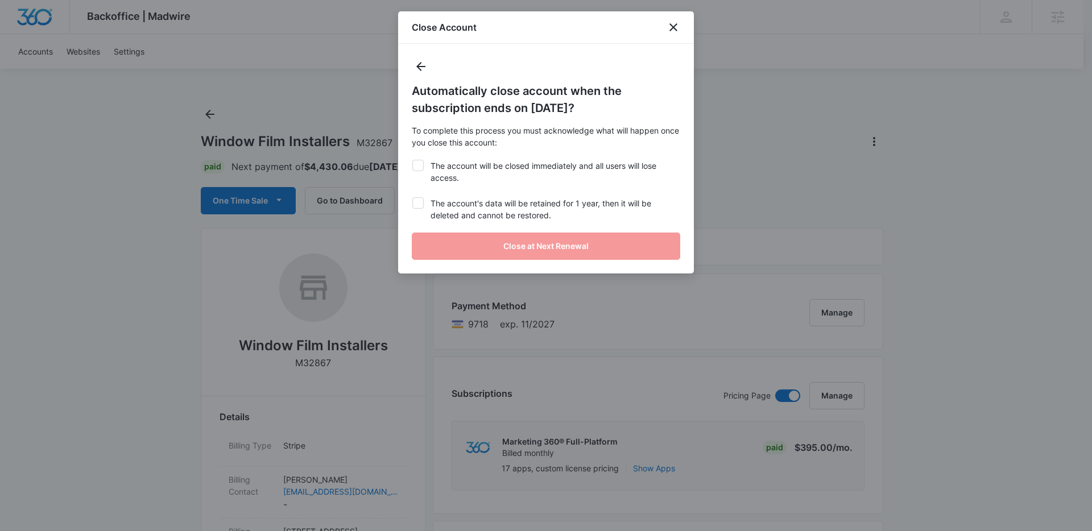
click at [421, 172] on label "The account will be closed immediately and all users will lose access." at bounding box center [546, 172] width 268 height 24
click at [412, 160] on input "The account will be closed immediately and all users will lose access." at bounding box center [412, 160] width 1 height 1
checkbox input "true"
click at [423, 198] on icon at bounding box center [418, 203] width 10 height 10
click at [412, 198] on input "The account's data will be retained for 1 year, then it will be deleted and can…" at bounding box center [412, 197] width 1 height 1
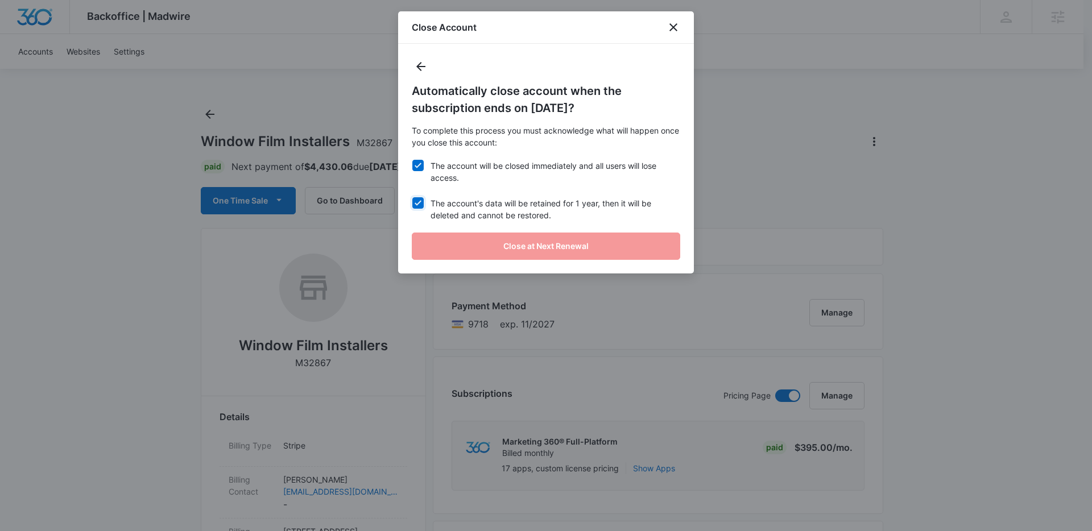
checkbox input "true"
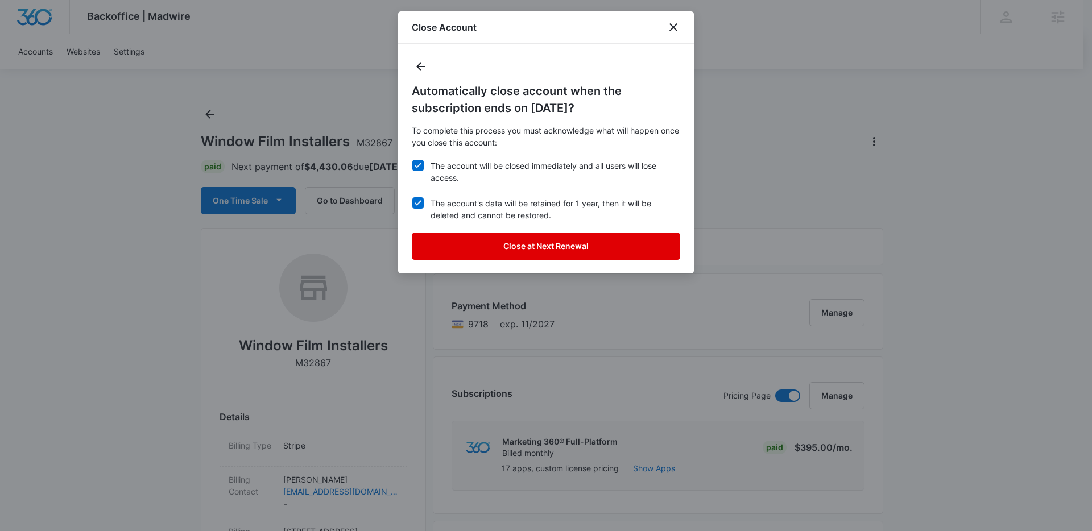
click at [535, 250] on button "Close at Next Renewal" at bounding box center [546, 246] width 268 height 27
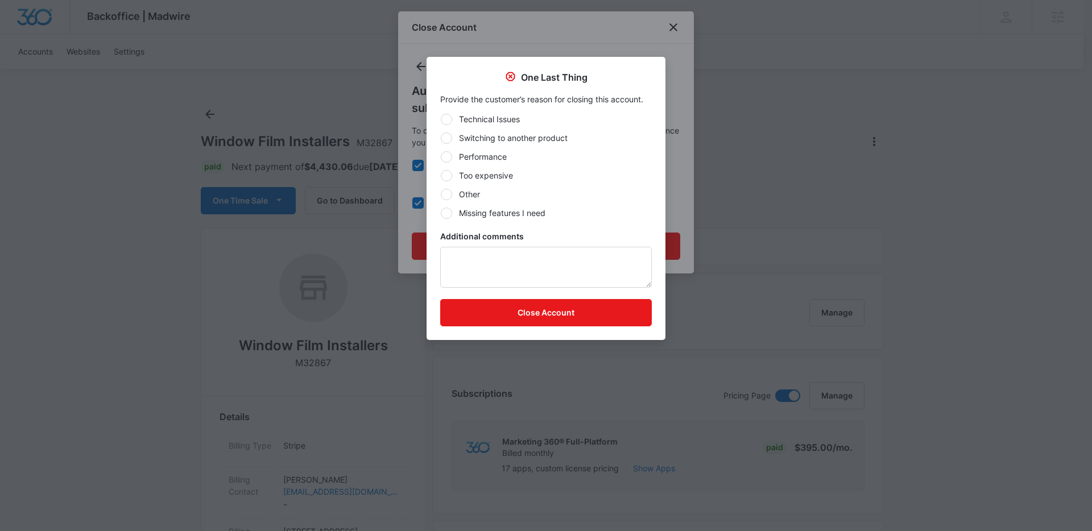
click at [445, 139] on div at bounding box center [446, 138] width 11 height 11
click at [441, 138] on input "Switching to another product" at bounding box center [440, 138] width 1 height 1
radio input "true"
click at [526, 316] on button "Close Account" at bounding box center [546, 312] width 212 height 27
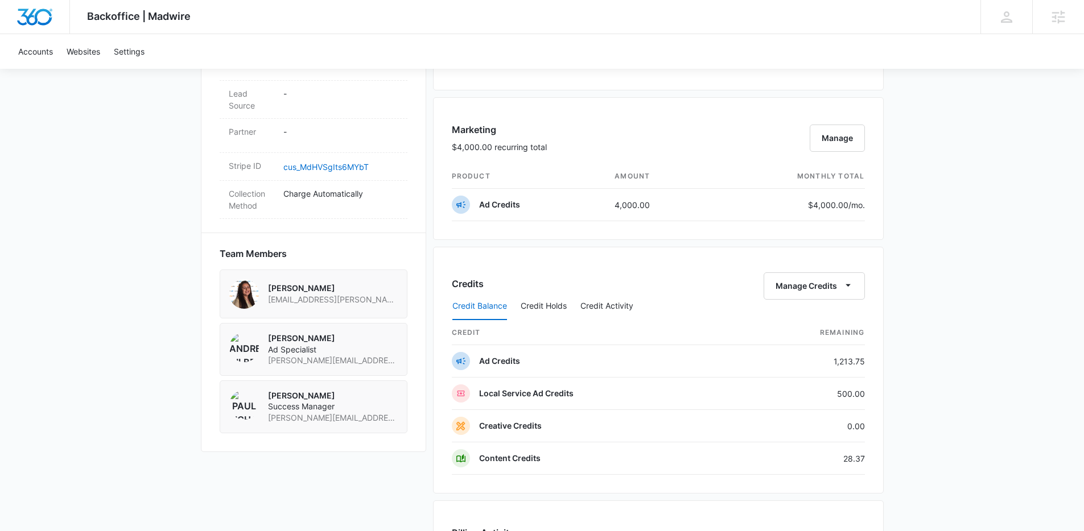
scroll to position [855, 0]
